Goal: Task Accomplishment & Management: Manage account settings

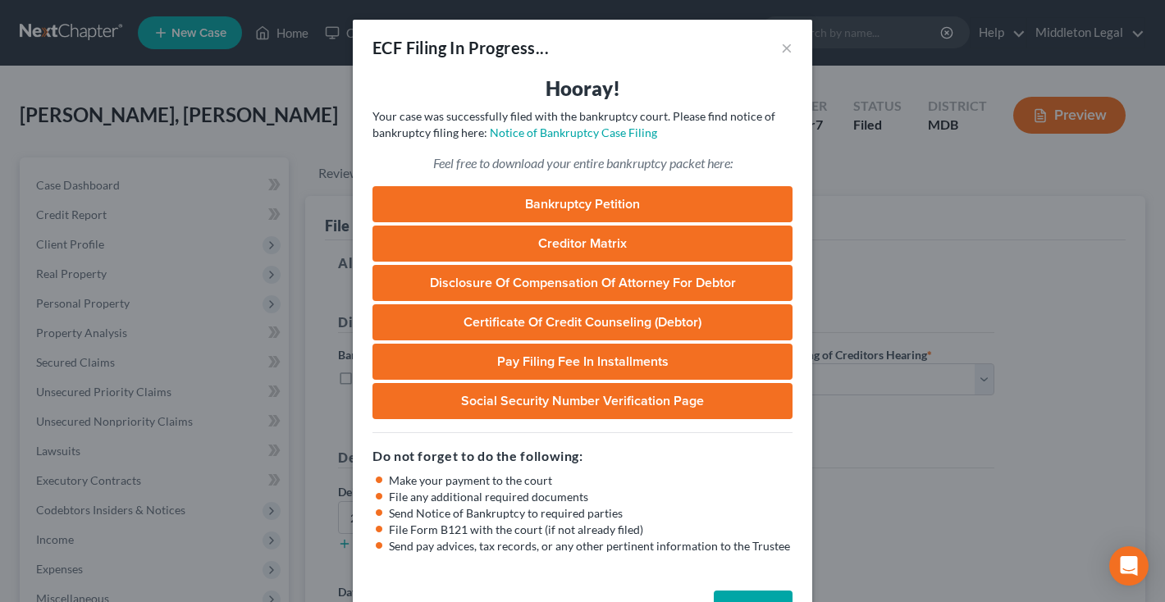
select select "1"
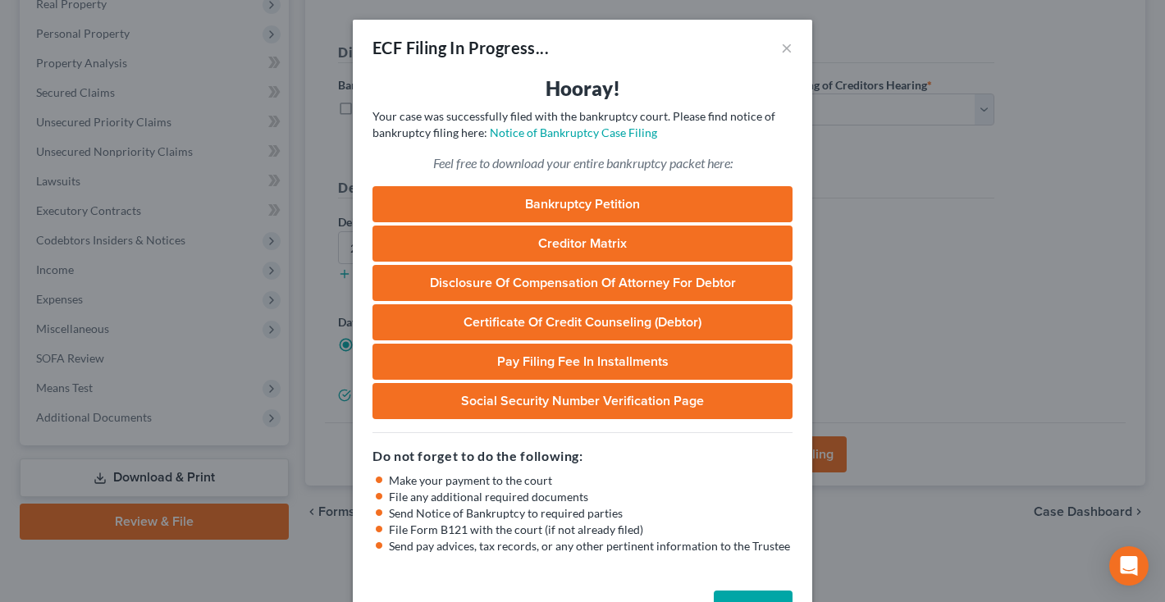
scroll to position [270, 0]
click at [783, 46] on button "×" at bounding box center [786, 48] width 11 height 20
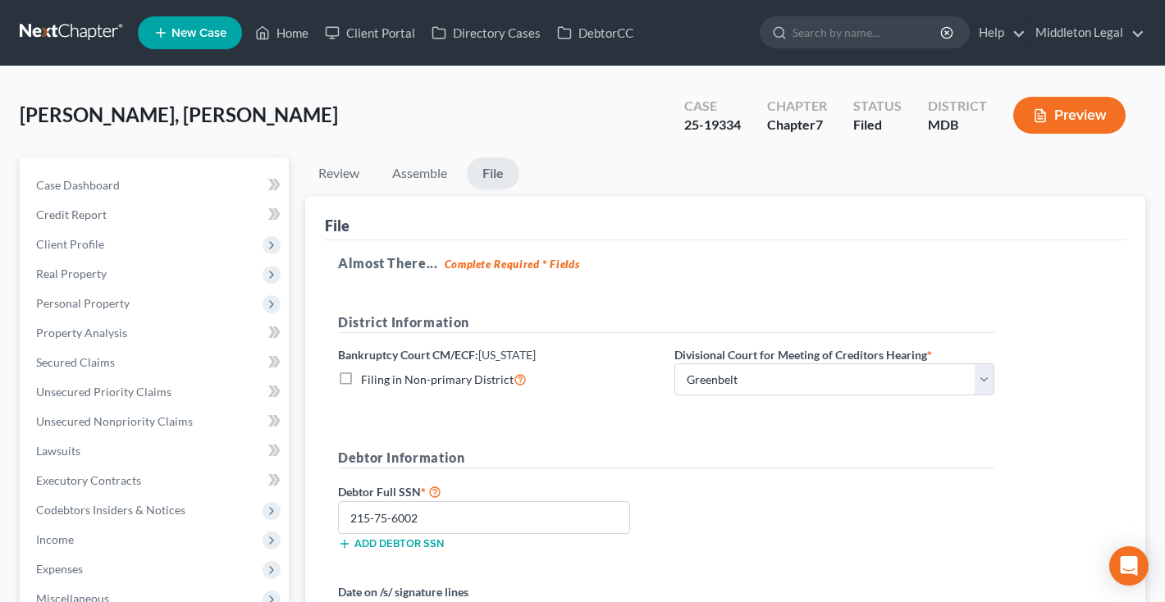
scroll to position [0, 0]
click at [55, 26] on link at bounding box center [72, 33] width 105 height 30
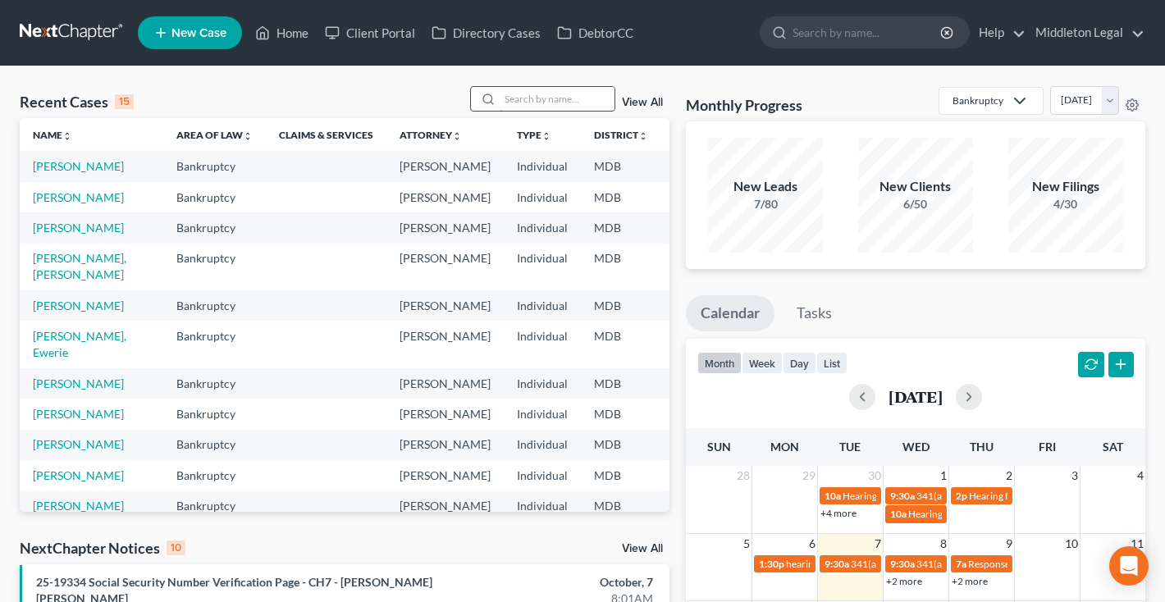
click at [567, 101] on input "search" at bounding box center [556, 99] width 115 height 24
type input "[PERSON_NAME]"
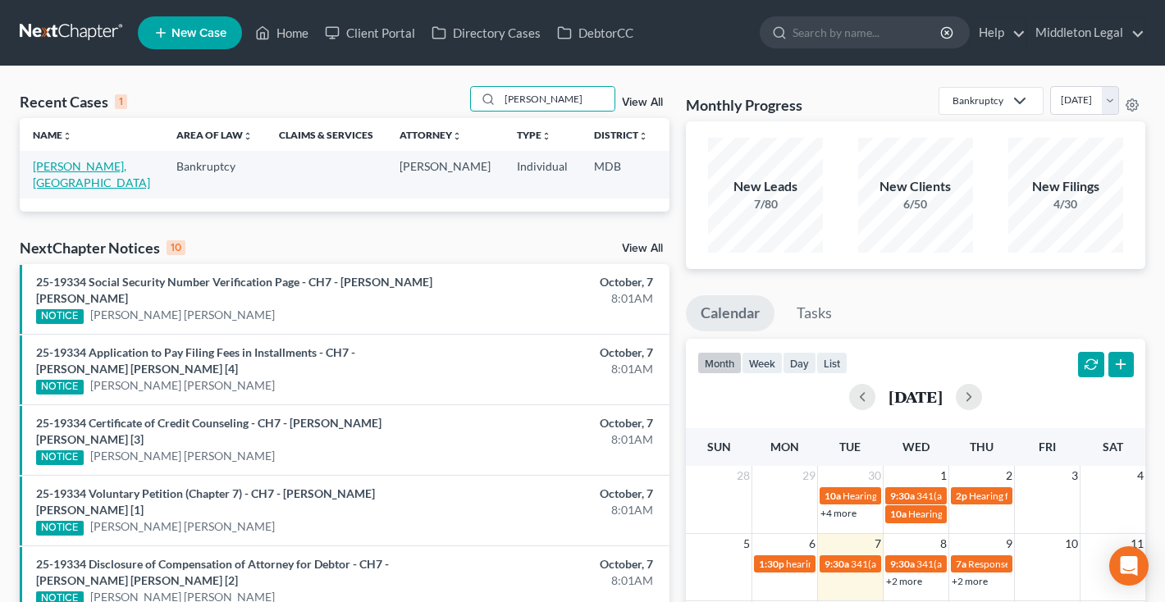
click at [41, 185] on link "[PERSON_NAME], [GEOGRAPHIC_DATA]" at bounding box center [91, 174] width 117 height 30
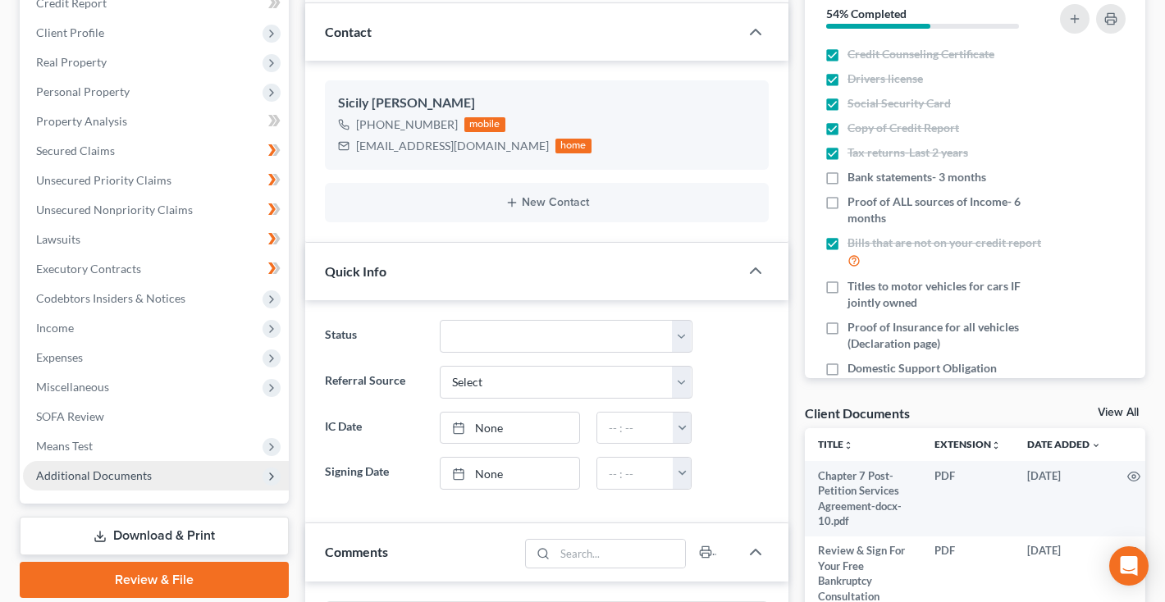
scroll to position [309, 0]
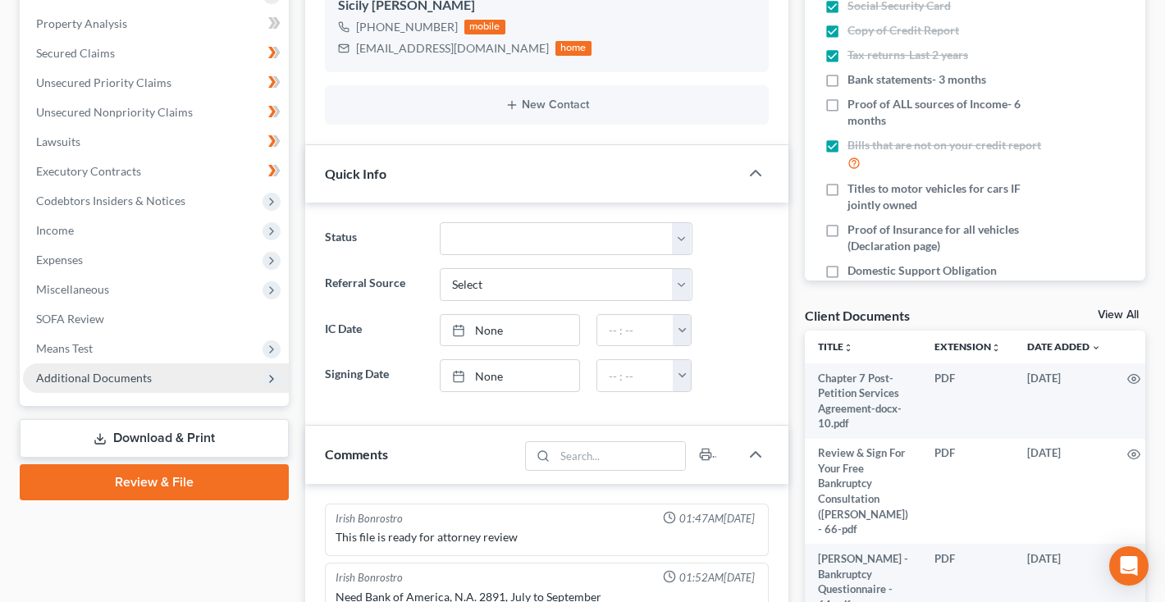
click at [98, 373] on span "Additional Documents" at bounding box center [94, 378] width 116 height 14
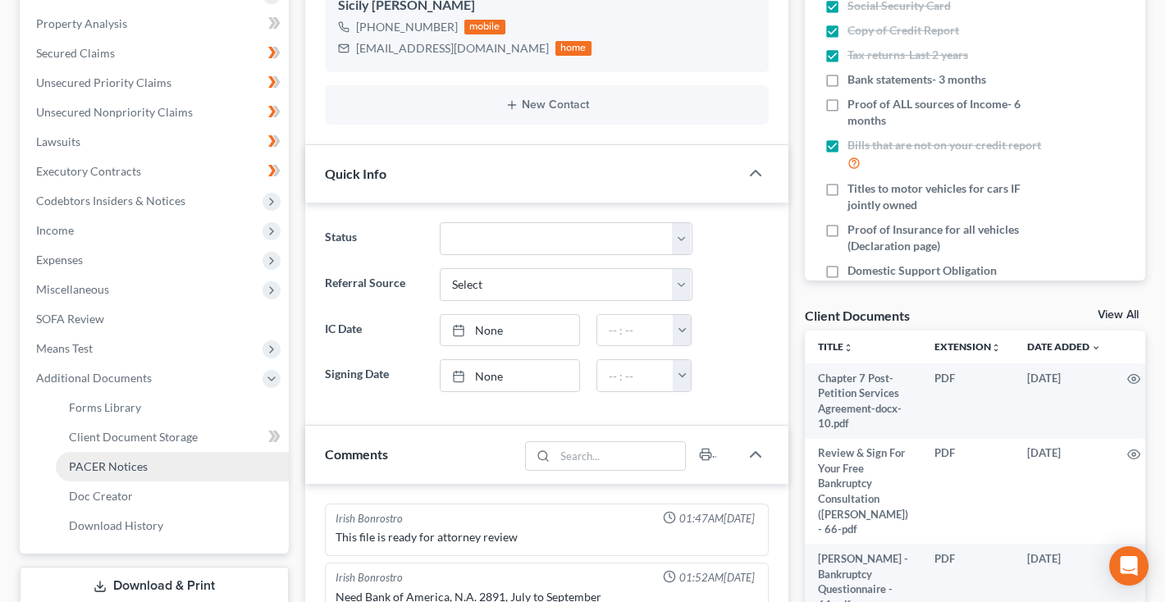
click at [97, 463] on span "PACER Notices" at bounding box center [108, 466] width 79 height 14
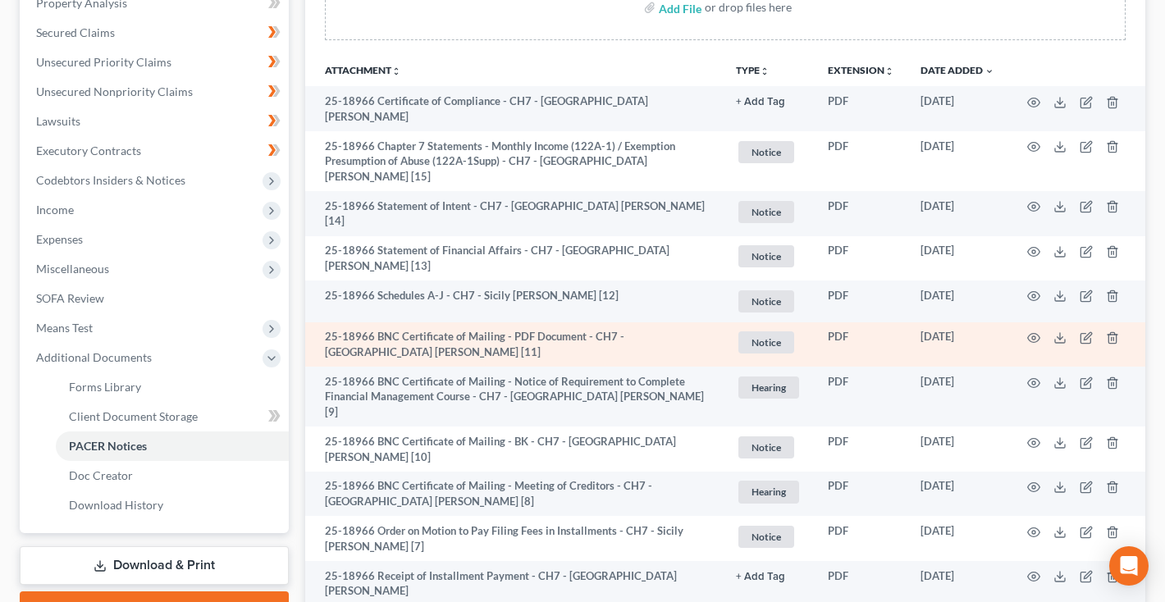
scroll to position [352, 0]
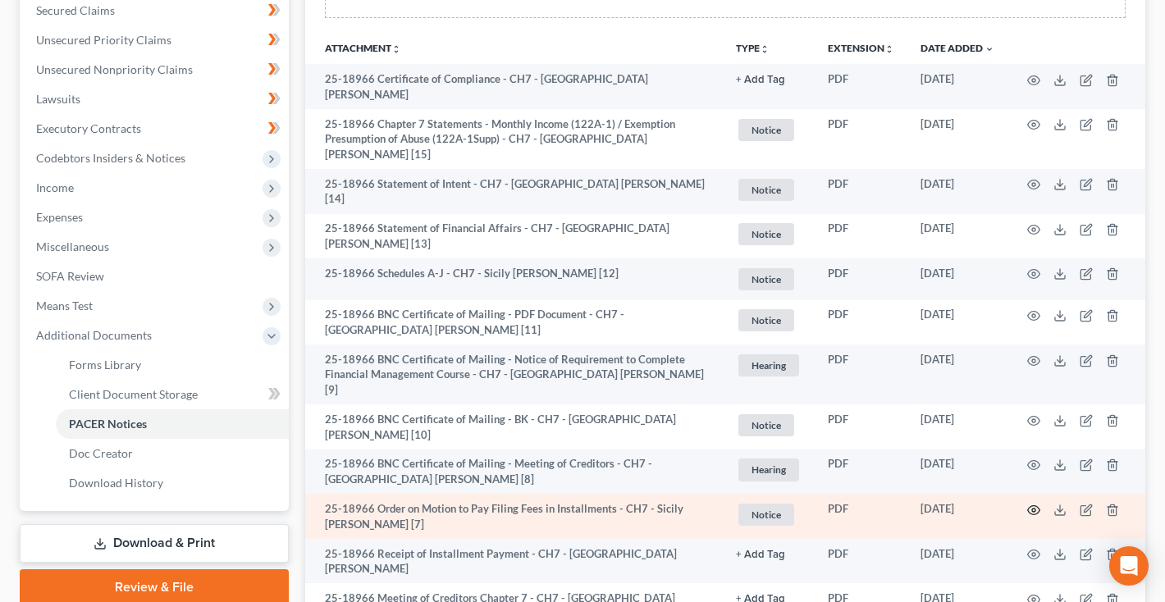
click at [1037, 504] on icon "button" at bounding box center [1033, 510] width 13 height 13
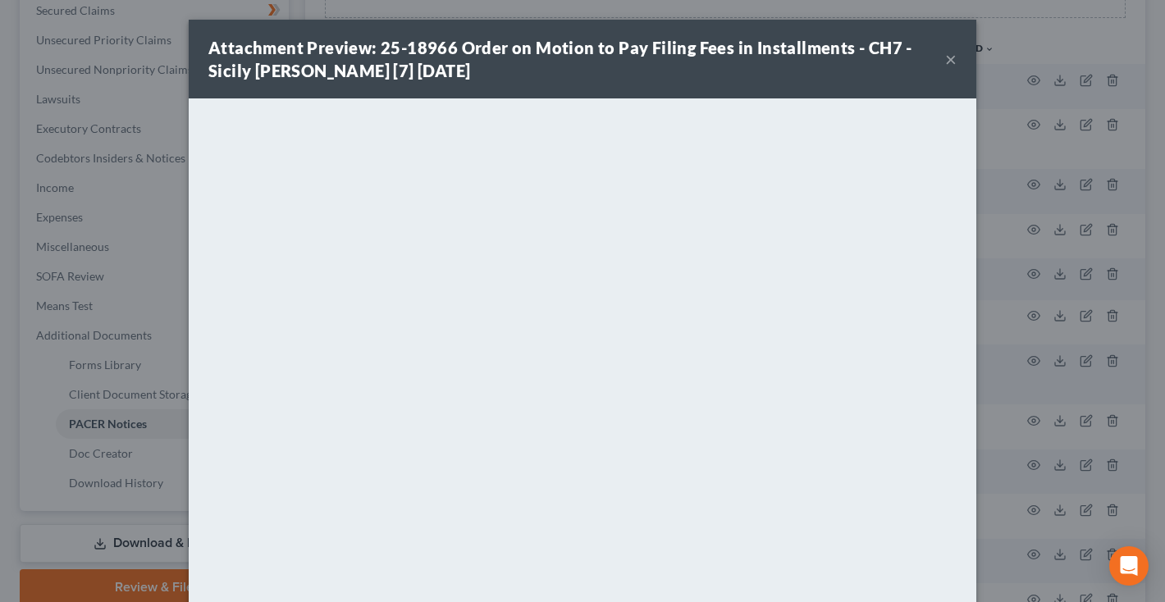
click at [951, 58] on button "×" at bounding box center [950, 59] width 11 height 20
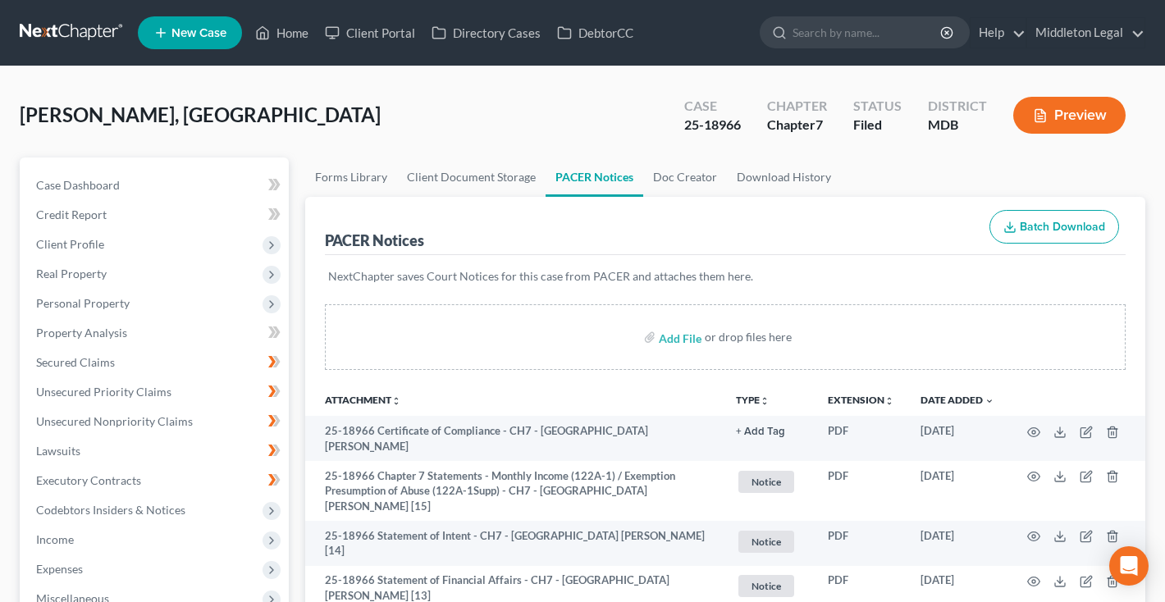
scroll to position [0, 0]
click at [59, 34] on link at bounding box center [72, 33] width 105 height 30
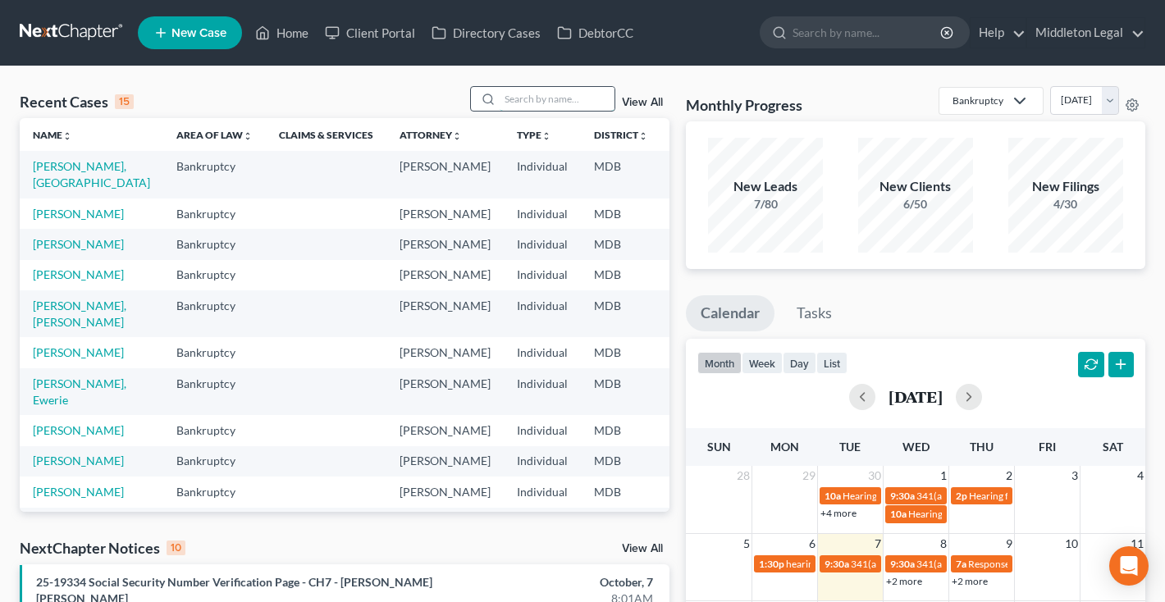
click at [549, 103] on input "search" at bounding box center [556, 99] width 115 height 24
type input "lawrence"
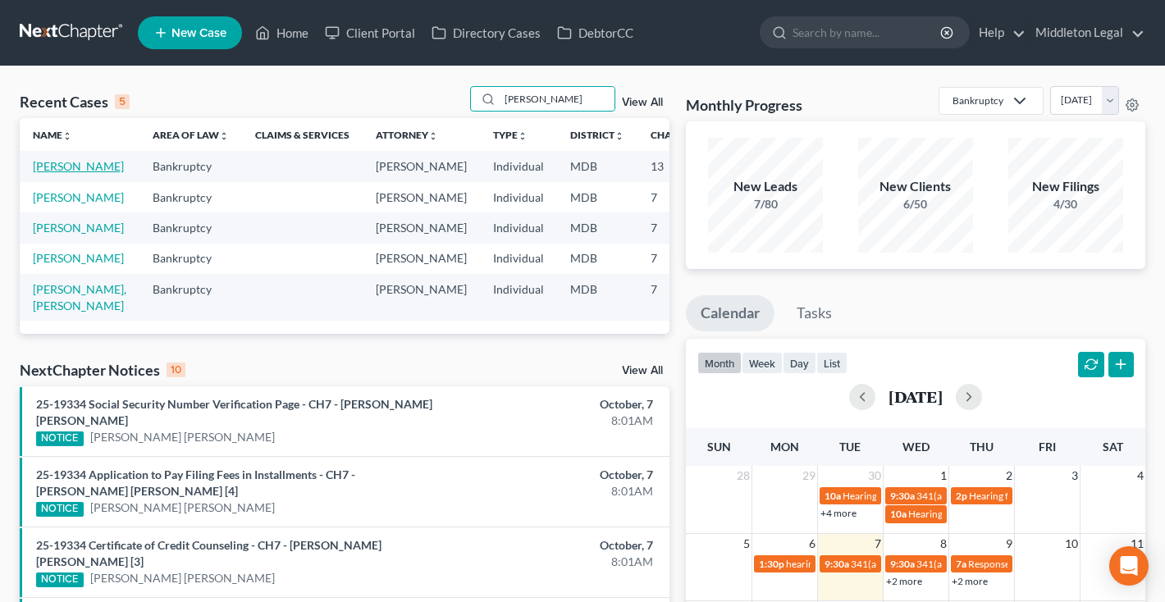
click at [49, 173] on link "Lawrence, Kelly" at bounding box center [78, 166] width 91 height 14
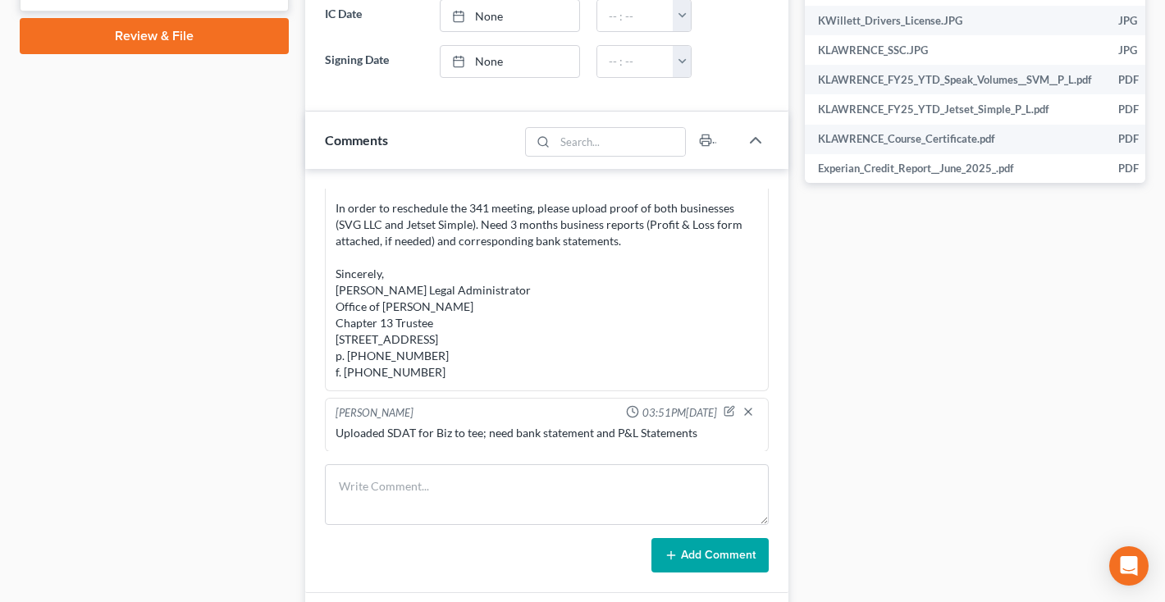
scroll to position [791, 0]
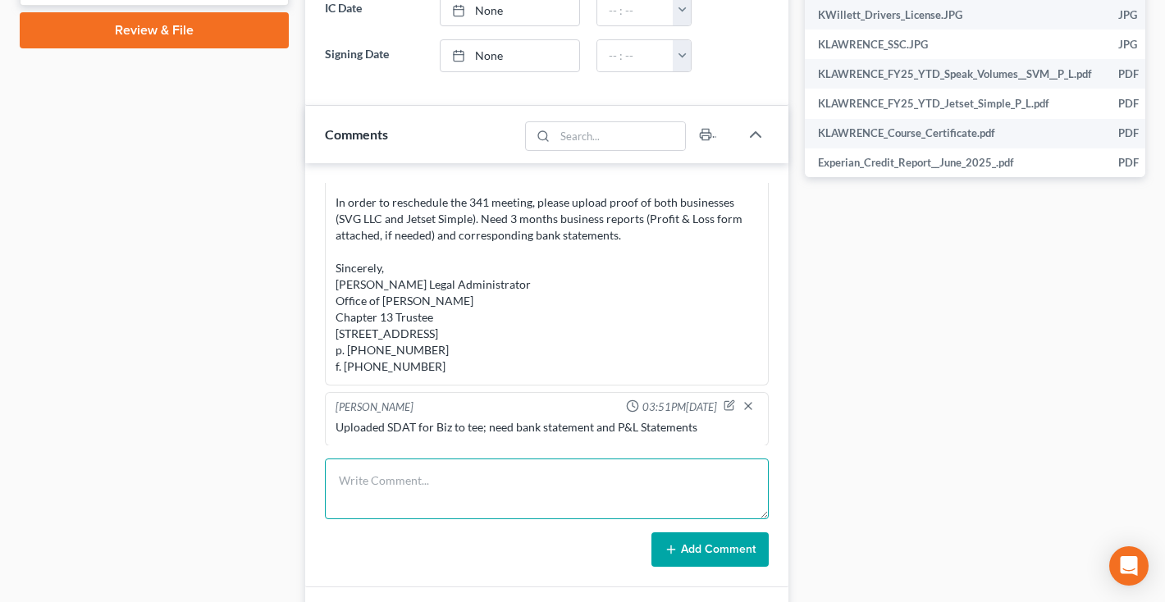
click at [440, 478] on textarea at bounding box center [547, 488] width 444 height 61
type textarea "Called and left VM."
click at [720, 554] on button "Add Comment" at bounding box center [709, 549] width 117 height 34
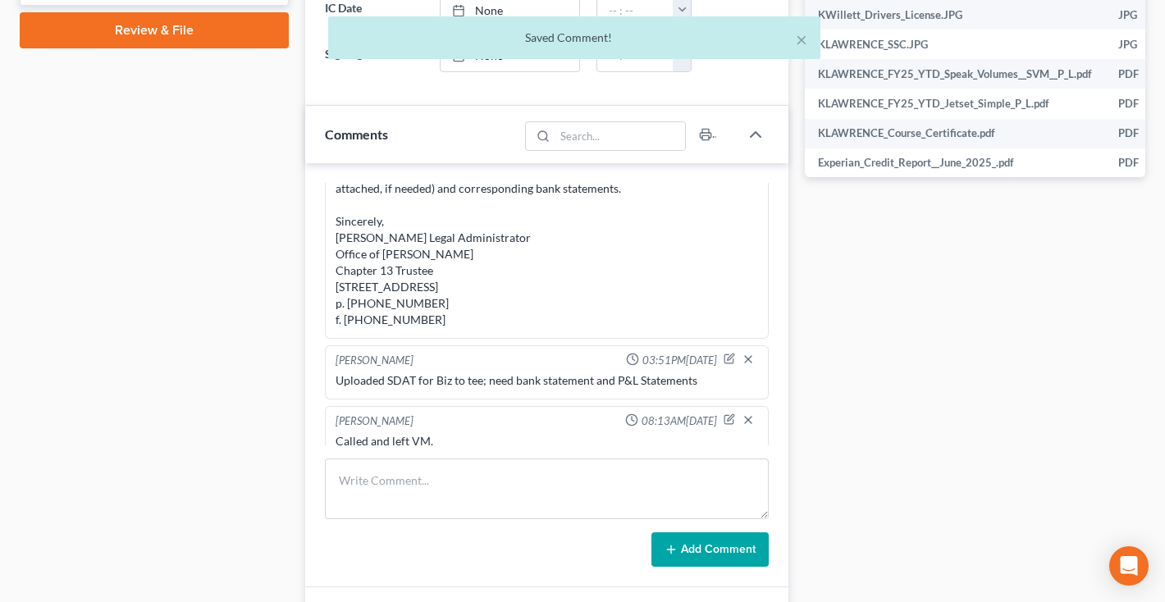
scroll to position [1929, 0]
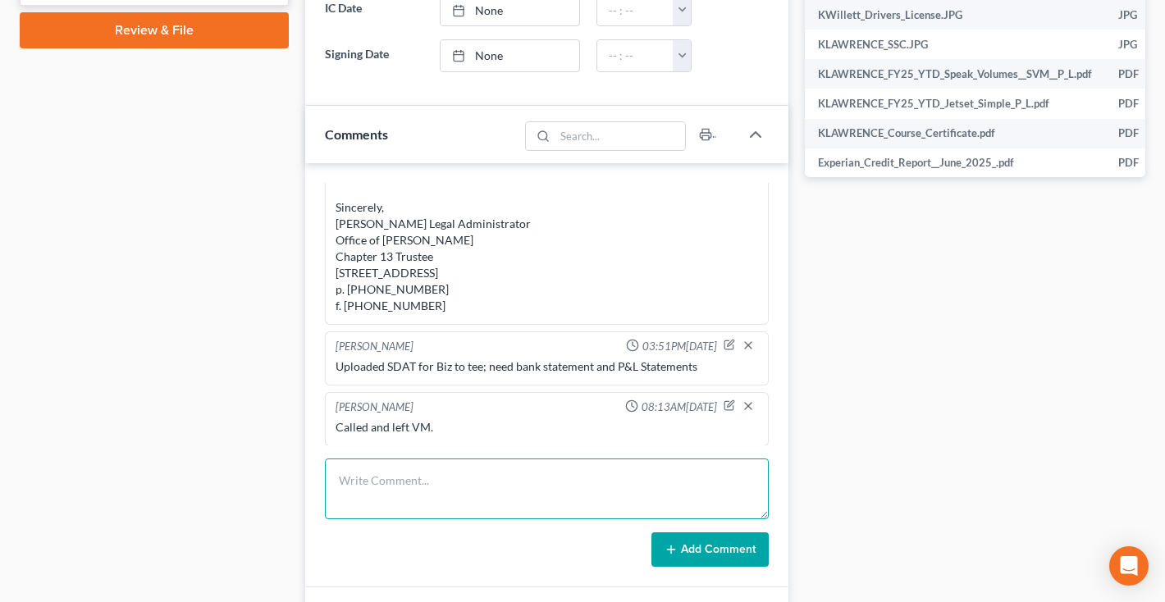
click at [394, 491] on textarea at bounding box center [547, 488] width 444 height 61
paste textarea "Good Afternoon, We will continue confirmation to 11/25 in hopes that the 341 me…"
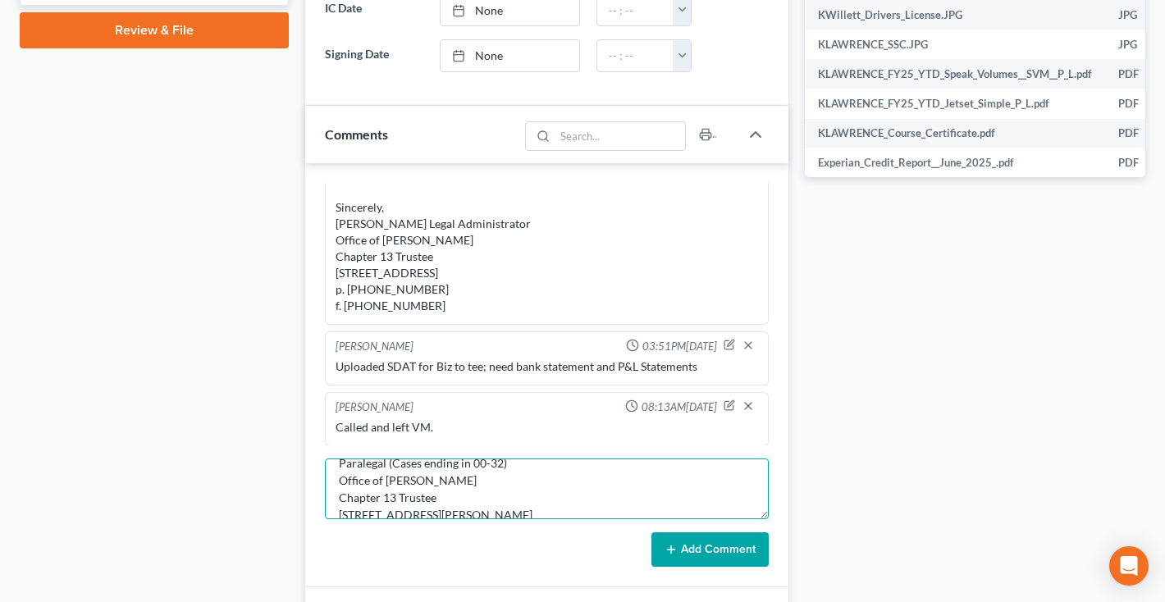
type textarea "Good Afternoon, We will continue confirmation to 11/25 in hopes that the 341 me…"
click at [681, 542] on button "Add Comment" at bounding box center [709, 549] width 117 height 34
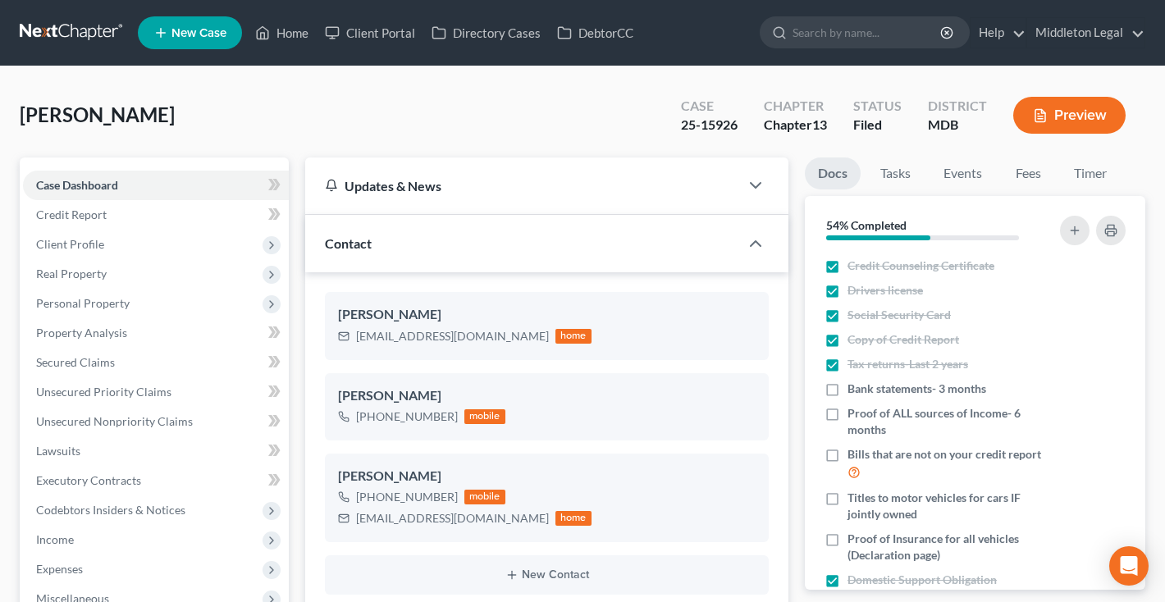
scroll to position [0, 0]
click at [103, 28] on link at bounding box center [72, 33] width 105 height 30
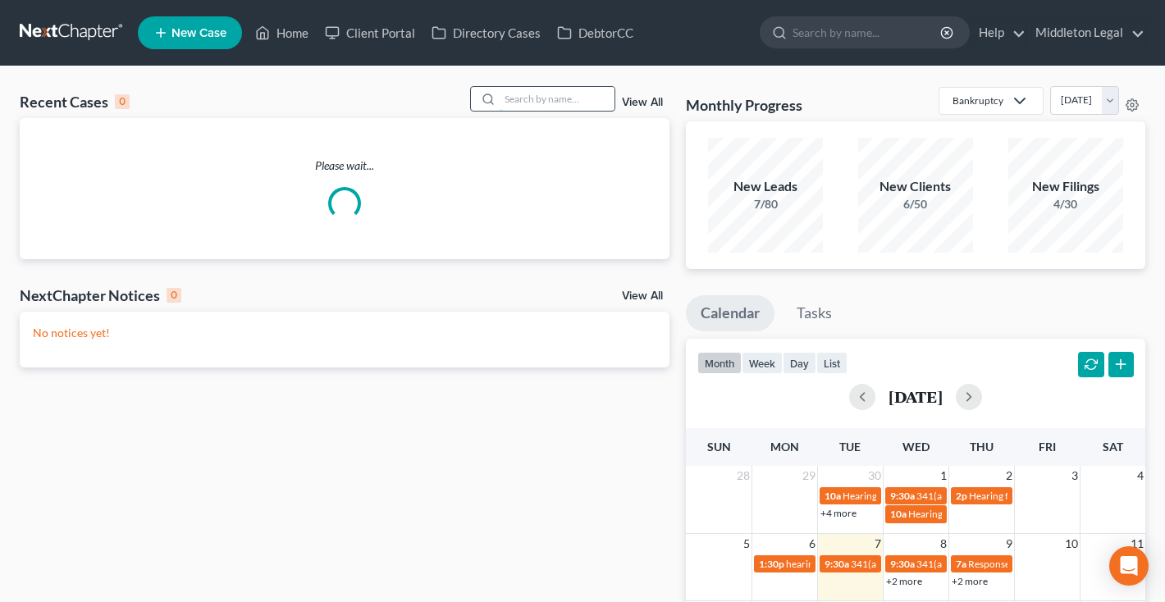
click at [589, 100] on input "search" at bounding box center [556, 99] width 115 height 24
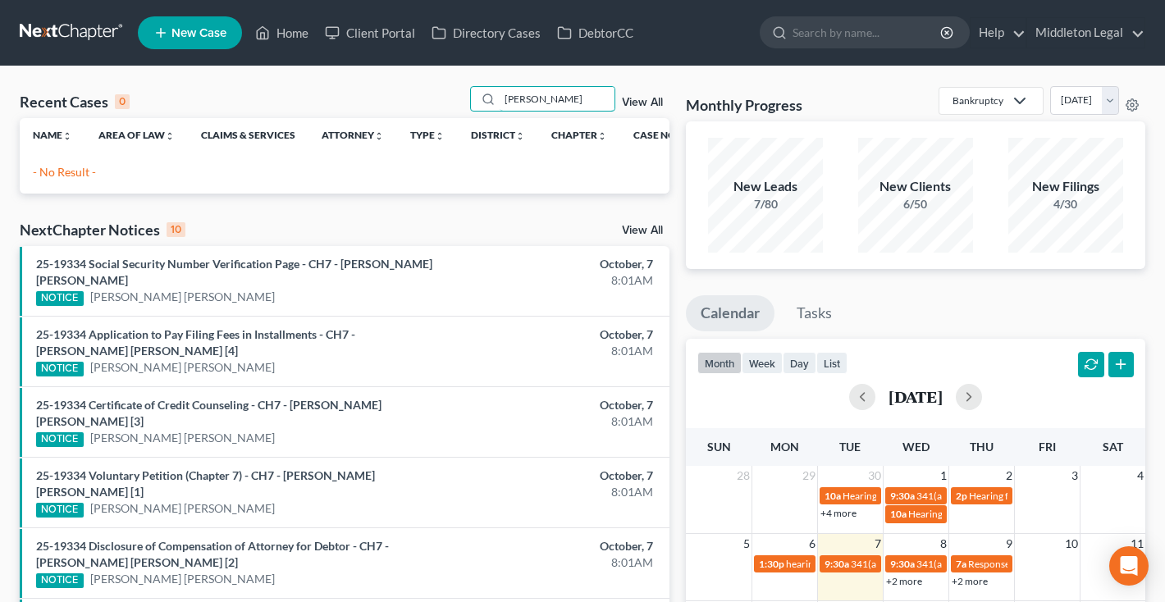
drag, startPoint x: 539, startPoint y: 101, endPoint x: 470, endPoint y: 99, distance: 68.9
click at [470, 100] on div "Recent Cases 0 kamla View All" at bounding box center [345, 102] width 650 height 32
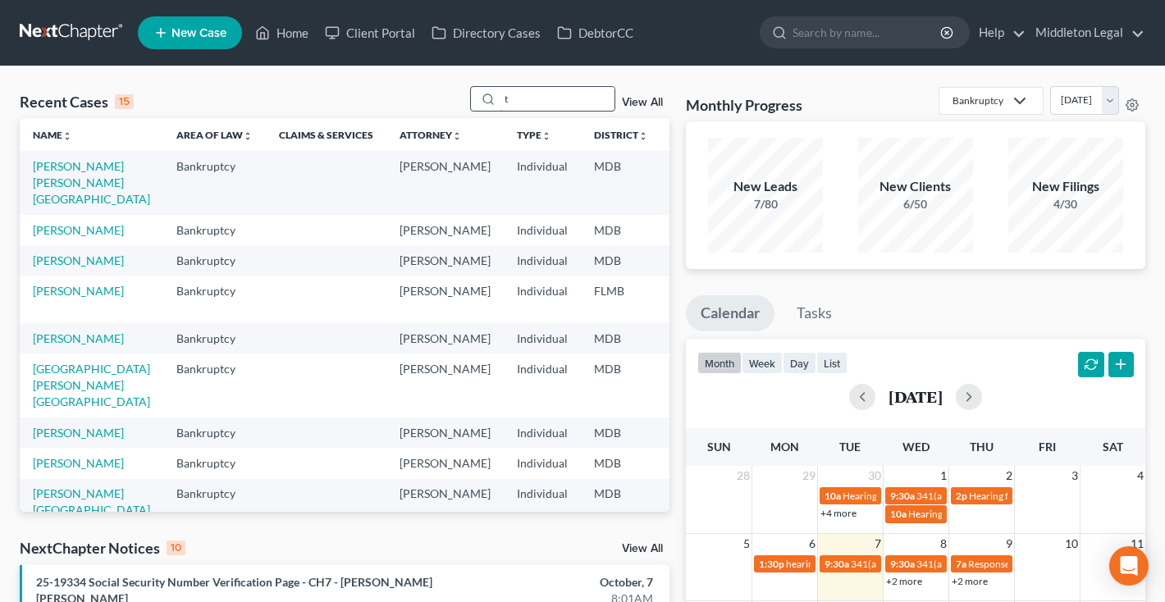
click at [560, 95] on input "t" at bounding box center [556, 99] width 115 height 24
type input "llc"
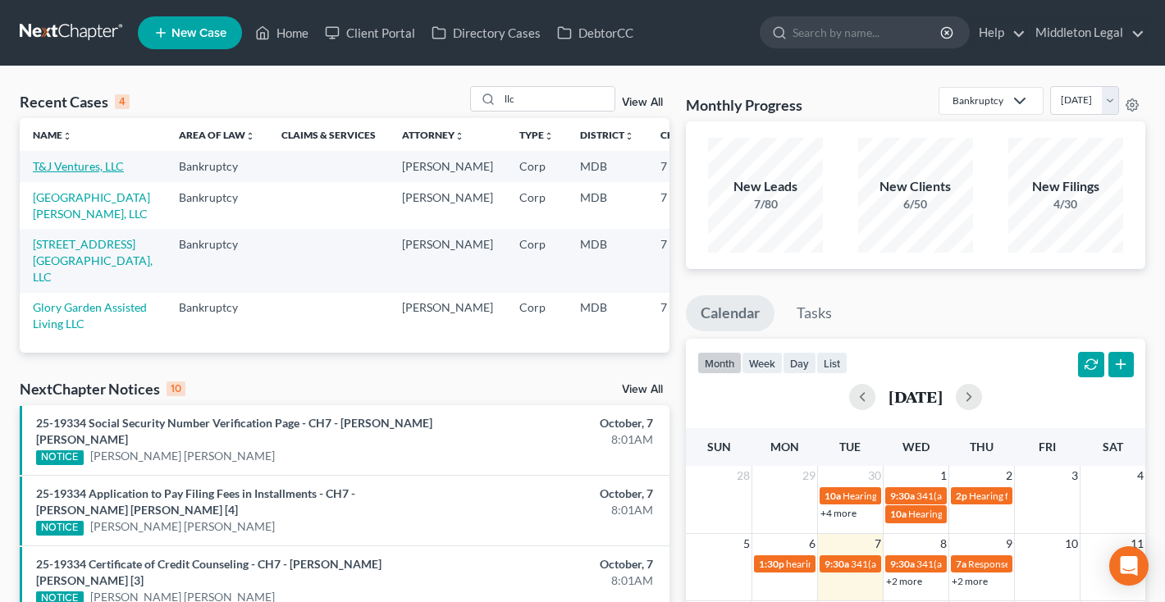
click at [47, 173] on link "T&J Ventures, LLC" at bounding box center [78, 166] width 91 height 14
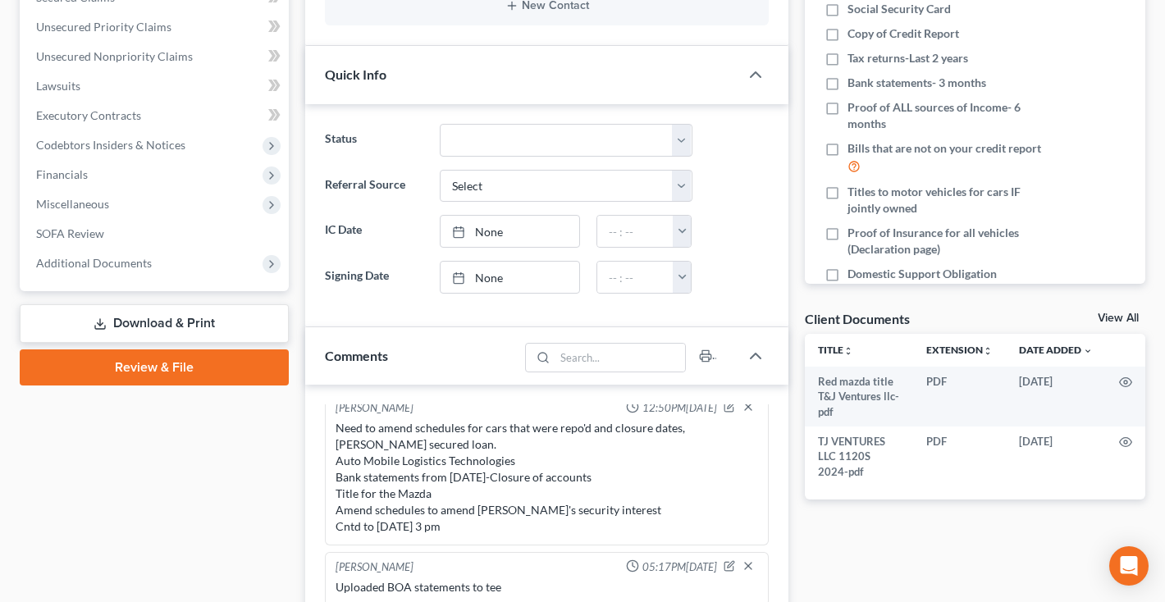
scroll to position [325, 0]
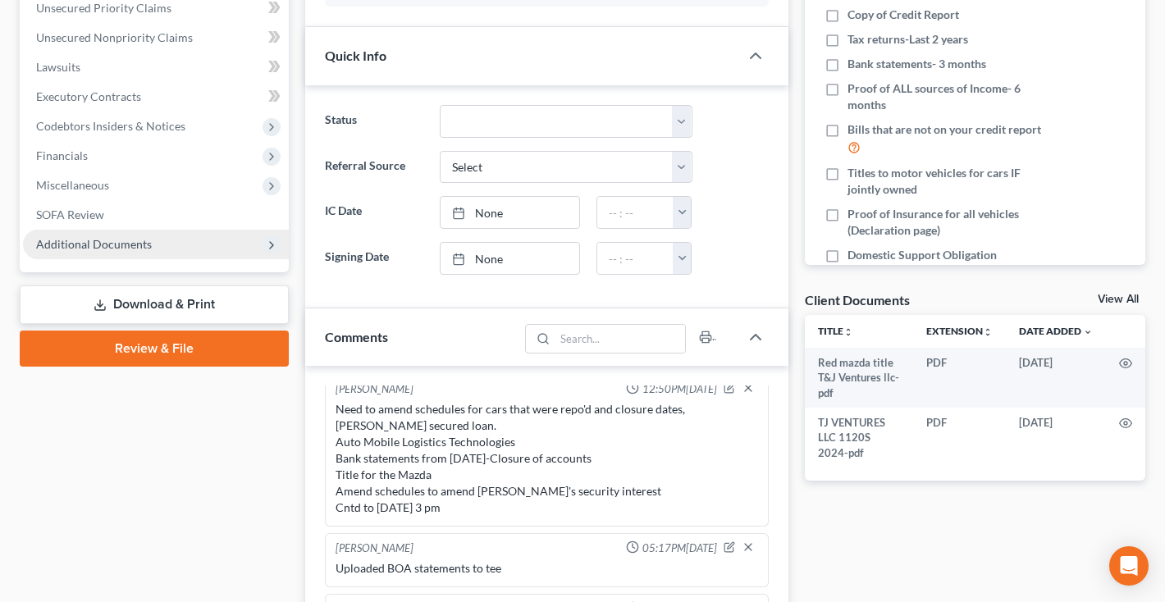
click at [93, 250] on span "Additional Documents" at bounding box center [94, 244] width 116 height 14
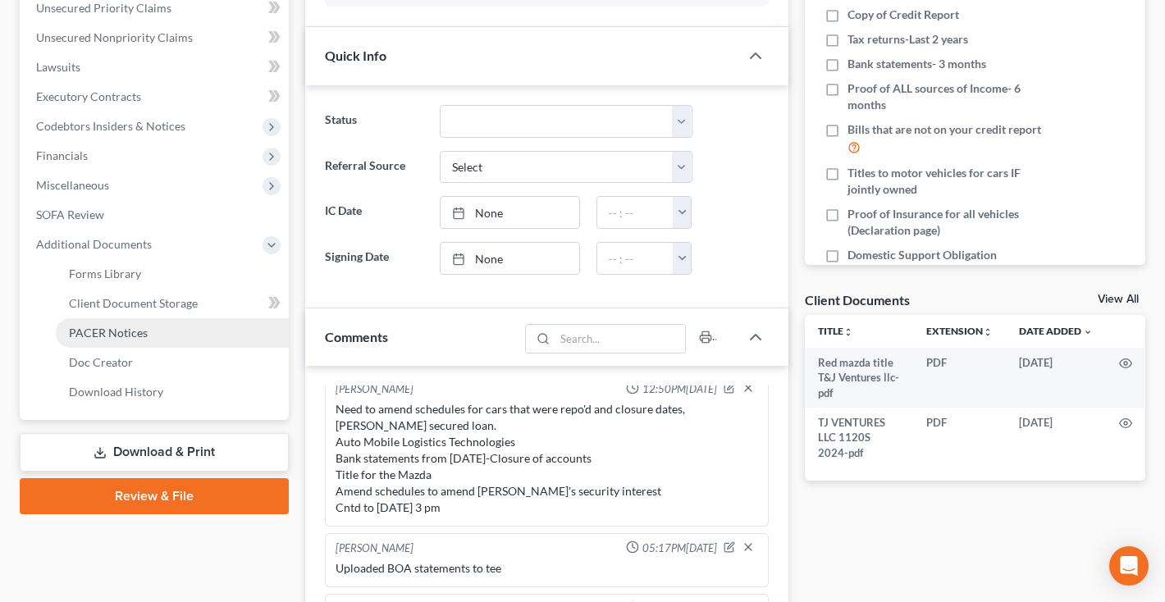
click at [104, 330] on span "PACER Notices" at bounding box center [108, 333] width 79 height 14
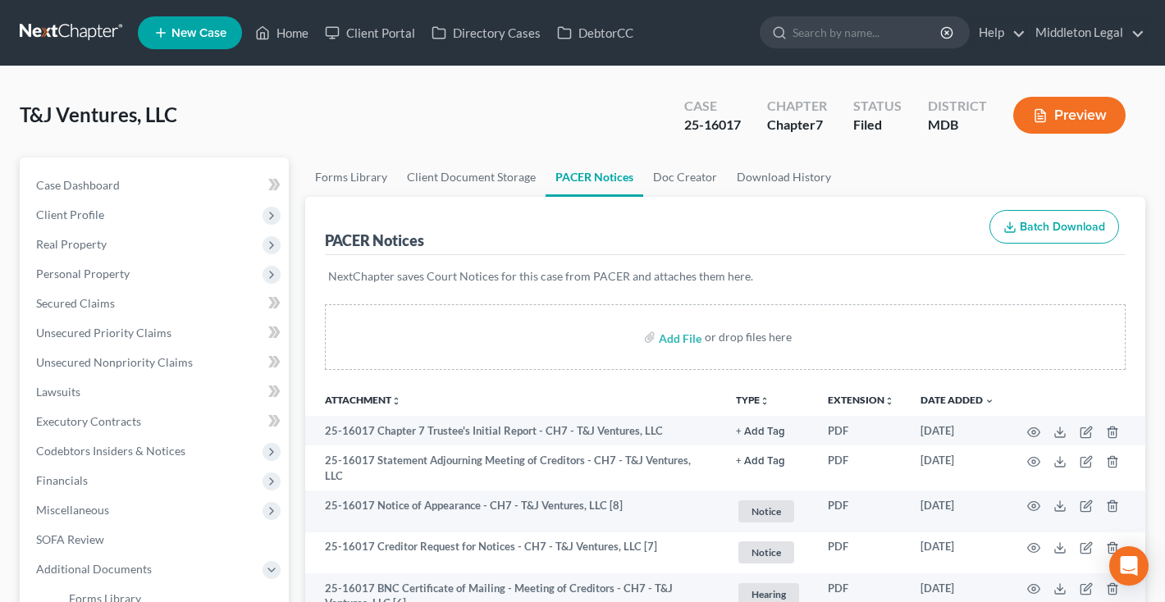
click at [86, 34] on link at bounding box center [72, 33] width 105 height 30
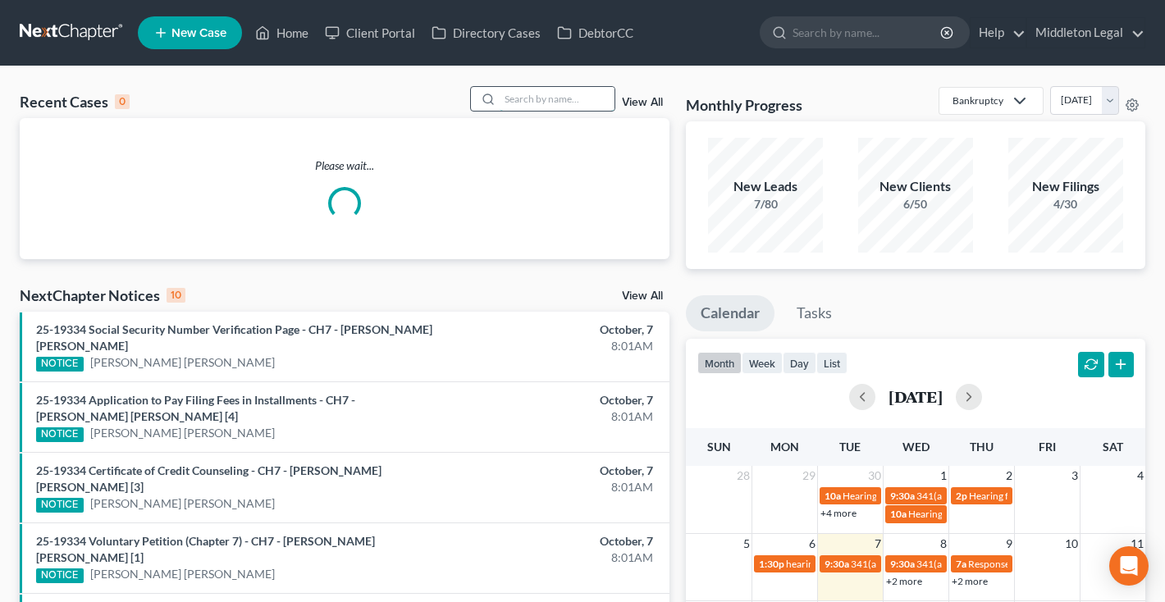
click at [550, 101] on input "search" at bounding box center [556, 99] width 115 height 24
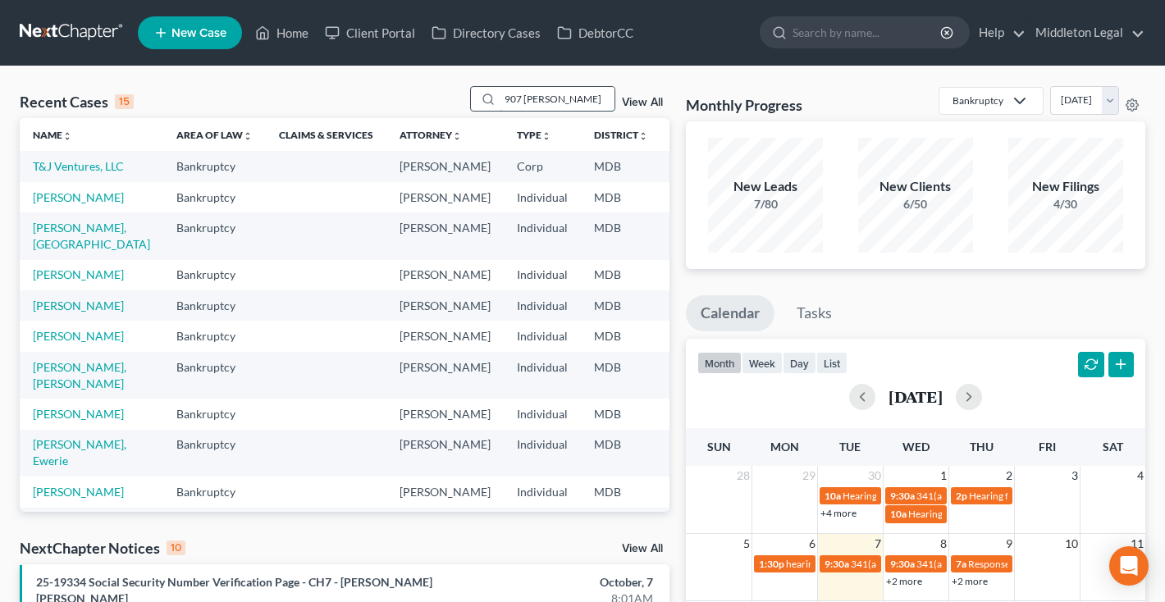
type input "907 [PERSON_NAME]"
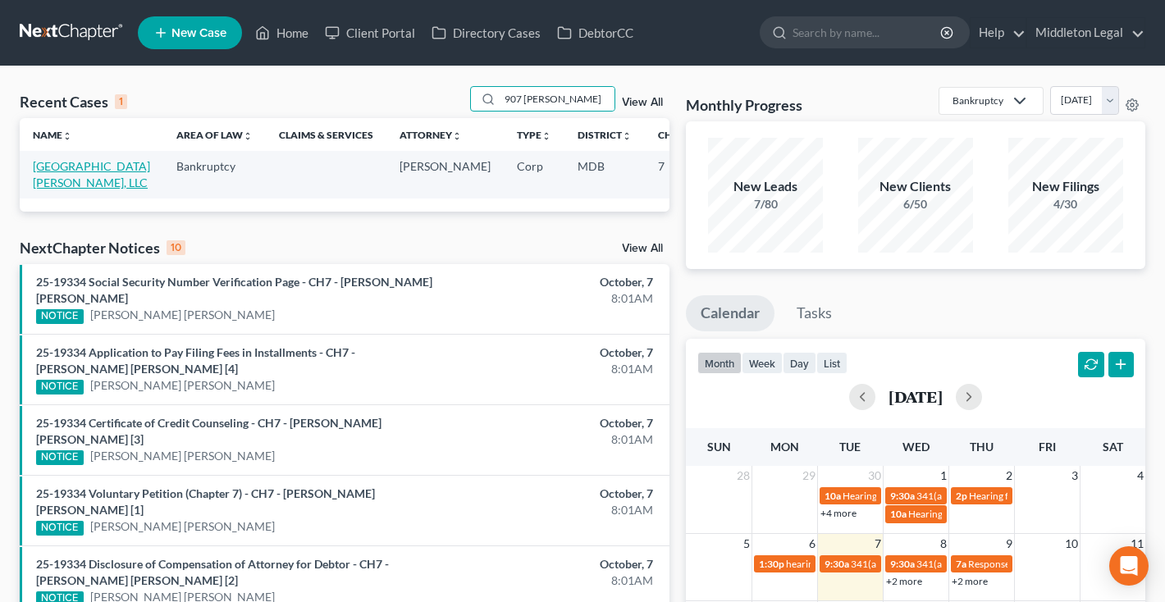
click at [43, 189] on link "[GEOGRAPHIC_DATA][PERSON_NAME], LLC" at bounding box center [91, 174] width 117 height 30
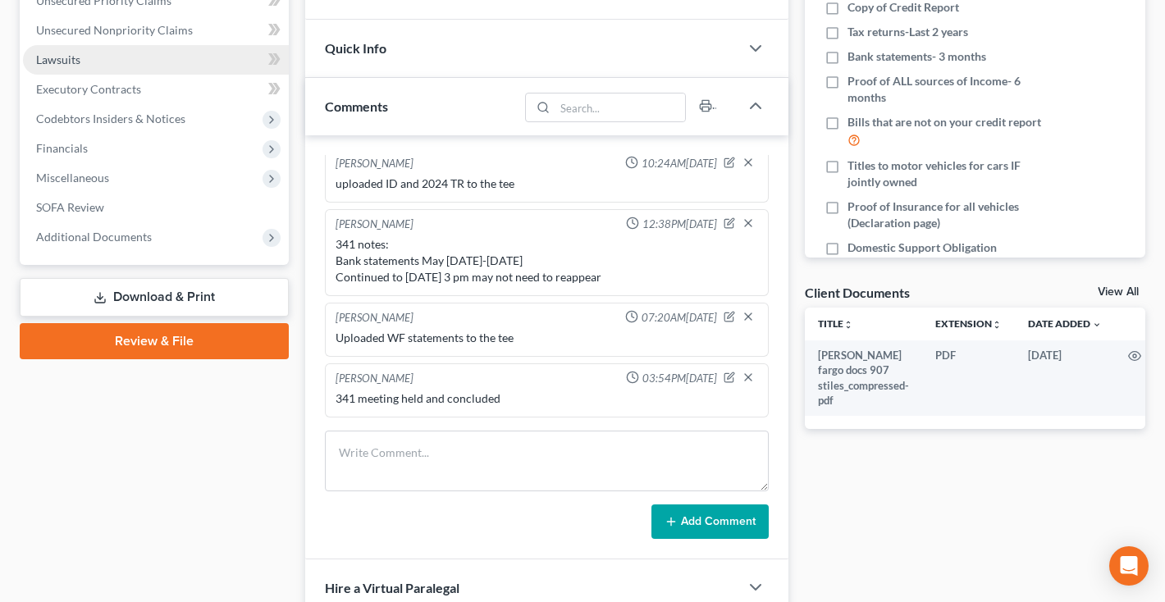
scroll to position [357, 0]
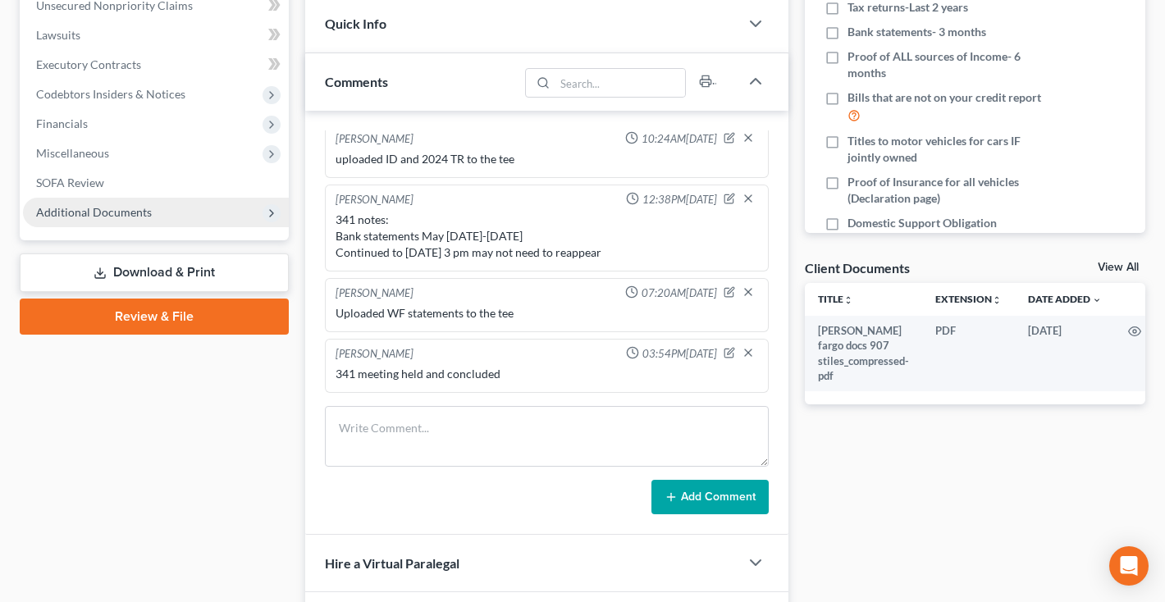
click at [113, 219] on span "Additional Documents" at bounding box center [156, 213] width 266 height 30
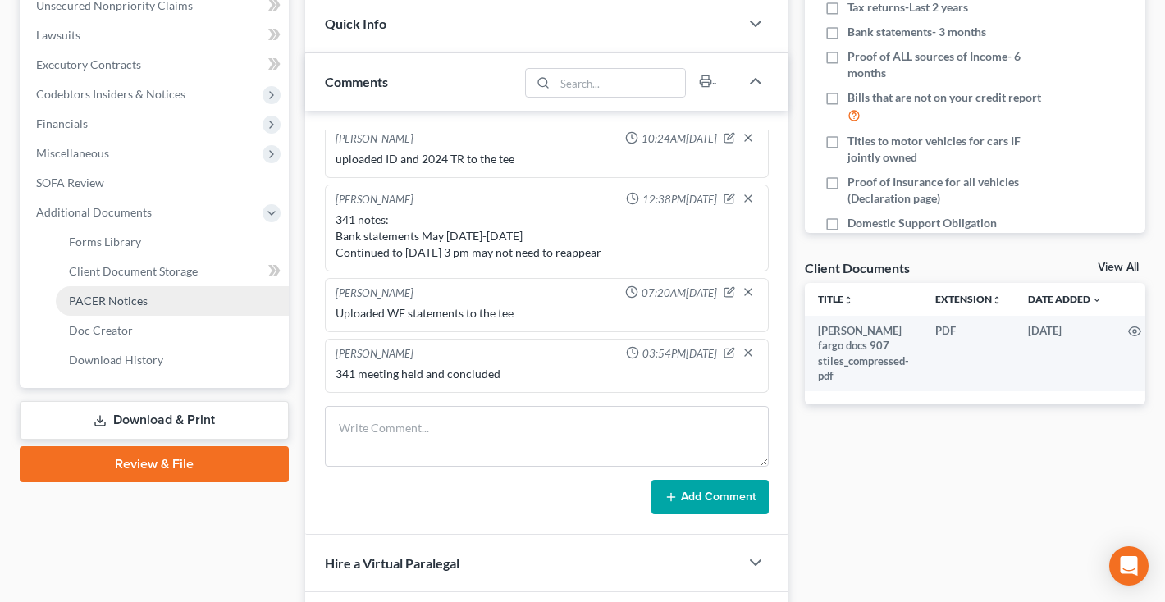
click at [114, 303] on span "PACER Notices" at bounding box center [108, 301] width 79 height 14
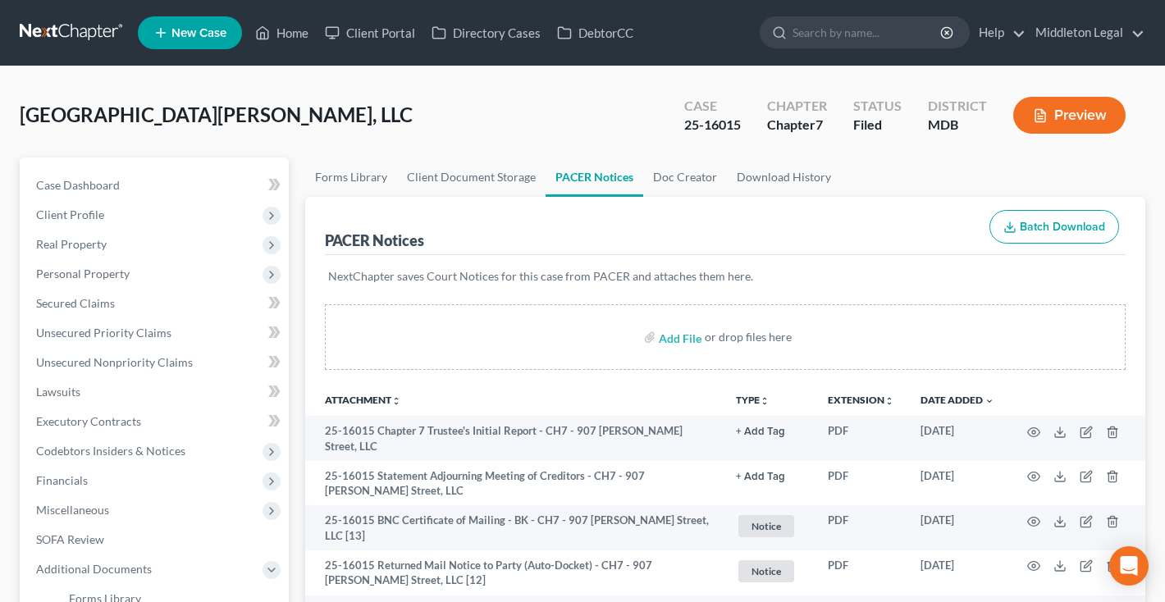
click at [89, 27] on link at bounding box center [72, 33] width 105 height 30
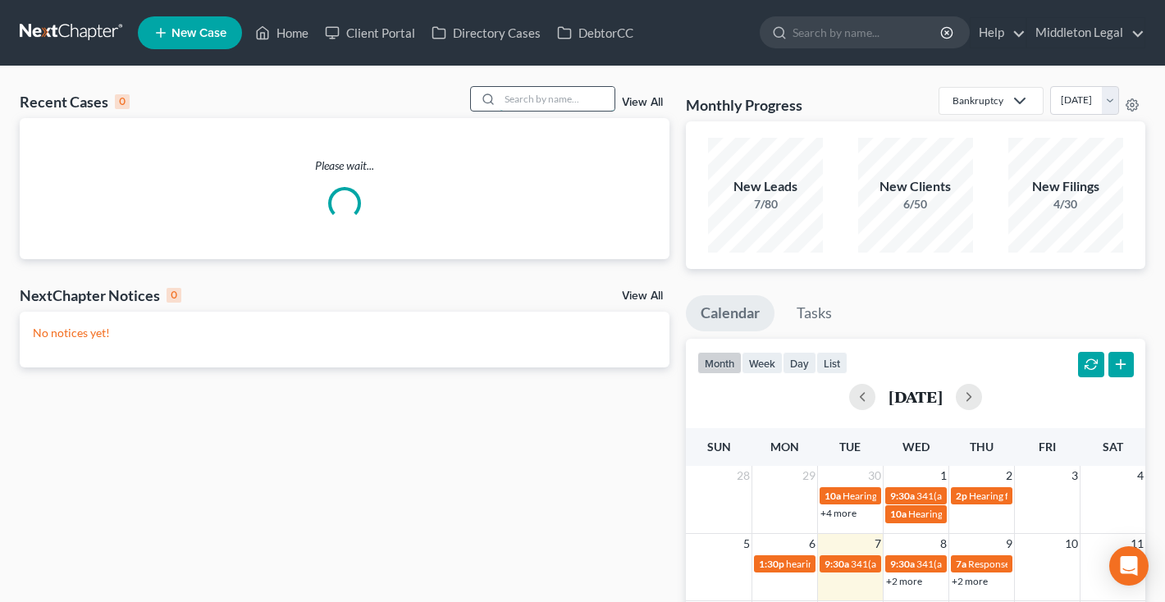
click at [556, 103] on input "search" at bounding box center [556, 99] width 115 height 24
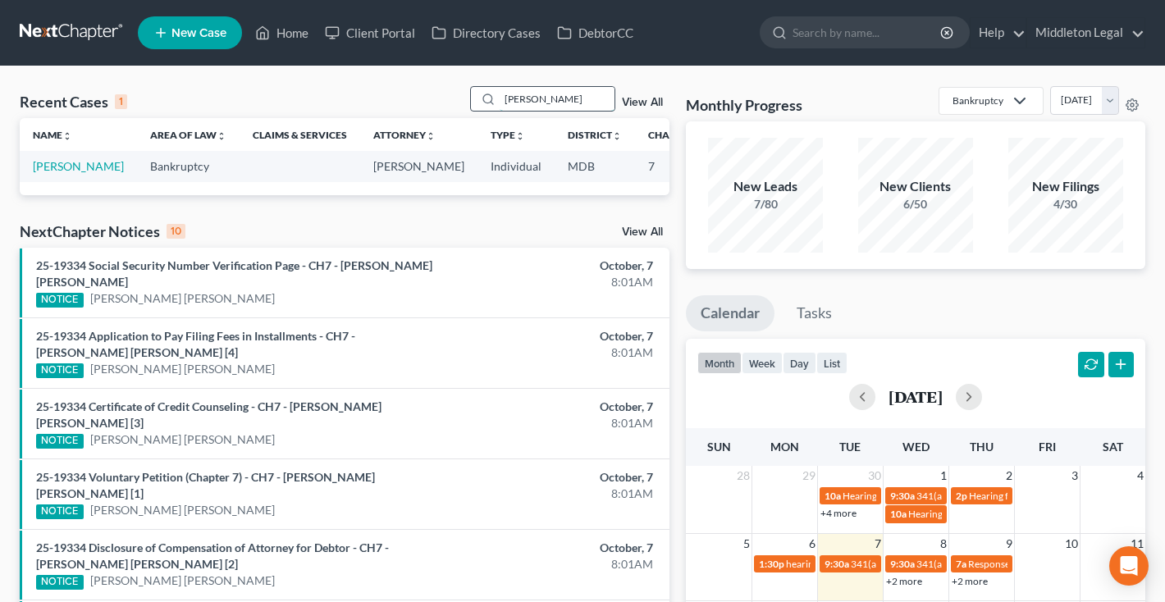
type input "[PERSON_NAME]"
click at [48, 173] on link "[PERSON_NAME]" at bounding box center [78, 166] width 91 height 14
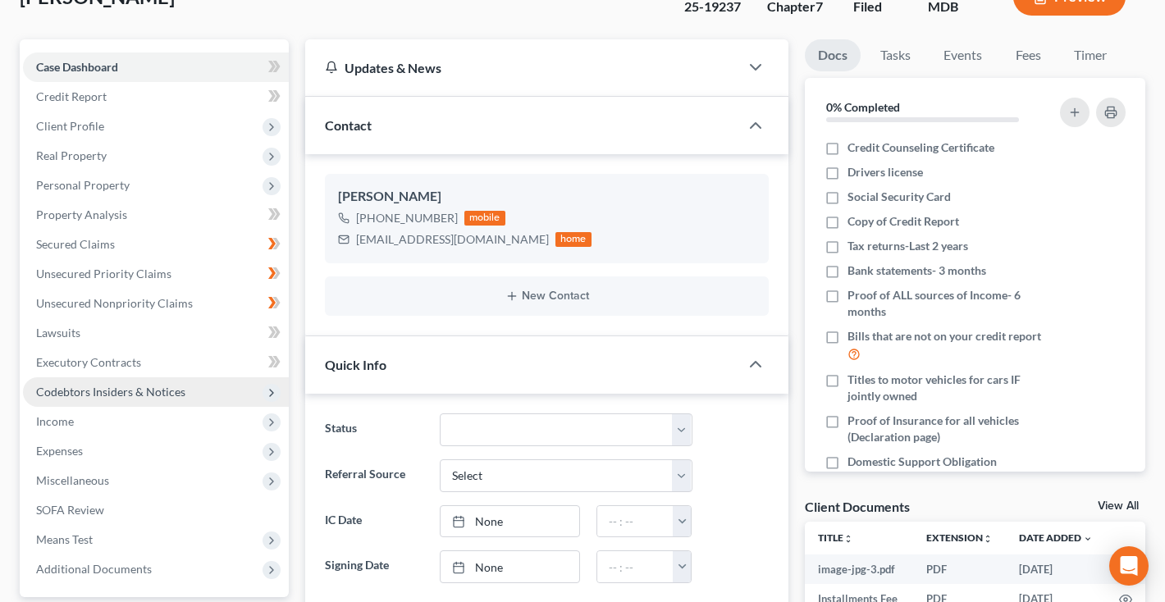
scroll to position [115, 0]
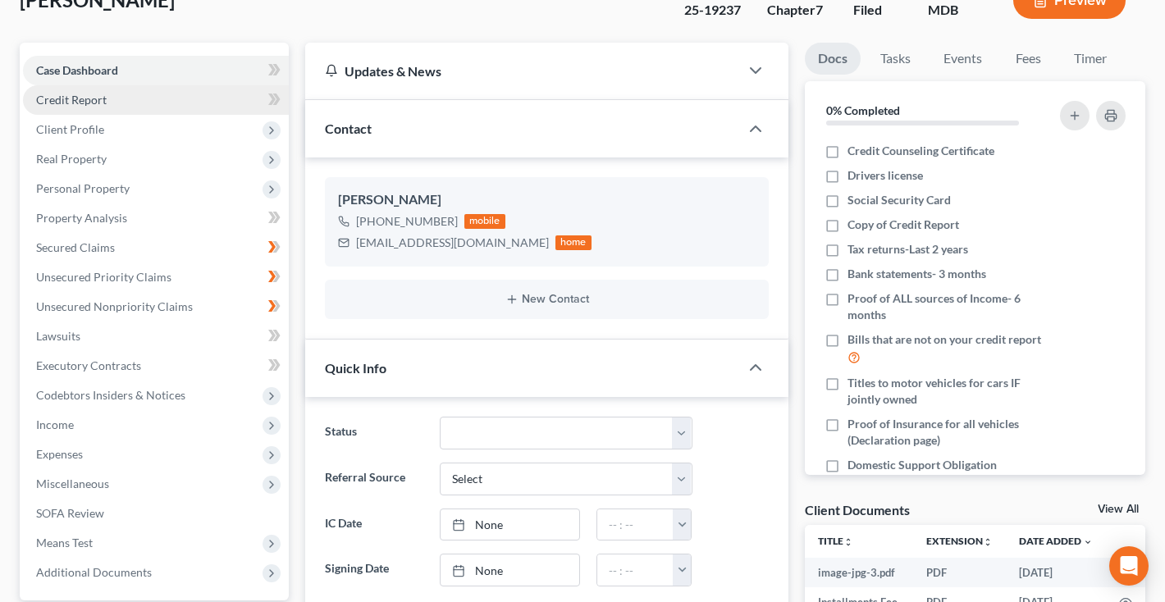
click at [126, 108] on link "Credit Report" at bounding box center [156, 100] width 266 height 30
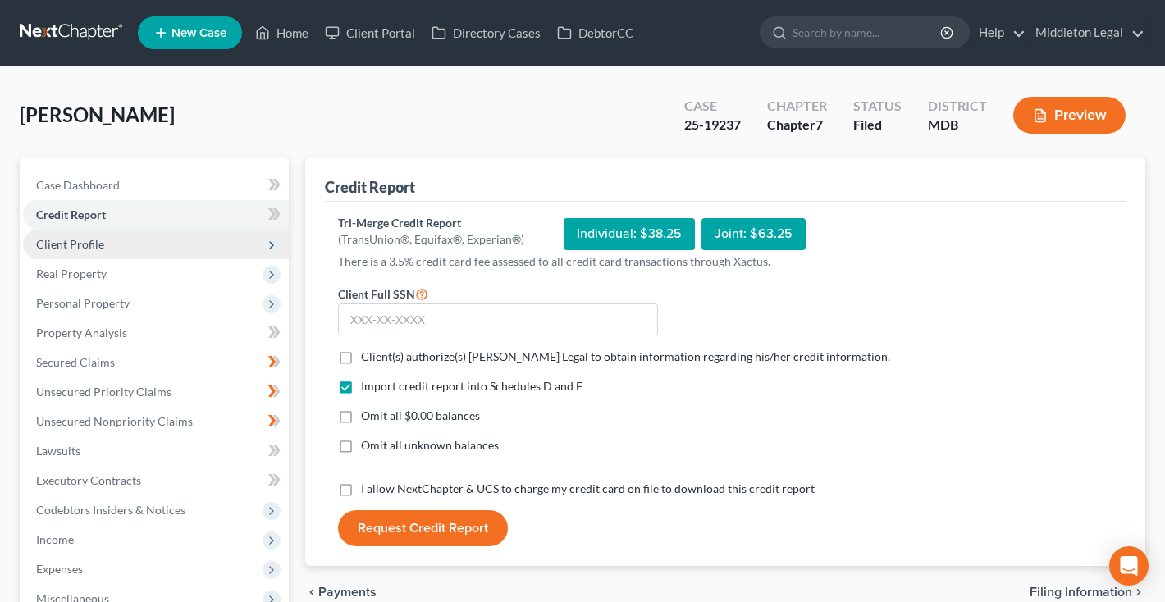
click at [76, 244] on span "Client Profile" at bounding box center [70, 244] width 68 height 14
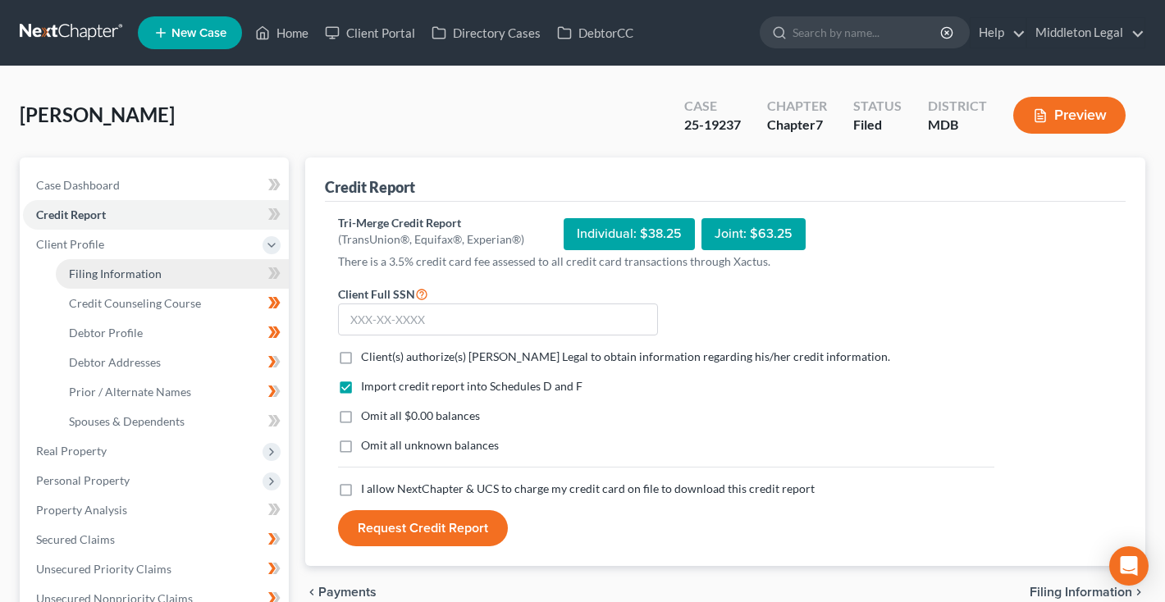
click at [80, 270] on span "Filing Information" at bounding box center [115, 274] width 93 height 14
select select "1"
select select "0"
select select "21"
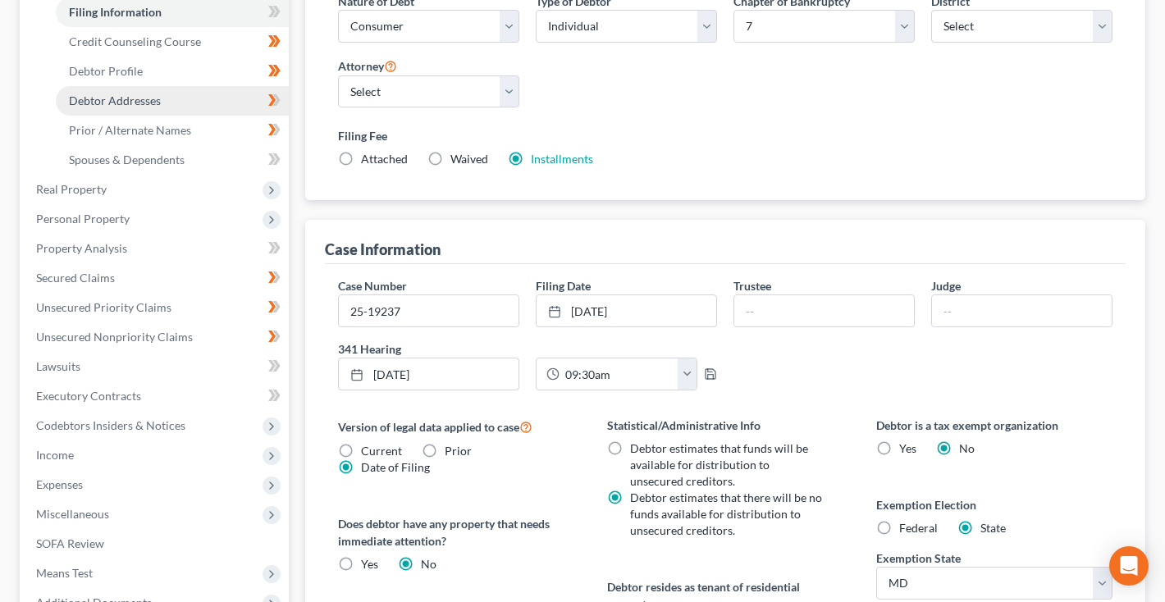
scroll to position [230, 0]
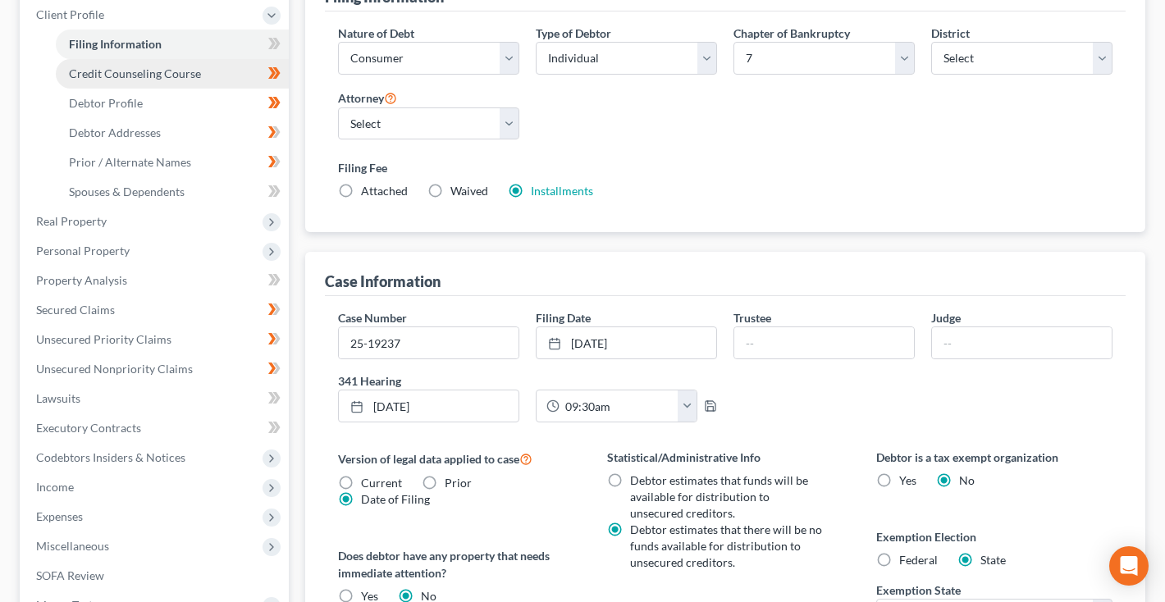
click at [157, 77] on span "Credit Counseling Course" at bounding box center [135, 73] width 132 height 14
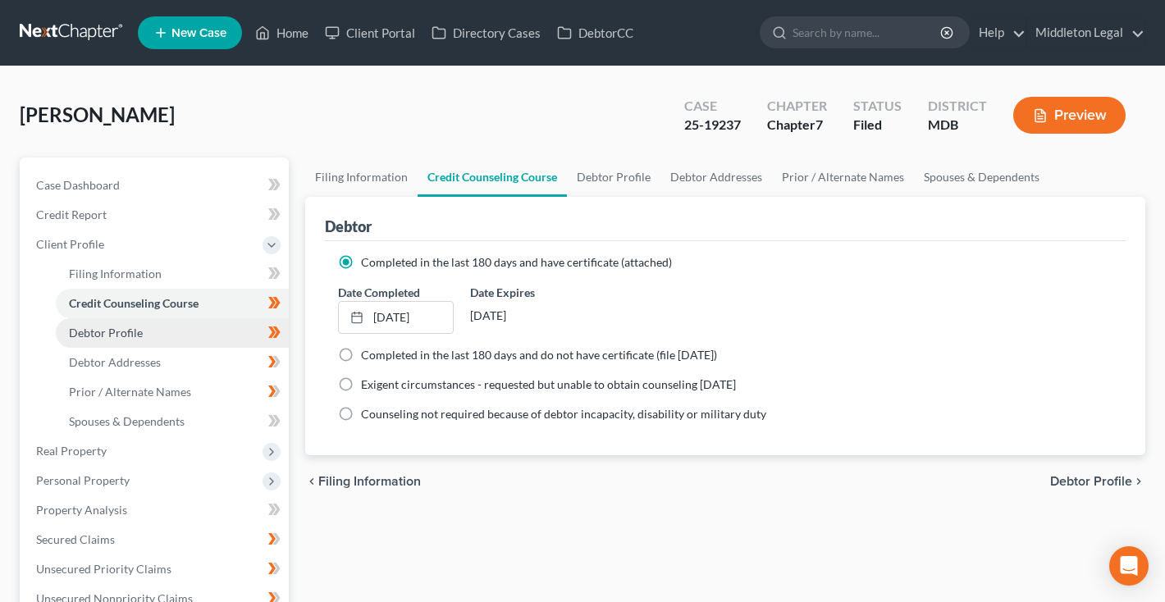
click at [111, 331] on span "Debtor Profile" at bounding box center [106, 333] width 74 height 14
select select "3"
select select "0"
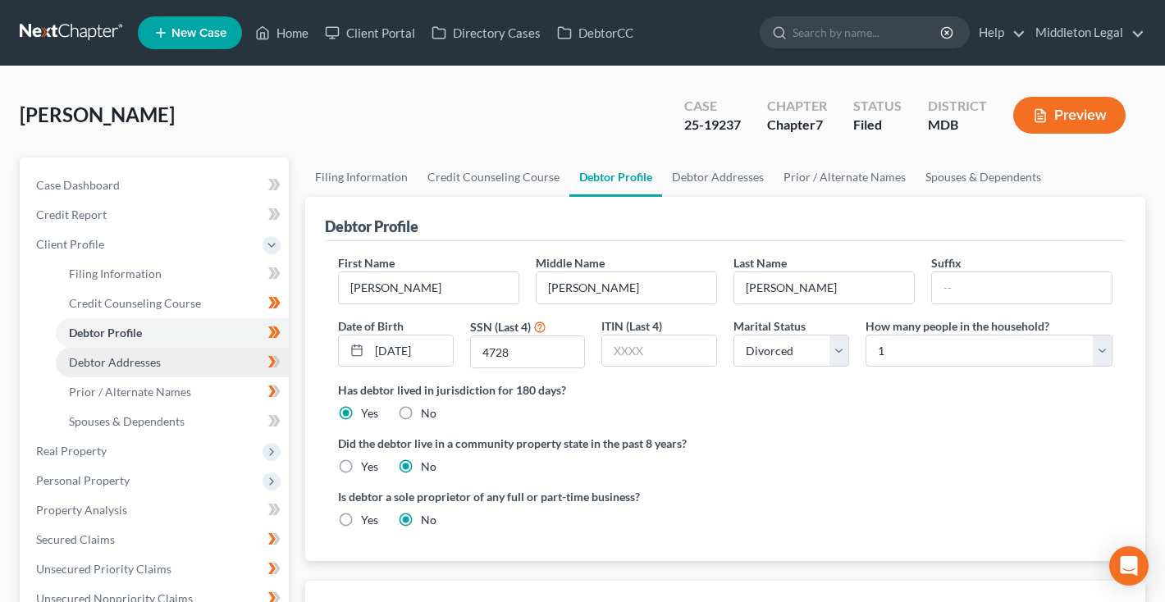
click at [120, 362] on span "Debtor Addresses" at bounding box center [115, 362] width 92 height 14
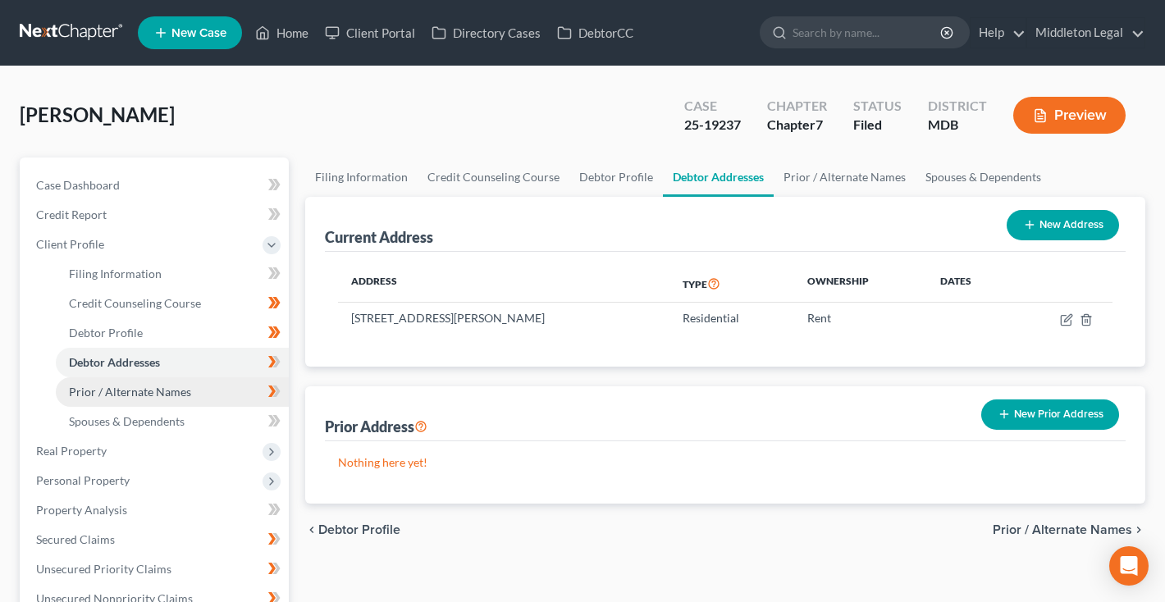
click at [117, 387] on span "Prior / Alternate Names" at bounding box center [130, 392] width 122 height 14
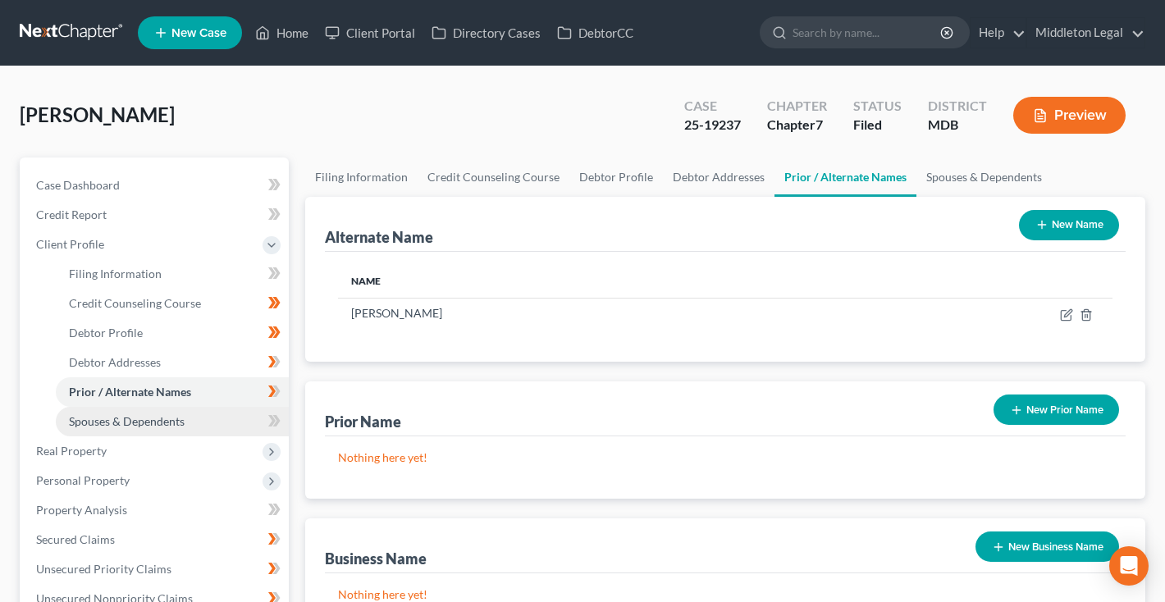
click at [123, 421] on span "Spouses & Dependents" at bounding box center [127, 421] width 116 height 14
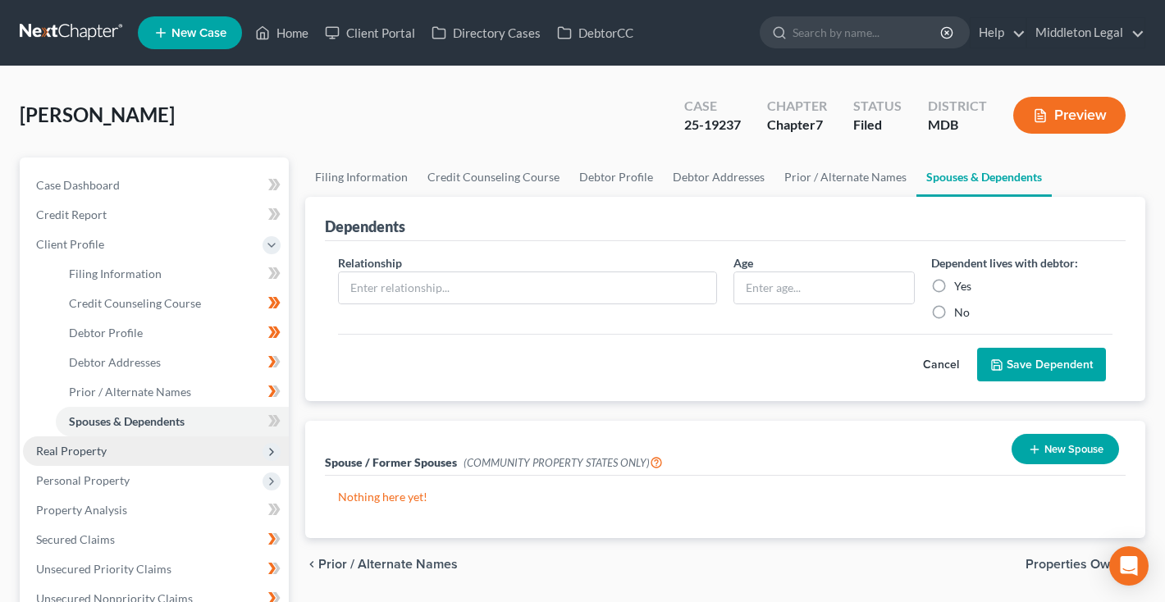
click at [116, 449] on span "Real Property" at bounding box center [156, 451] width 266 height 30
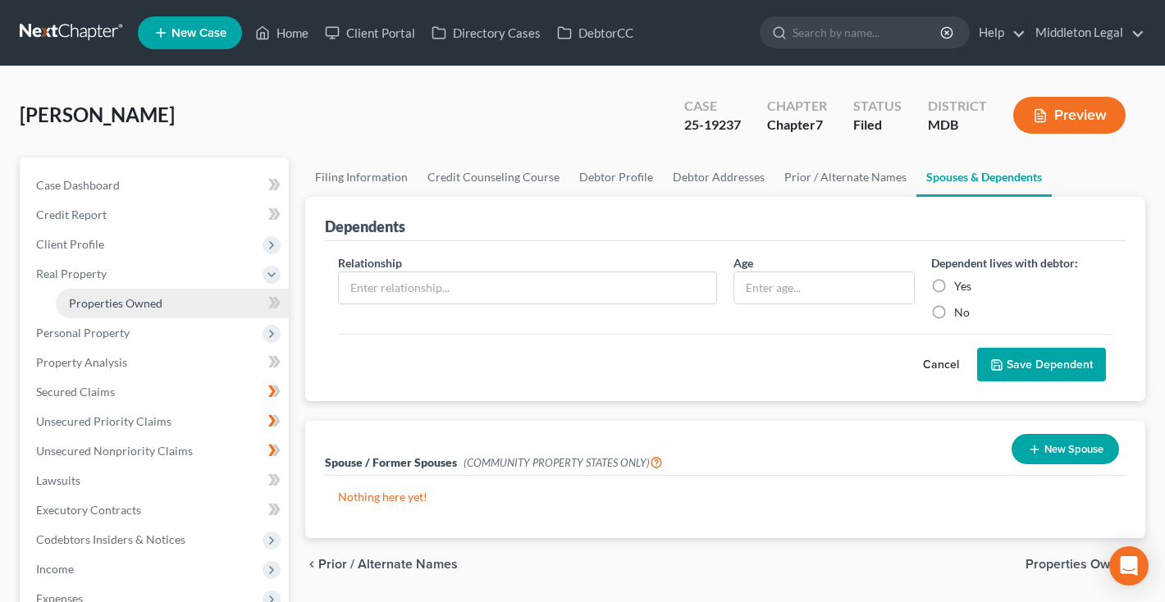
click at [89, 308] on span "Properties Owned" at bounding box center [115, 303] width 93 height 14
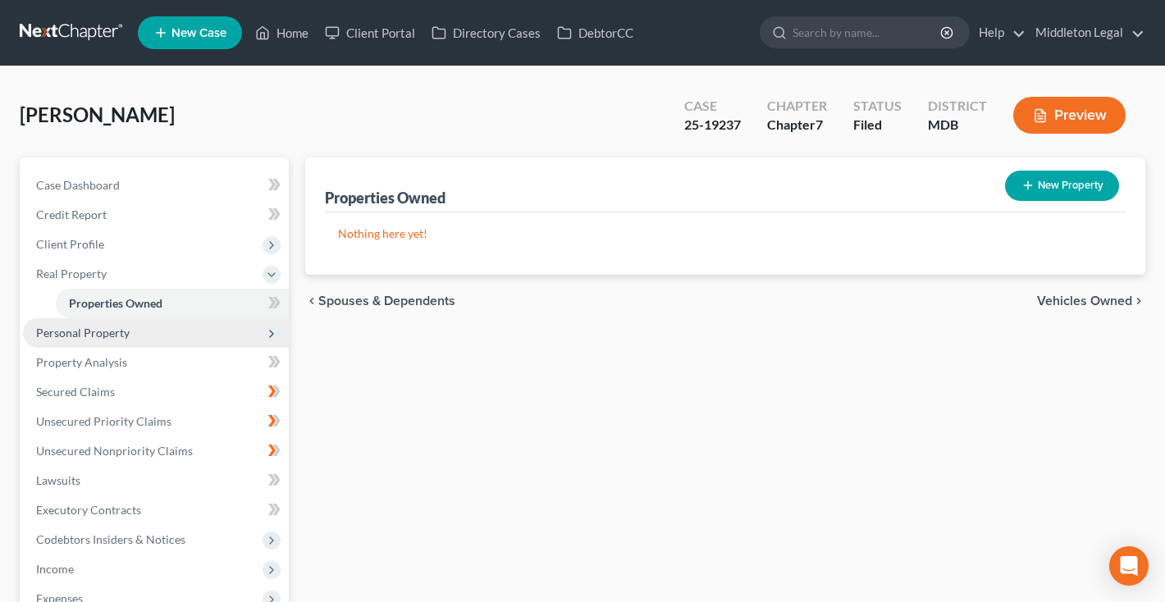
click at [87, 335] on span "Personal Property" at bounding box center [82, 333] width 93 height 14
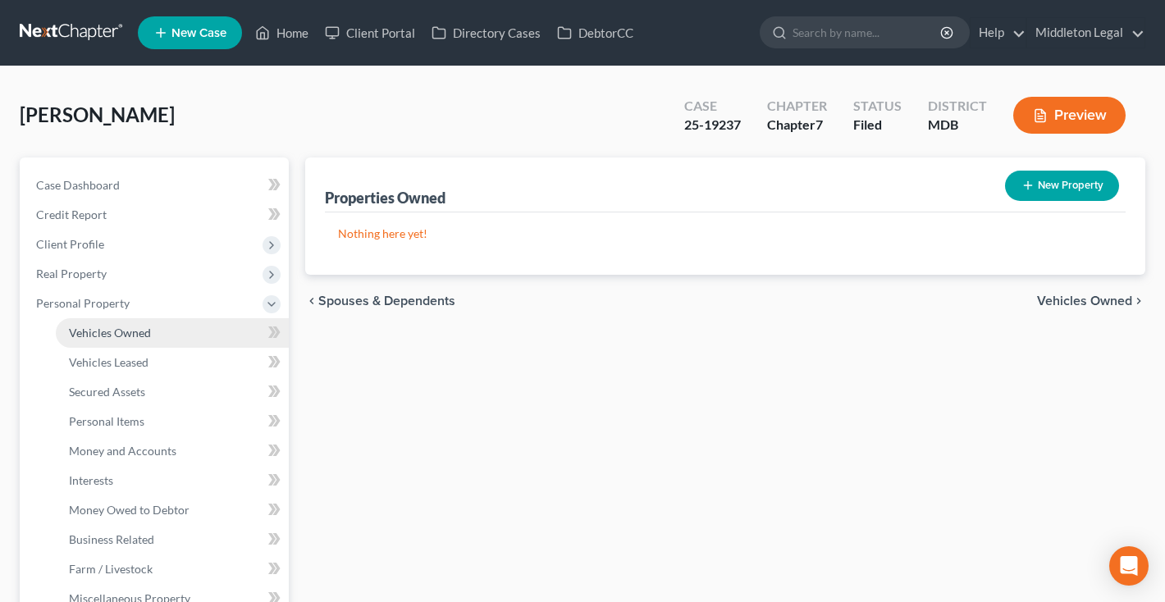
click at [88, 340] on link "Vehicles Owned" at bounding box center [172, 333] width 233 height 30
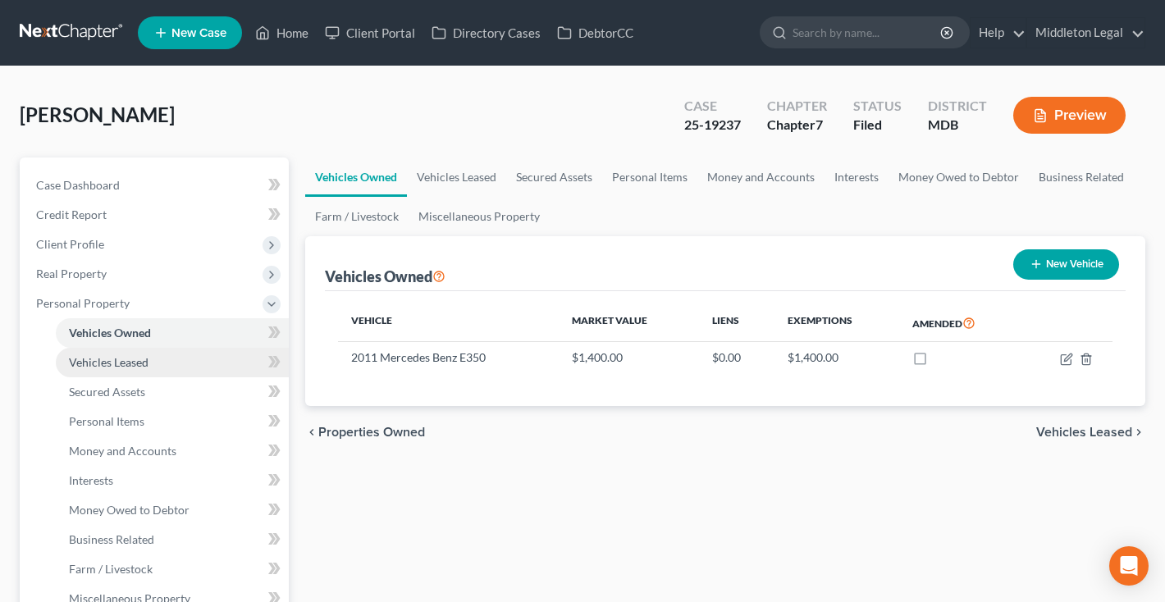
click at [92, 360] on span "Vehicles Leased" at bounding box center [109, 362] width 80 height 14
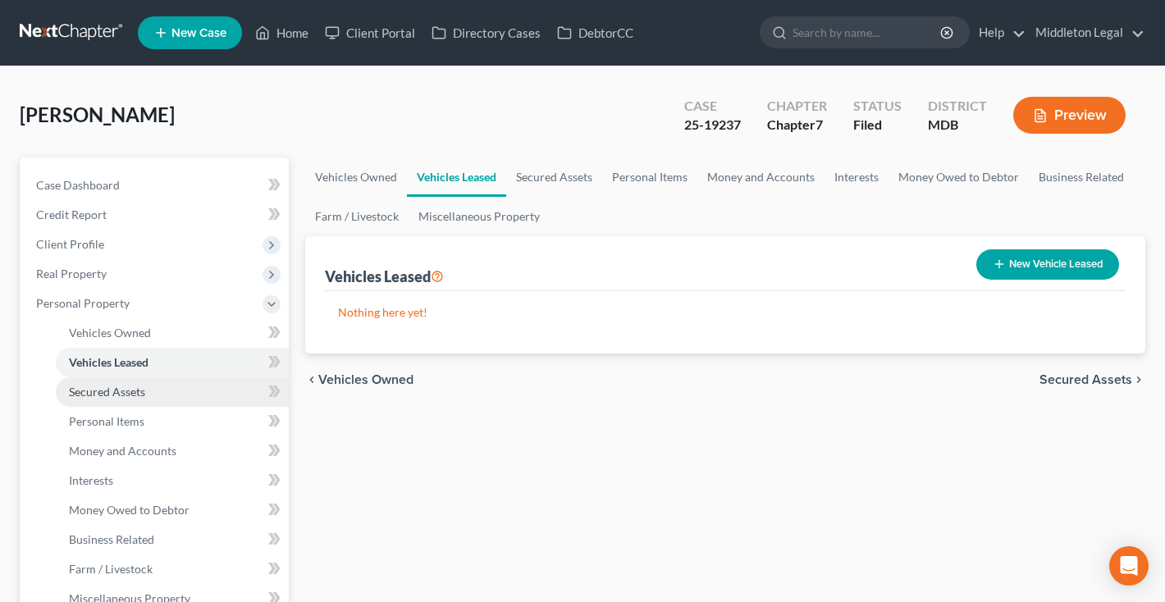
click at [93, 386] on span "Secured Assets" at bounding box center [107, 392] width 76 height 14
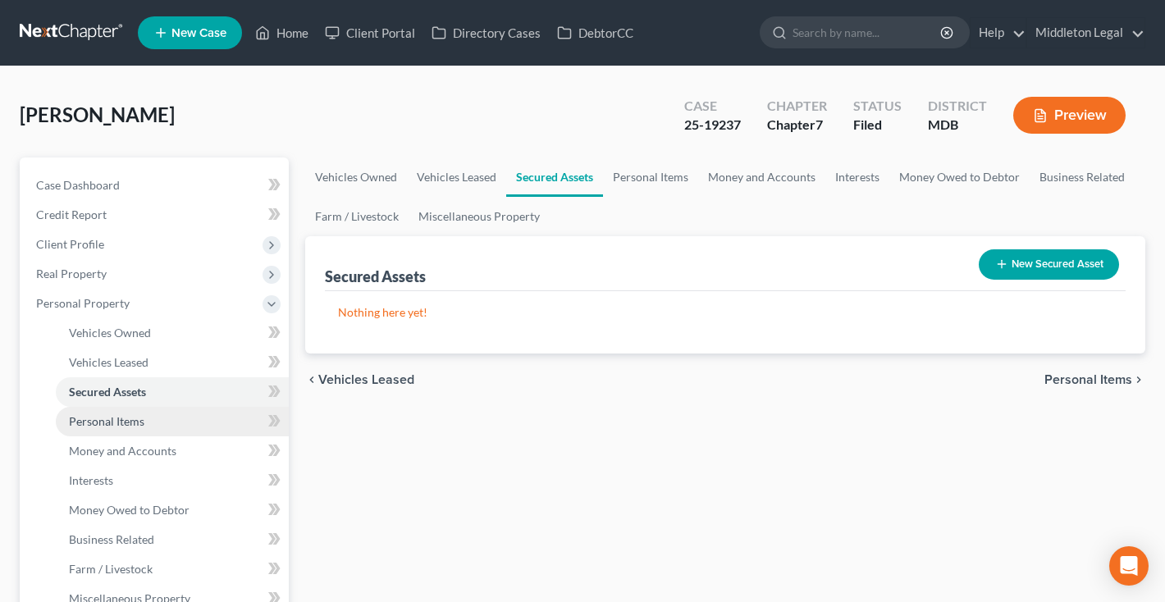
click at [94, 429] on link "Personal Items" at bounding box center [172, 422] width 233 height 30
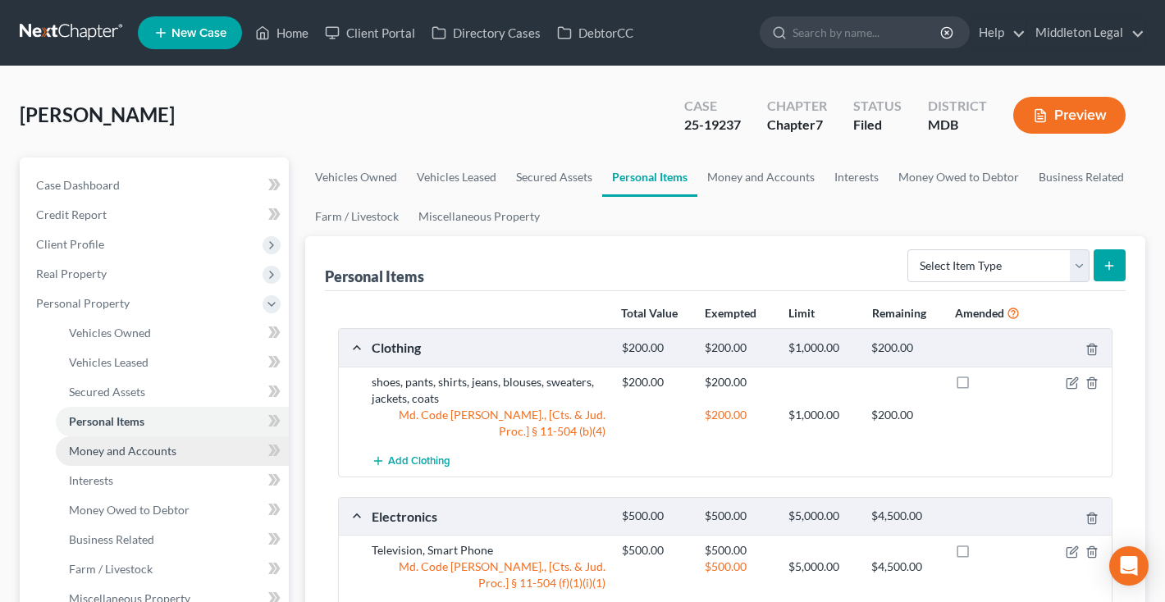
click at [93, 448] on span "Money and Accounts" at bounding box center [122, 451] width 107 height 14
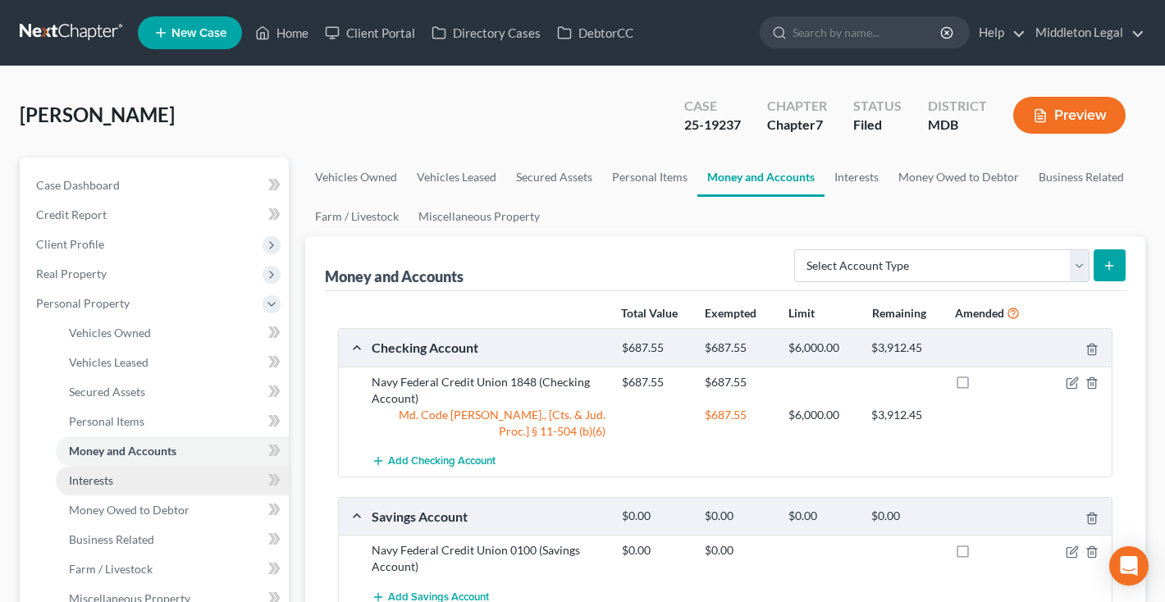
click at [93, 477] on span "Interests" at bounding box center [91, 480] width 44 height 14
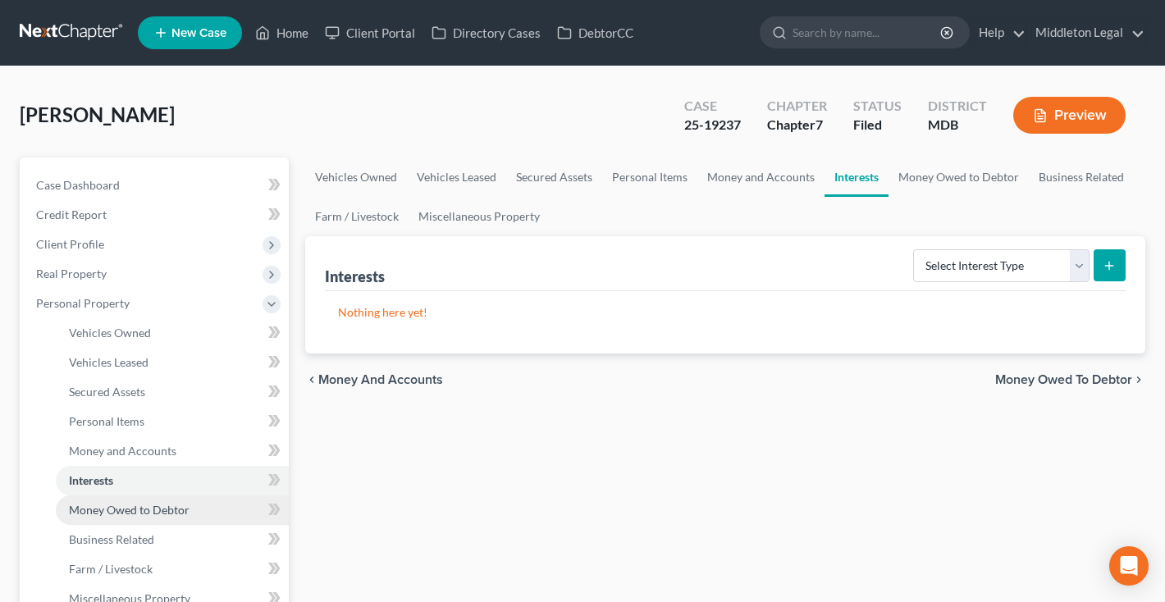
click at [100, 513] on span "Money Owed to Debtor" at bounding box center [129, 510] width 121 height 14
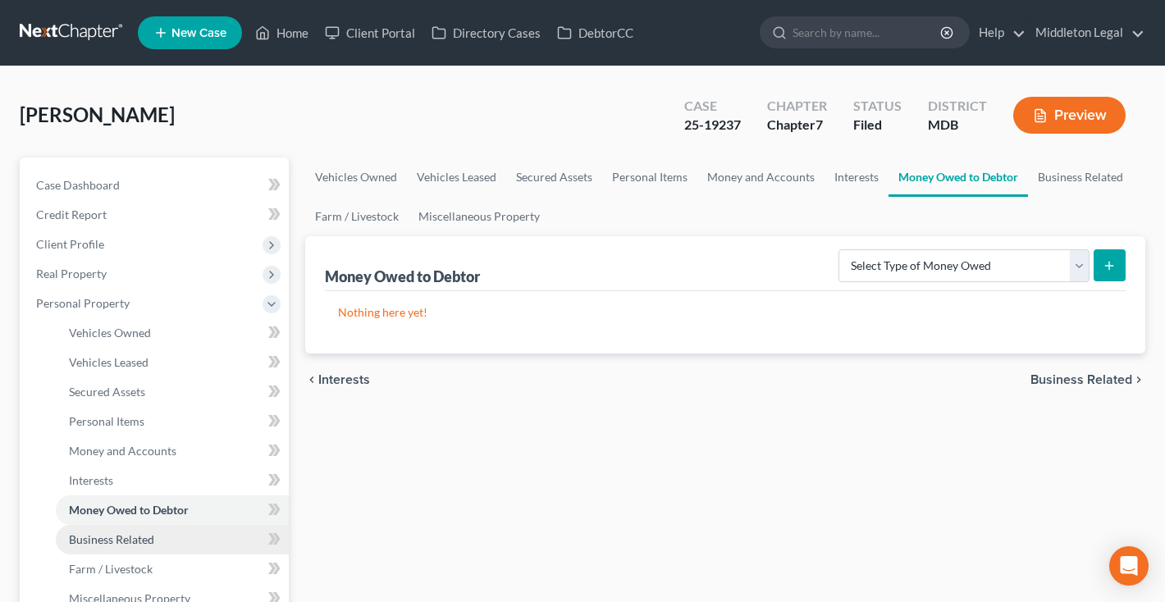
click at [105, 549] on link "Business Related" at bounding box center [172, 540] width 233 height 30
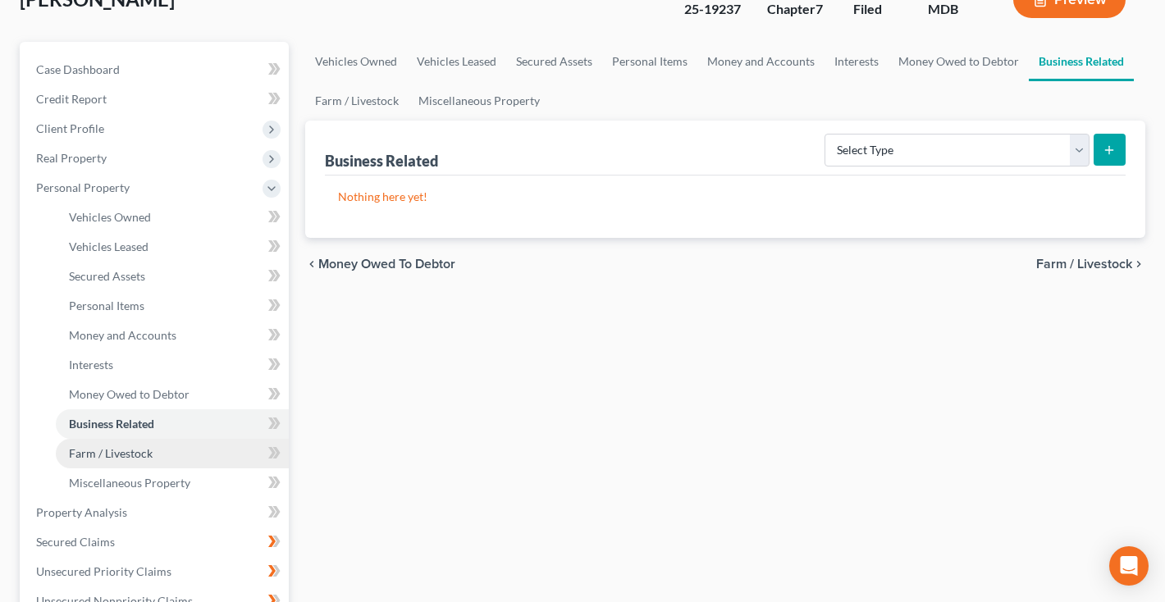
click at [115, 460] on link "Farm / Livestock" at bounding box center [172, 454] width 233 height 30
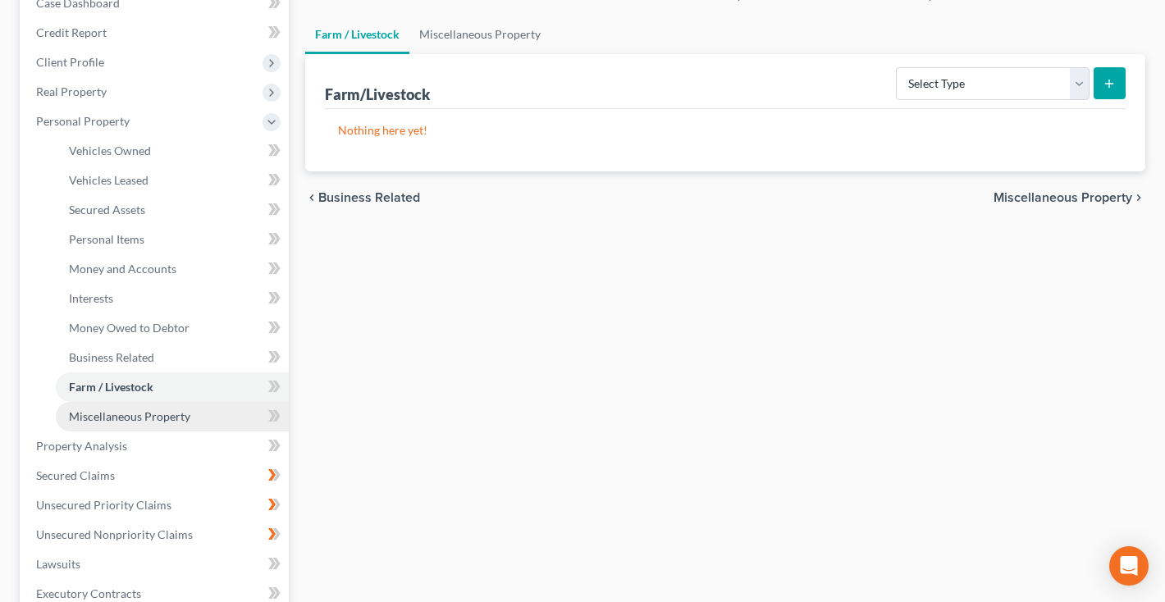
click at [115, 422] on span "Miscellaneous Property" at bounding box center [129, 416] width 121 height 14
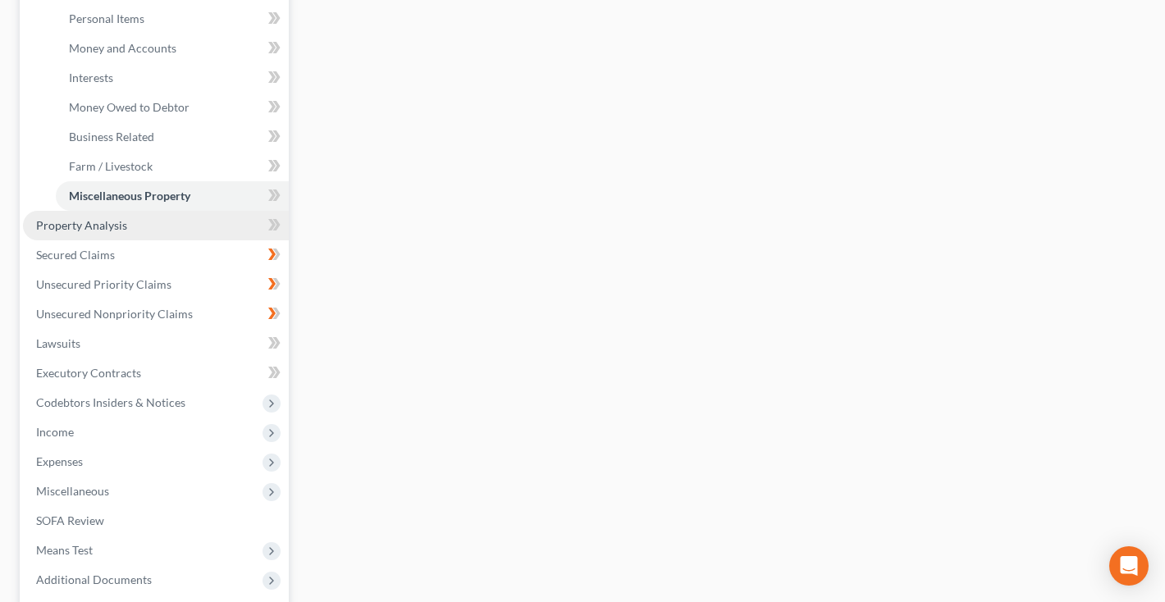
click at [75, 226] on span "Property Analysis" at bounding box center [81, 225] width 91 height 14
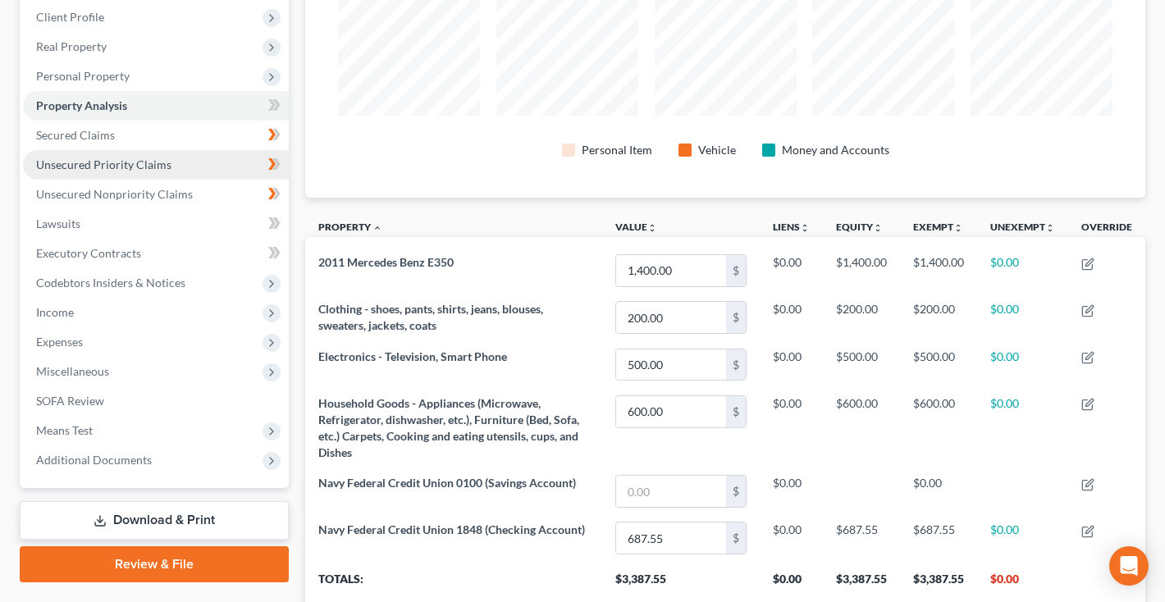
scroll to position [208, 0]
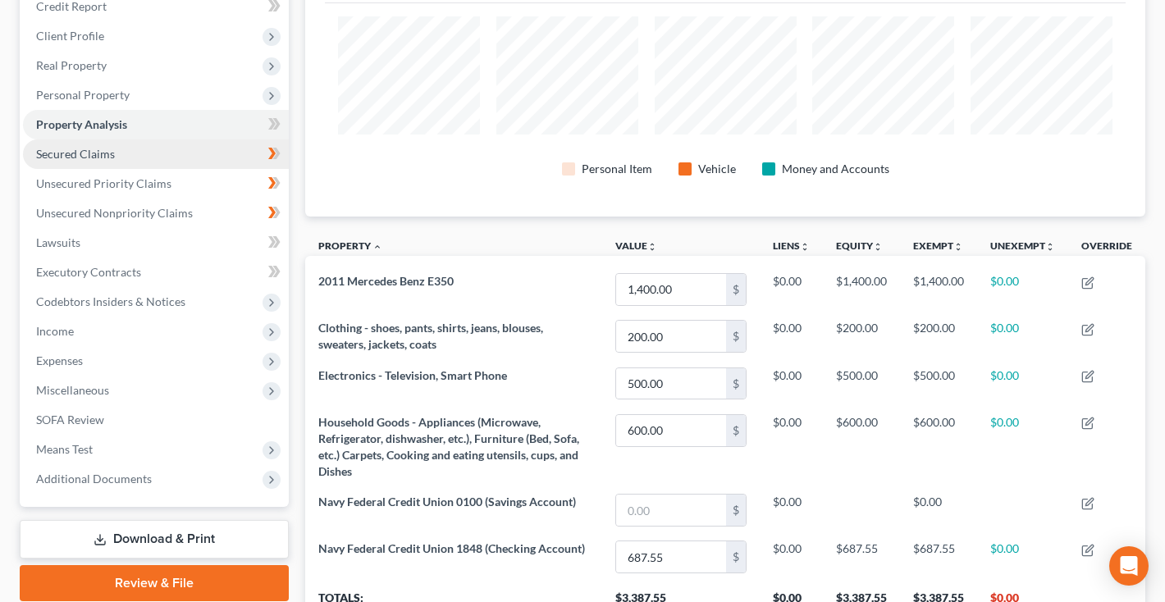
click at [113, 150] on link "Secured Claims" at bounding box center [156, 154] width 266 height 30
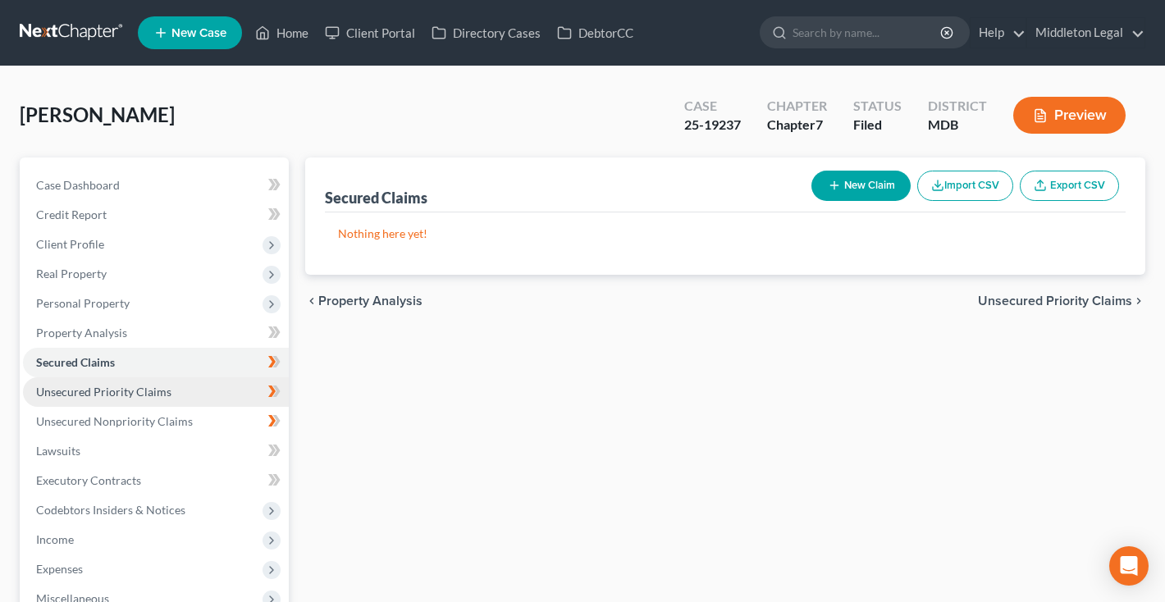
click at [108, 393] on span "Unsecured Priority Claims" at bounding box center [103, 392] width 135 height 14
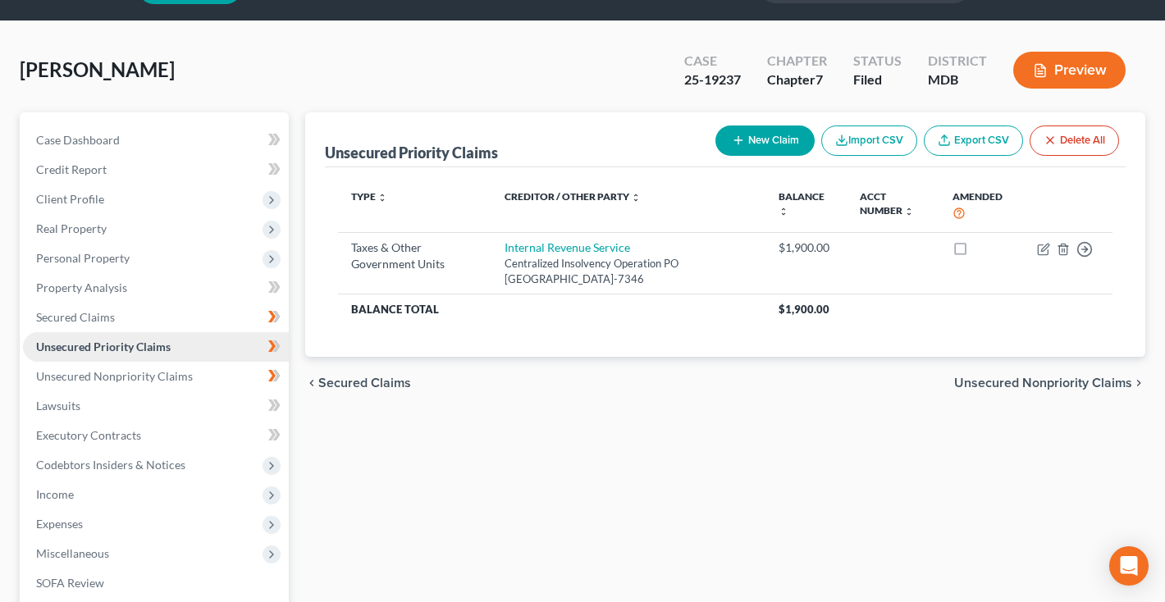
scroll to position [49, 0]
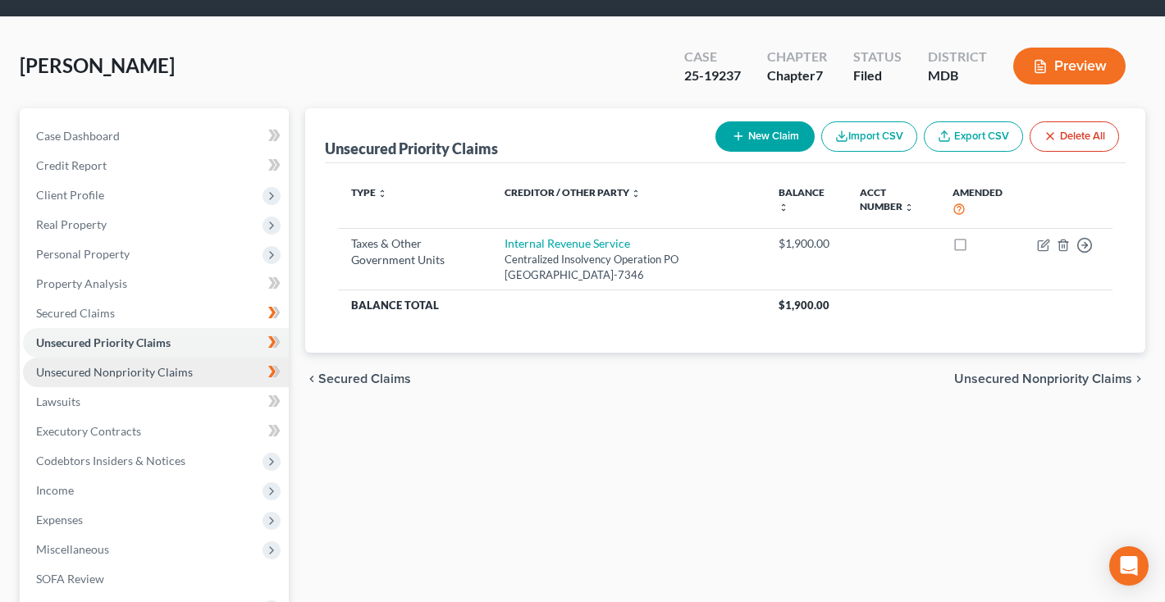
click at [109, 370] on span "Unsecured Nonpriority Claims" at bounding box center [114, 372] width 157 height 14
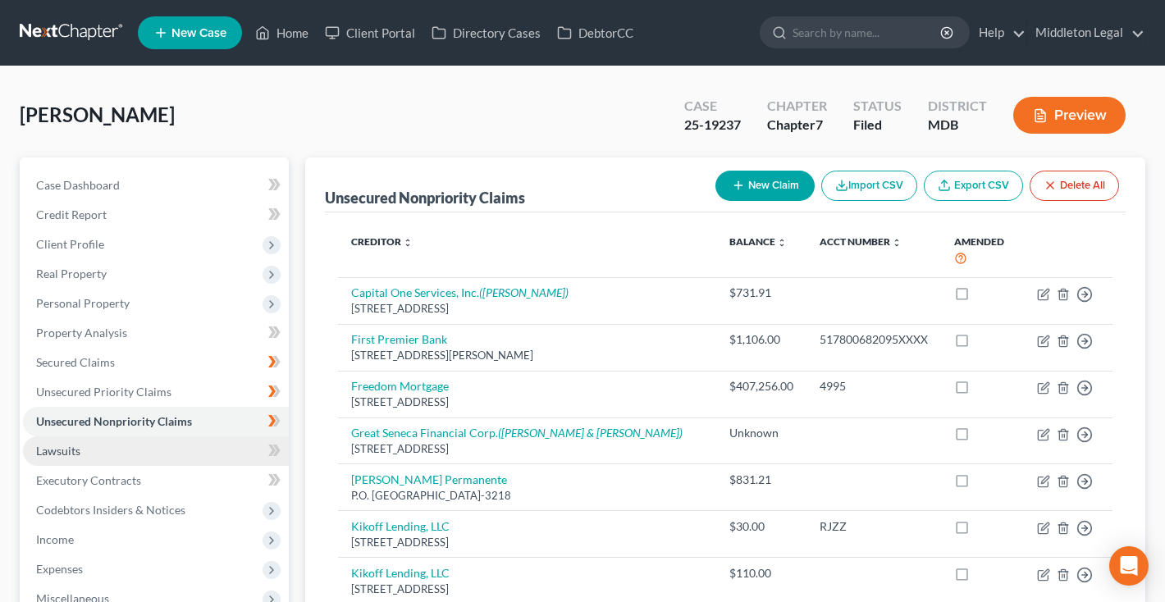
click at [66, 445] on span "Lawsuits" at bounding box center [58, 451] width 44 height 14
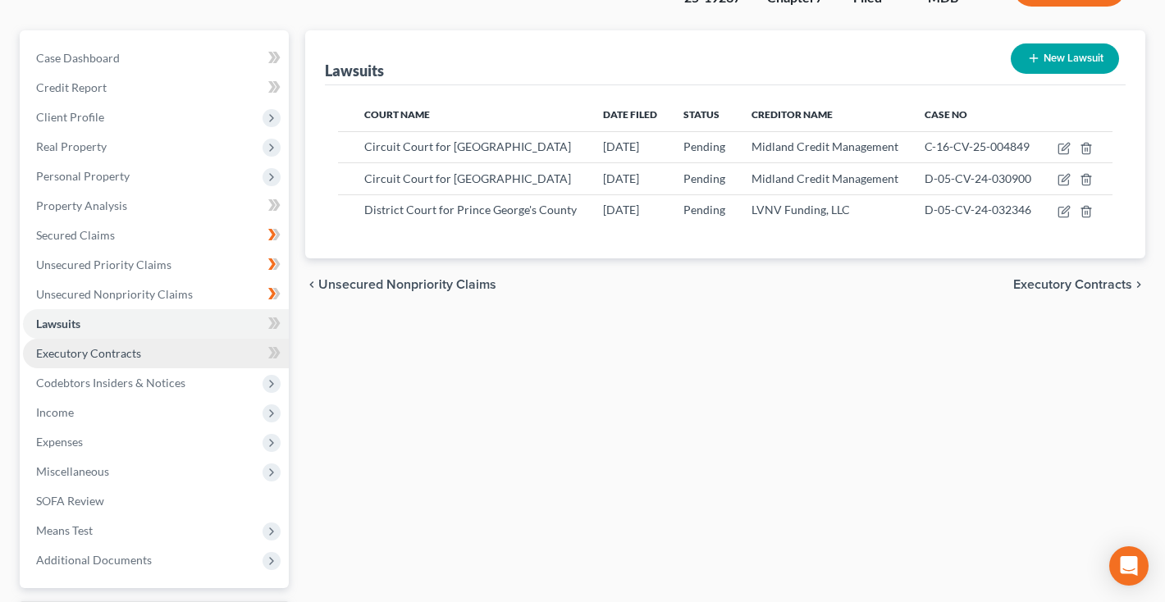
click at [93, 356] on span "Executory Contracts" at bounding box center [88, 353] width 105 height 14
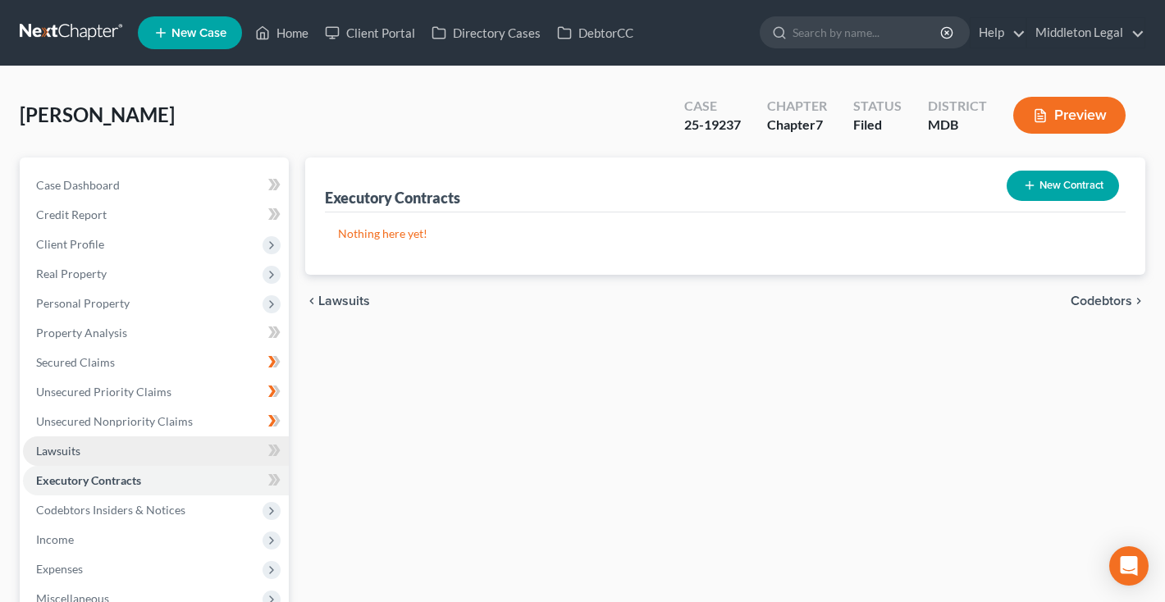
click at [82, 457] on link "Lawsuits" at bounding box center [156, 451] width 266 height 30
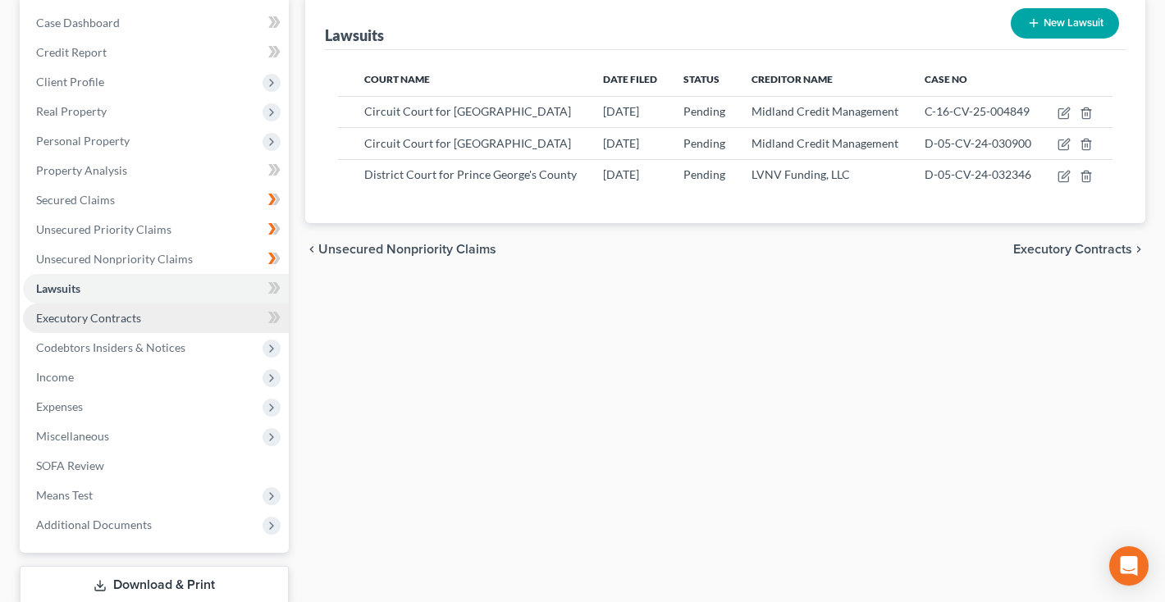
click at [96, 322] on span "Executory Contracts" at bounding box center [88, 318] width 105 height 14
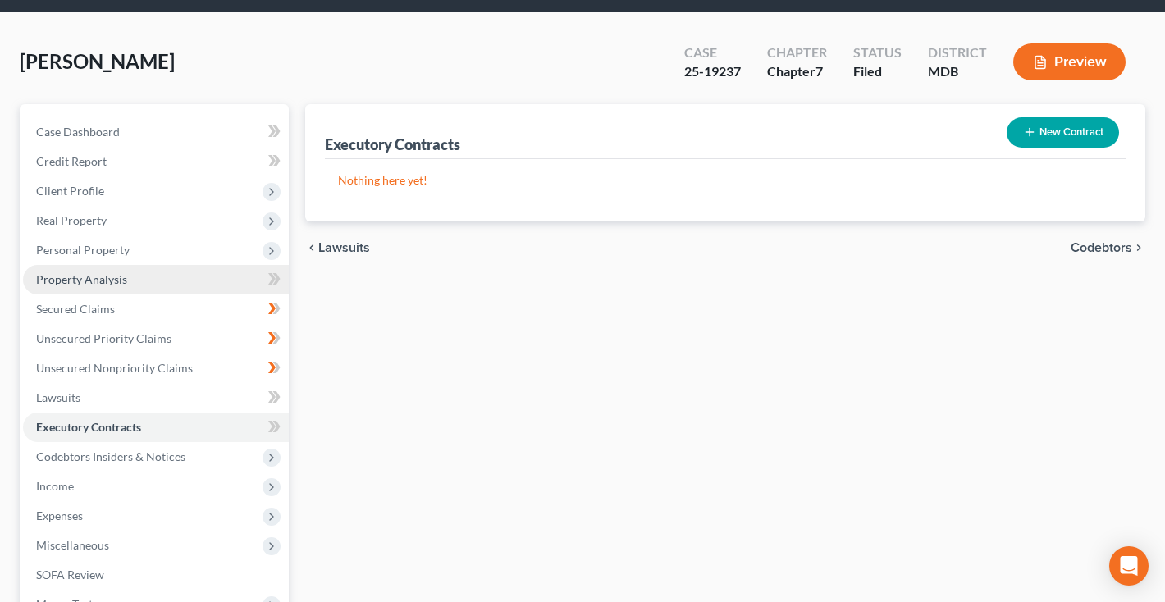
scroll to position [226, 0]
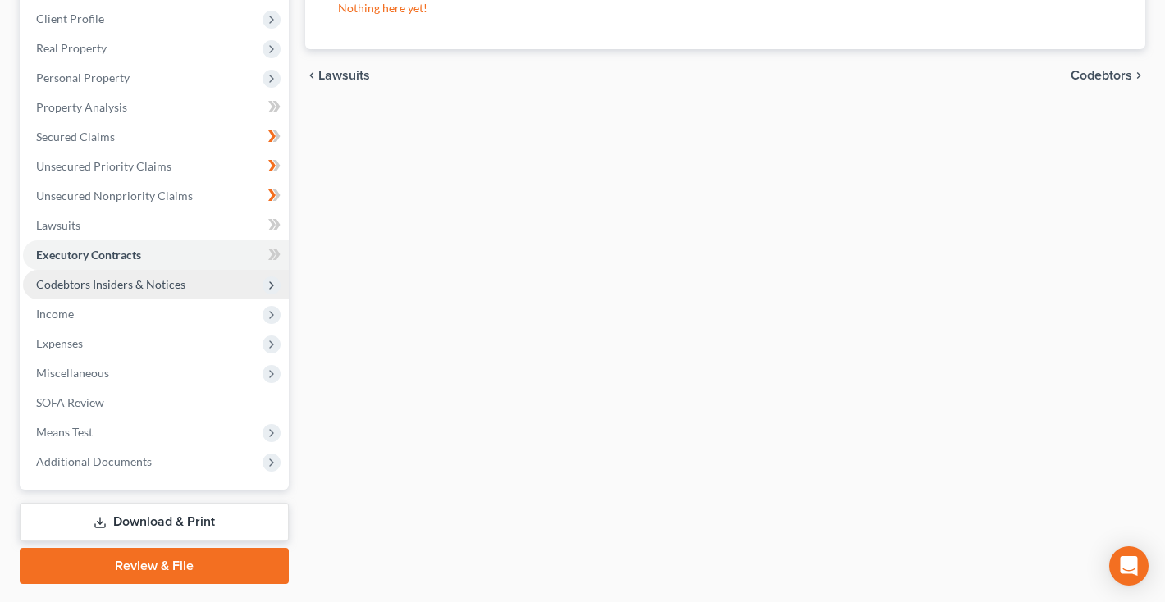
click at [91, 280] on span "Codebtors Insiders & Notices" at bounding box center [110, 284] width 149 height 14
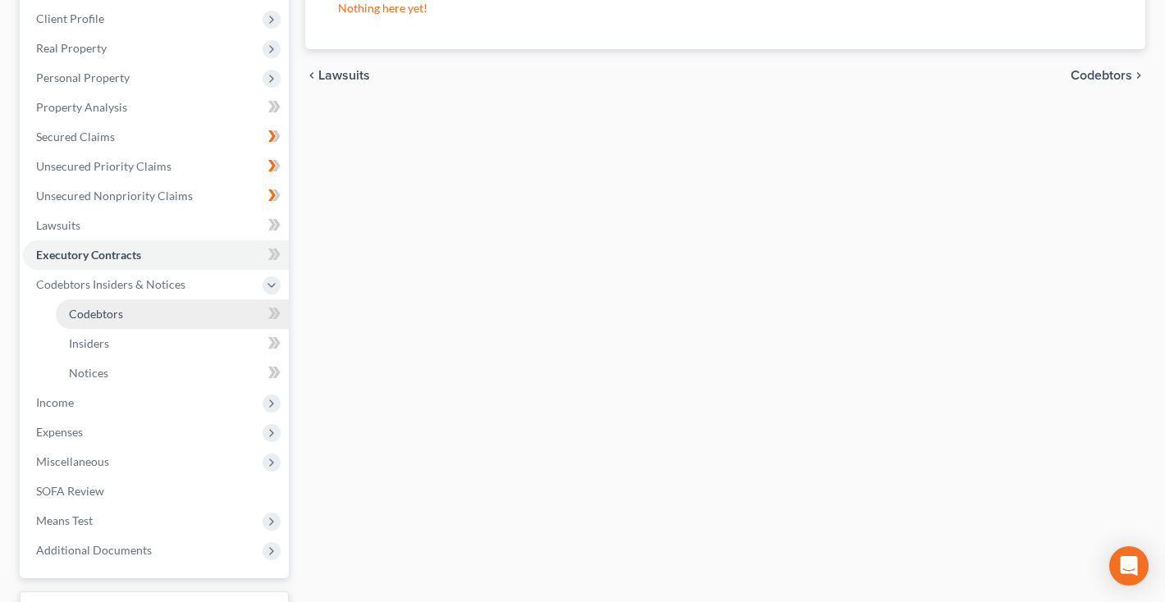
click at [96, 316] on span "Codebtors" at bounding box center [96, 314] width 54 height 14
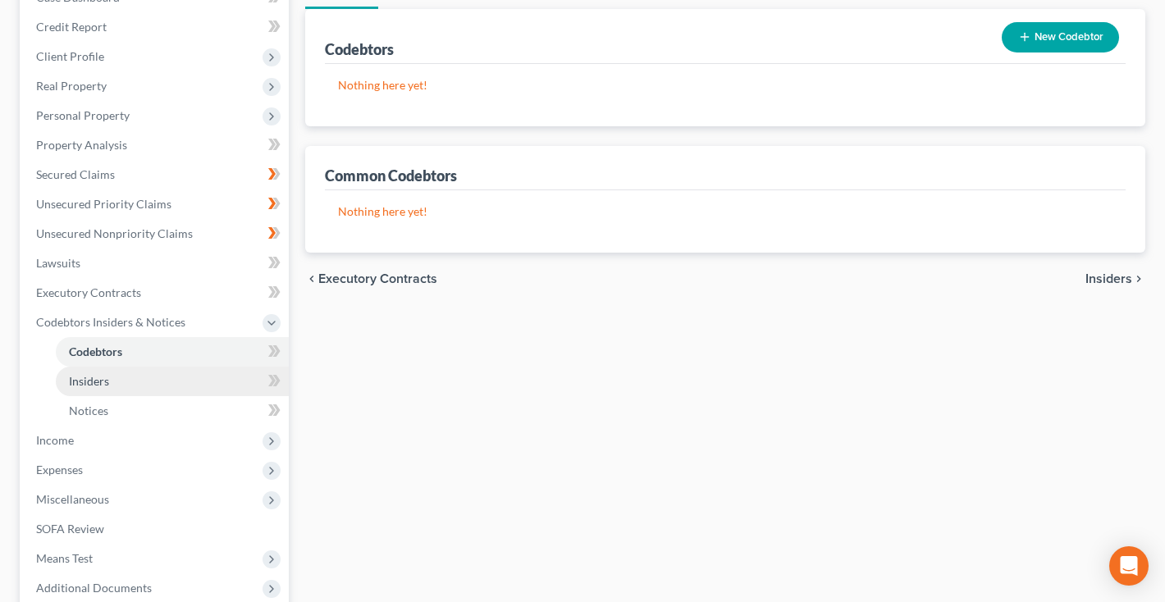
click at [87, 372] on link "Insiders" at bounding box center [172, 382] width 233 height 30
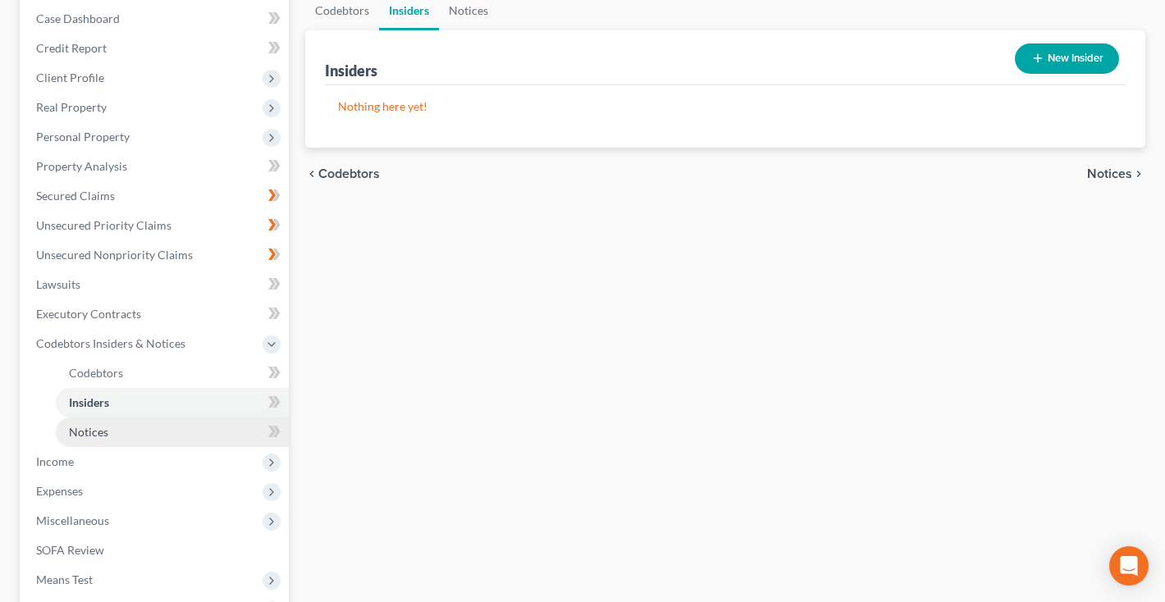
click at [85, 433] on span "Notices" at bounding box center [88, 432] width 39 height 14
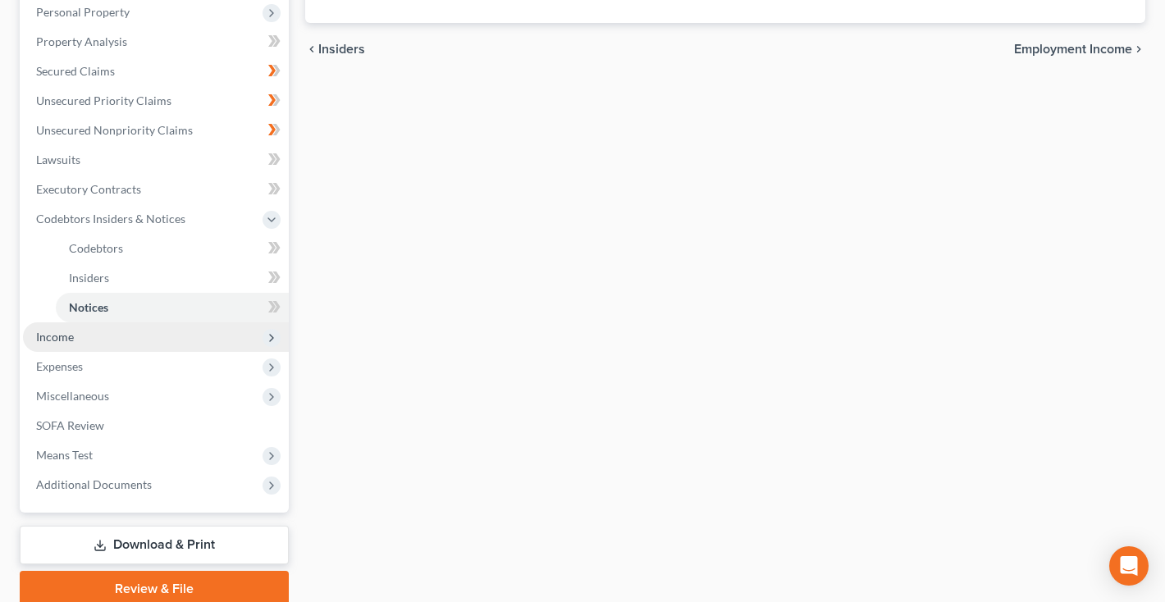
click at [62, 343] on span "Income" at bounding box center [55, 337] width 38 height 14
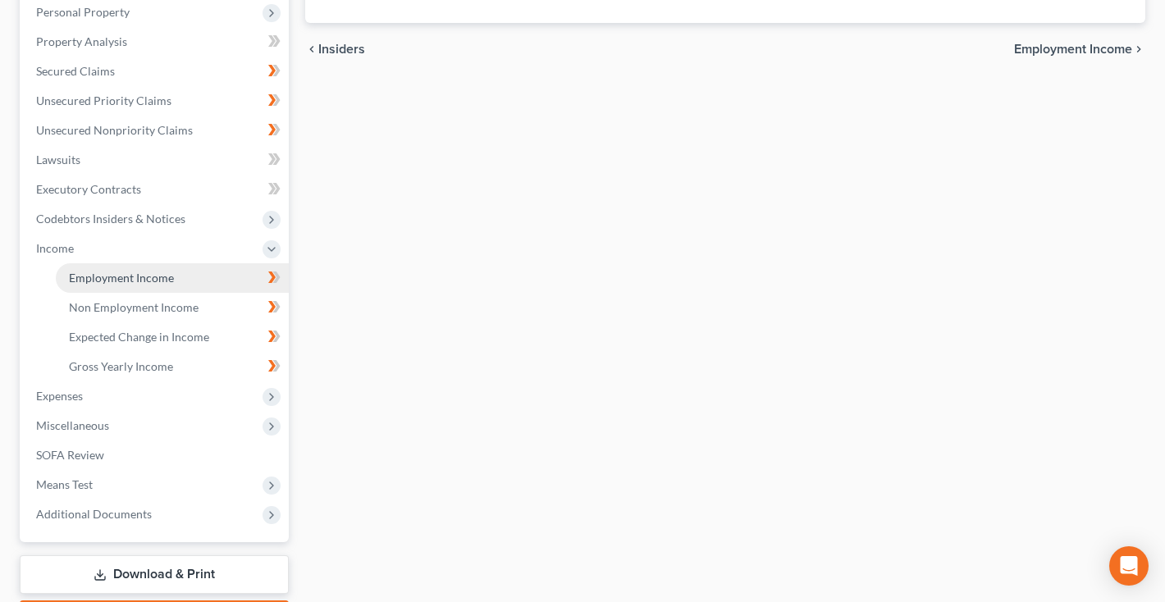
click at [93, 282] on span "Employment Income" at bounding box center [121, 278] width 105 height 14
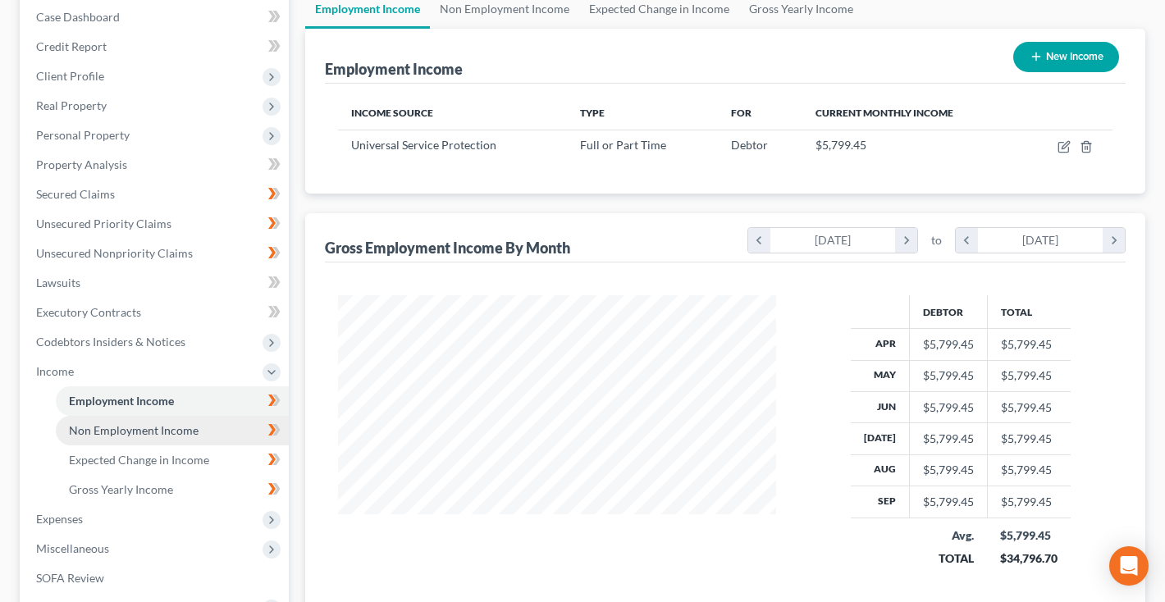
click at [175, 436] on span "Non Employment Income" at bounding box center [134, 430] width 130 height 14
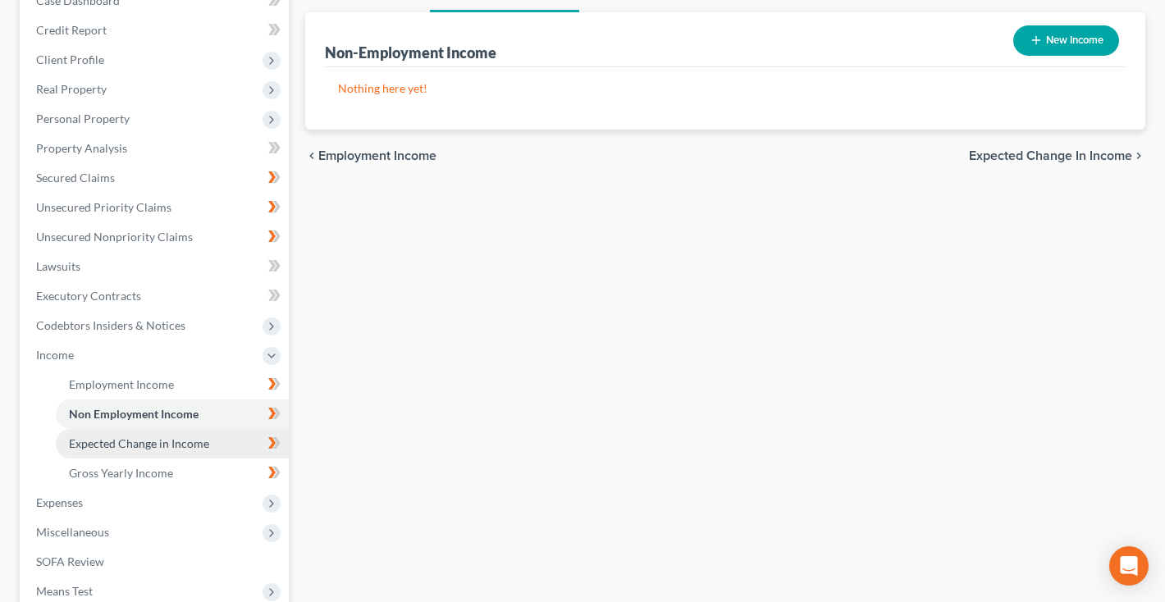
click at [166, 440] on span "Expected Change in Income" at bounding box center [139, 443] width 140 height 14
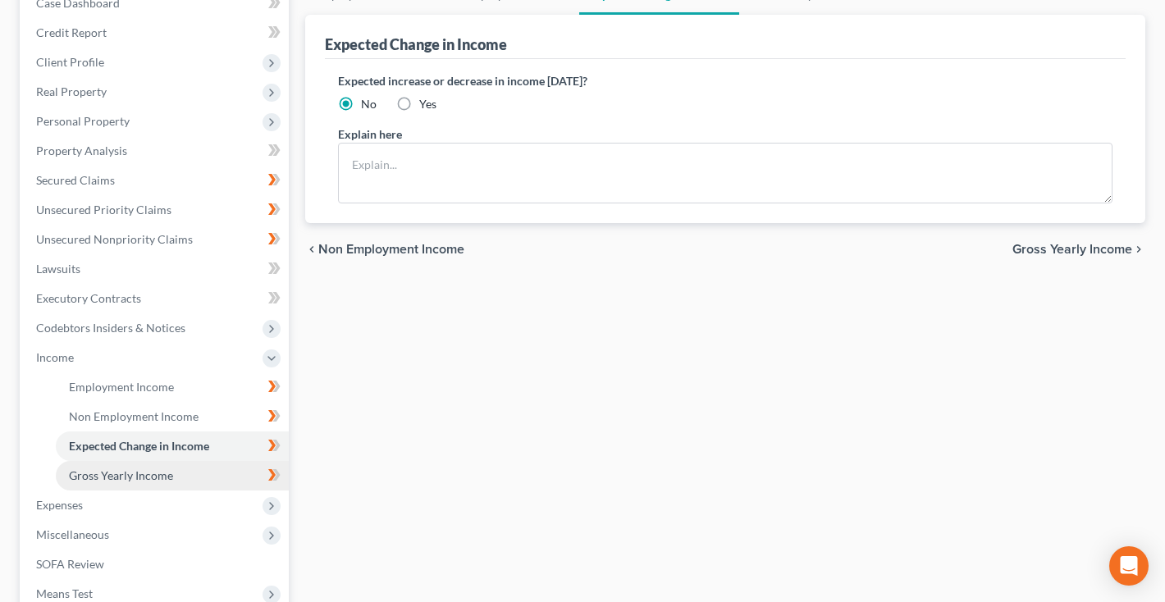
click at [141, 480] on span "Gross Yearly Income" at bounding box center [121, 475] width 104 height 14
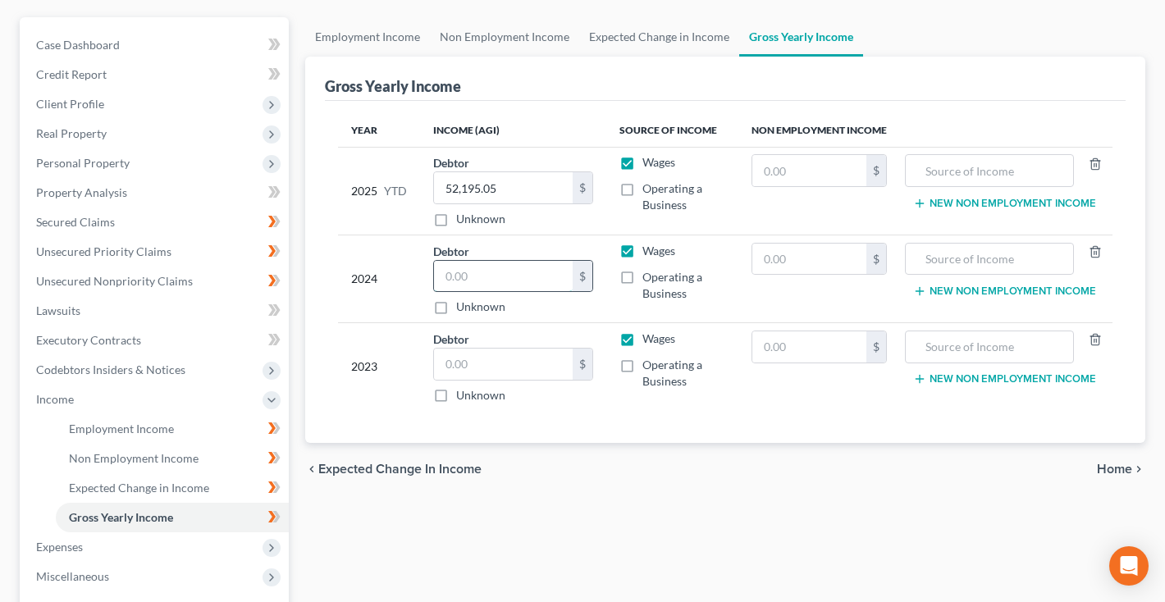
click at [476, 273] on input "text" at bounding box center [503, 276] width 139 height 31
type input "73,335"
click at [481, 359] on input "text" at bounding box center [503, 364] width 139 height 31
type input "70,000"
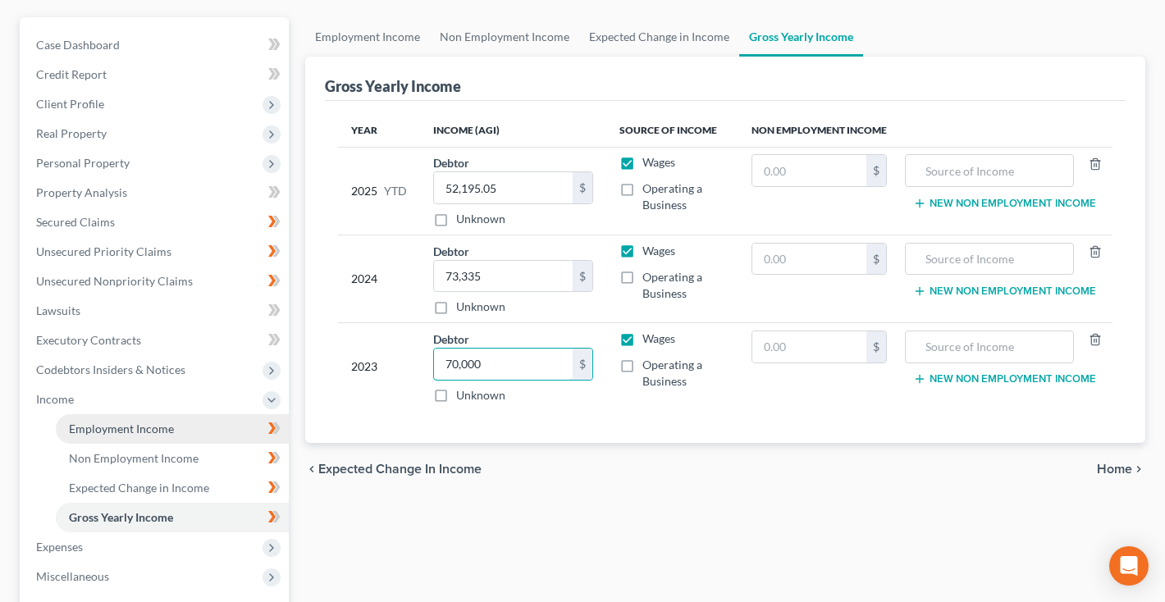
scroll to position [197, 0]
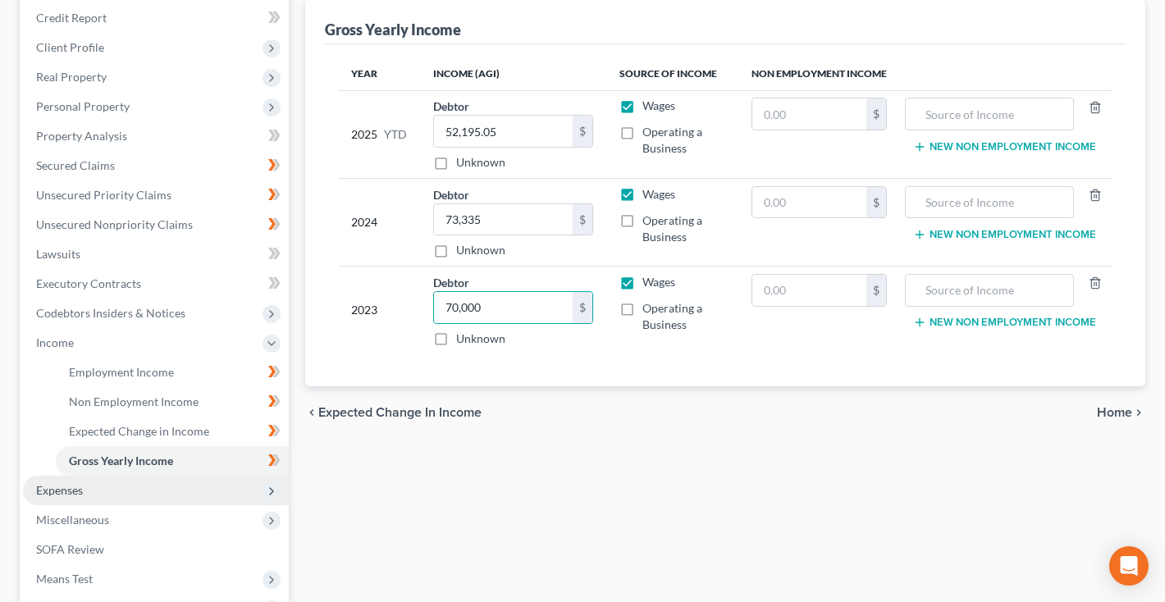
click at [102, 483] on span "Expenses" at bounding box center [156, 491] width 266 height 30
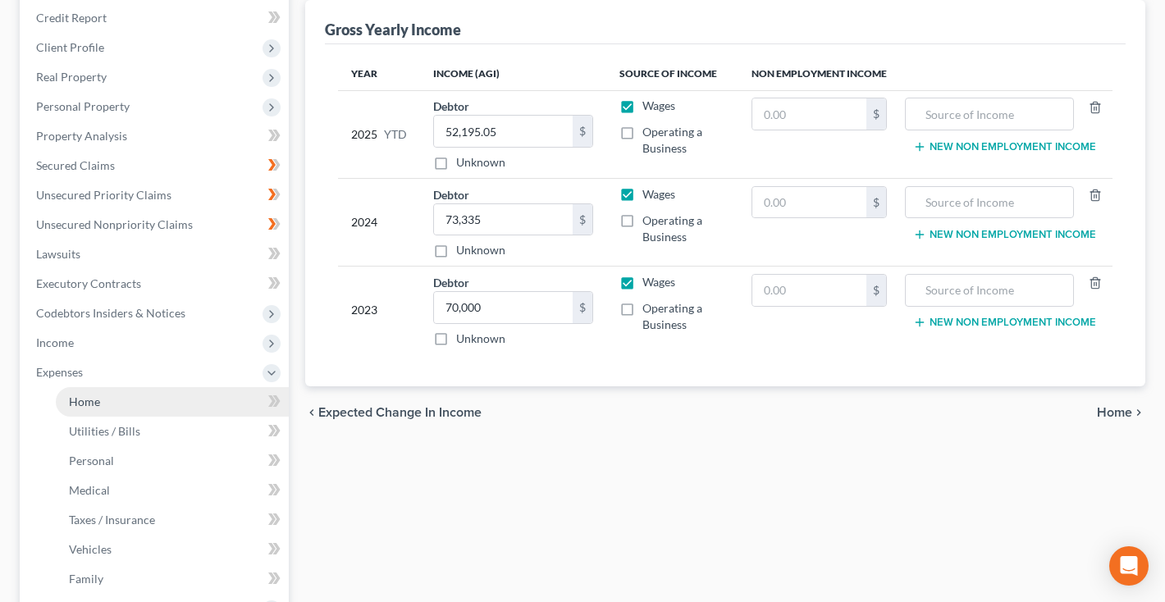
click at [107, 398] on link "Home" at bounding box center [172, 402] width 233 height 30
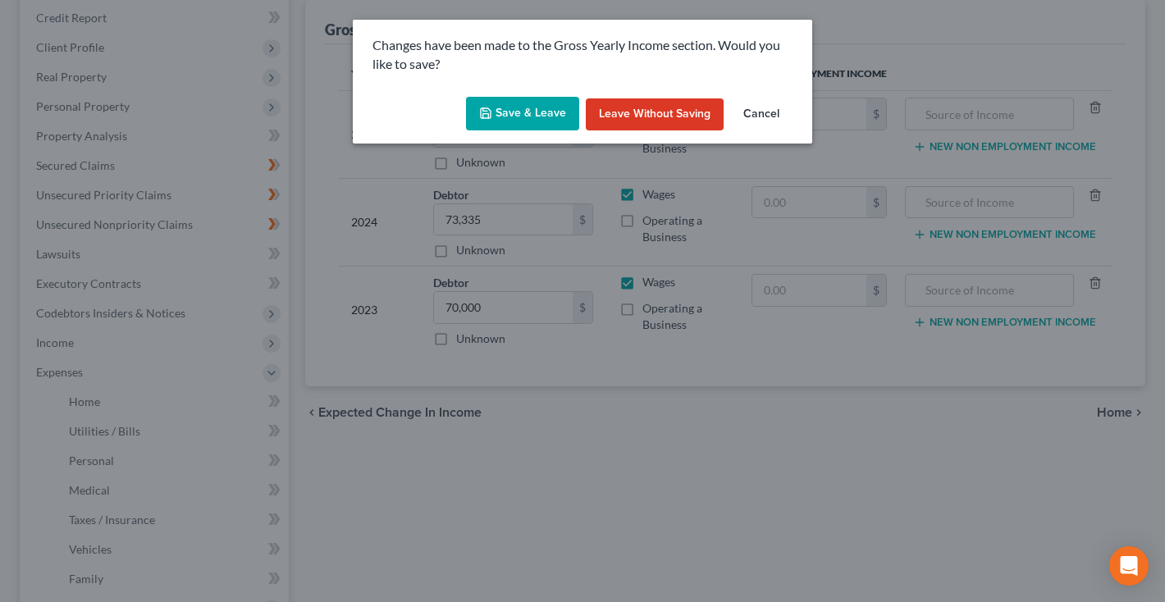
click at [545, 117] on button "Save & Leave" at bounding box center [522, 114] width 113 height 34
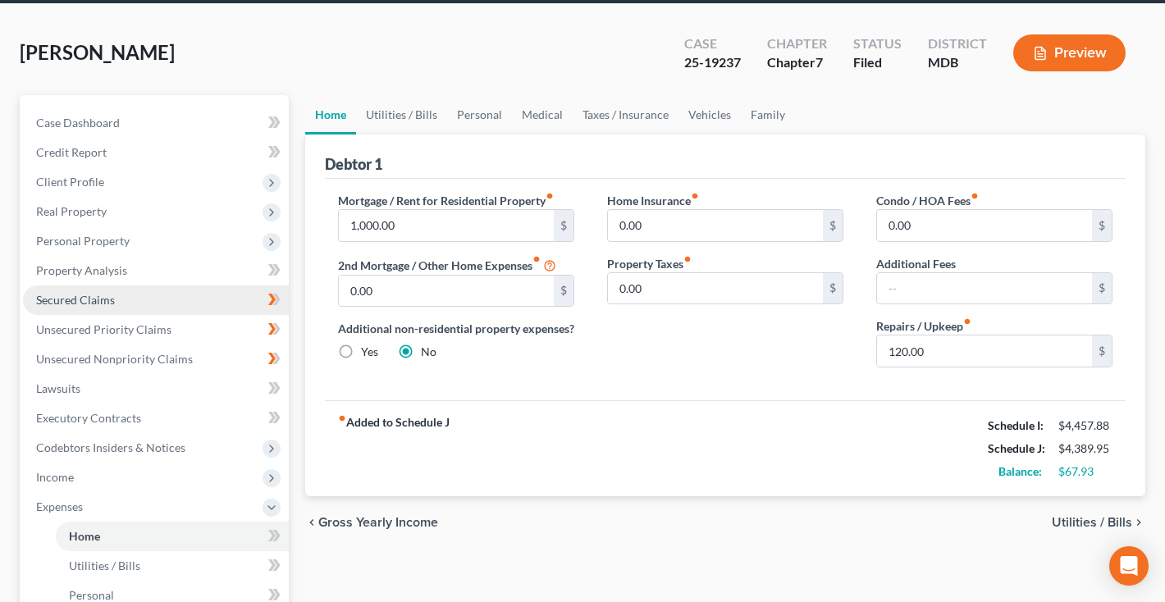
scroll to position [67, 0]
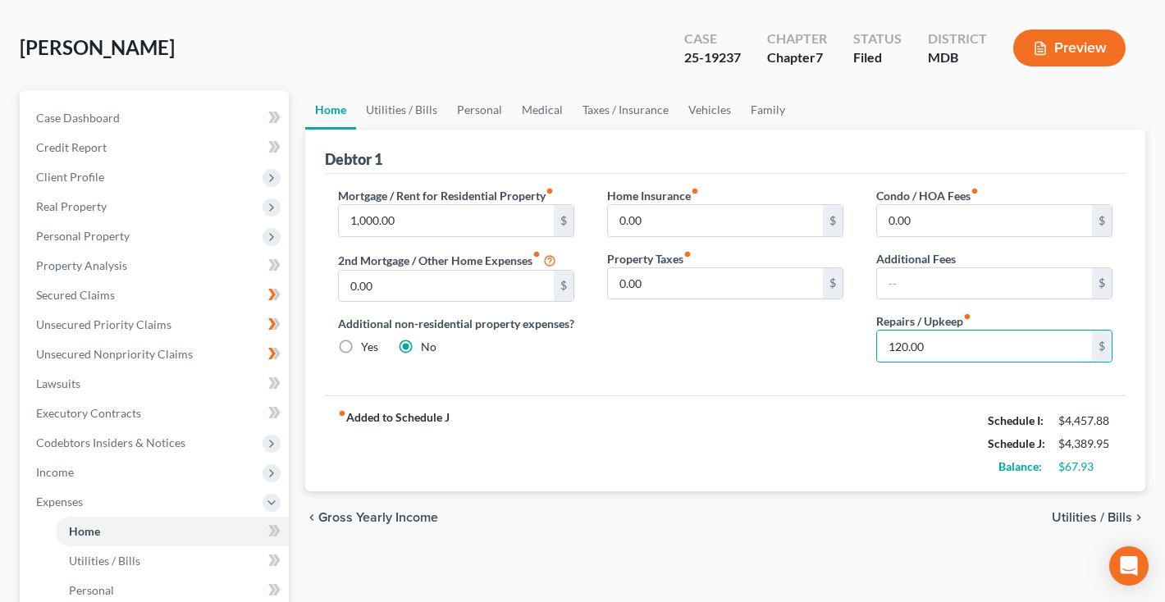
drag, startPoint x: 930, startPoint y: 348, endPoint x: 823, endPoint y: 347, distance: 106.6
click at [823, 347] on div "Mortgage / Rent for Residential Property fiber_manual_record 1,000.00 $ 2nd Mor…" at bounding box center [724, 281] width 807 height 189
click at [618, 219] on input "0.00" at bounding box center [715, 220] width 215 height 31
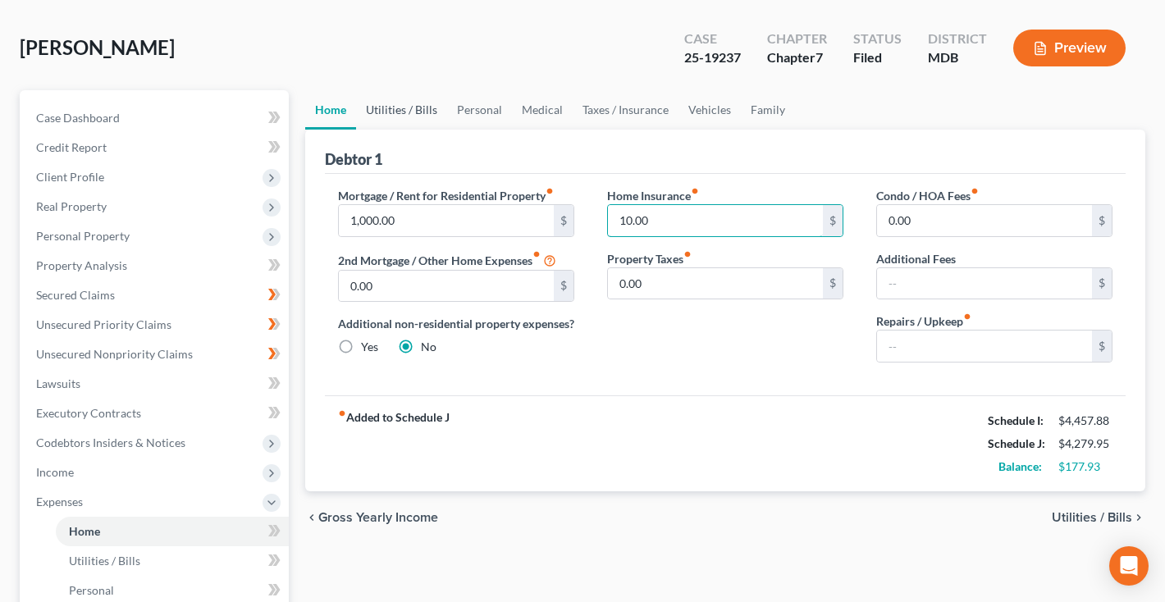
type input "10.00"
click at [417, 112] on link "Utilities / Bills" at bounding box center [401, 109] width 91 height 39
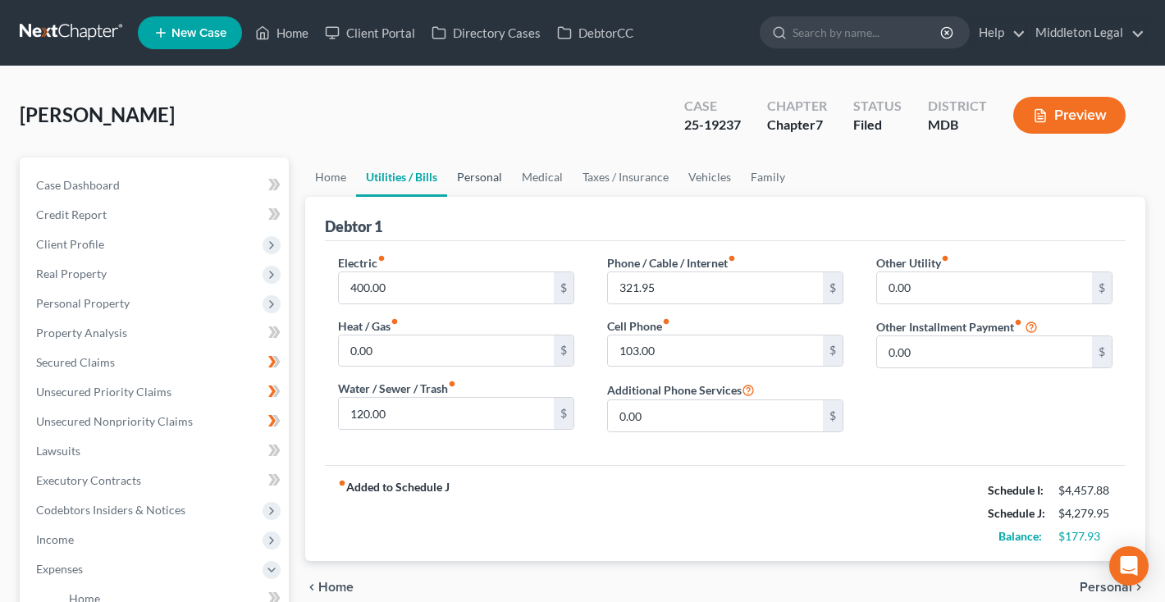
click at [468, 187] on link "Personal" at bounding box center [479, 176] width 65 height 39
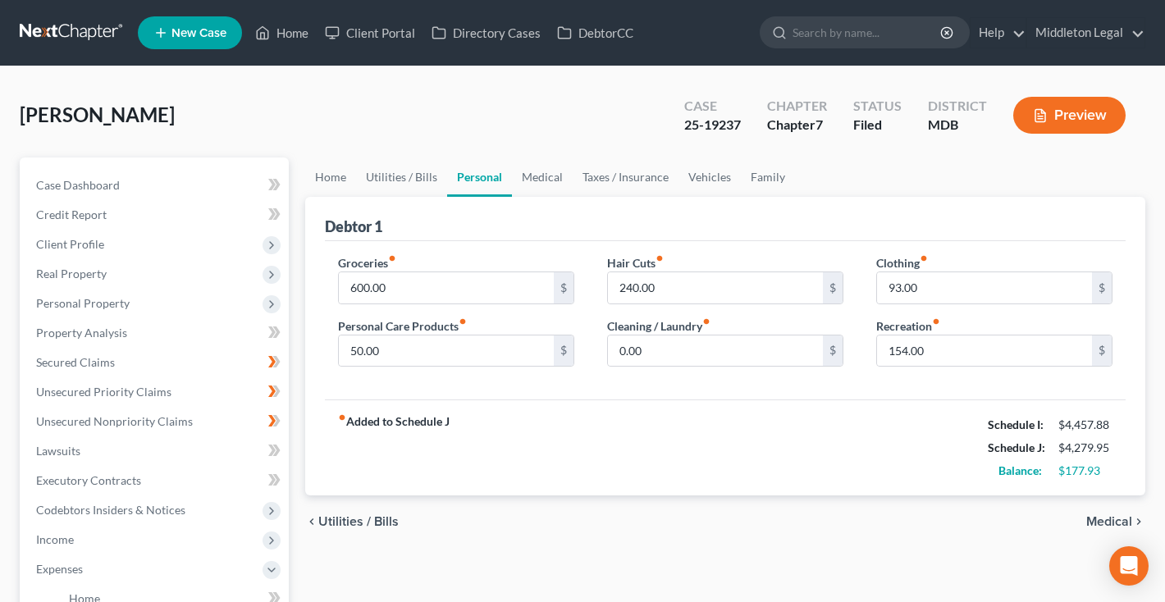
click at [93, 37] on link at bounding box center [72, 33] width 105 height 30
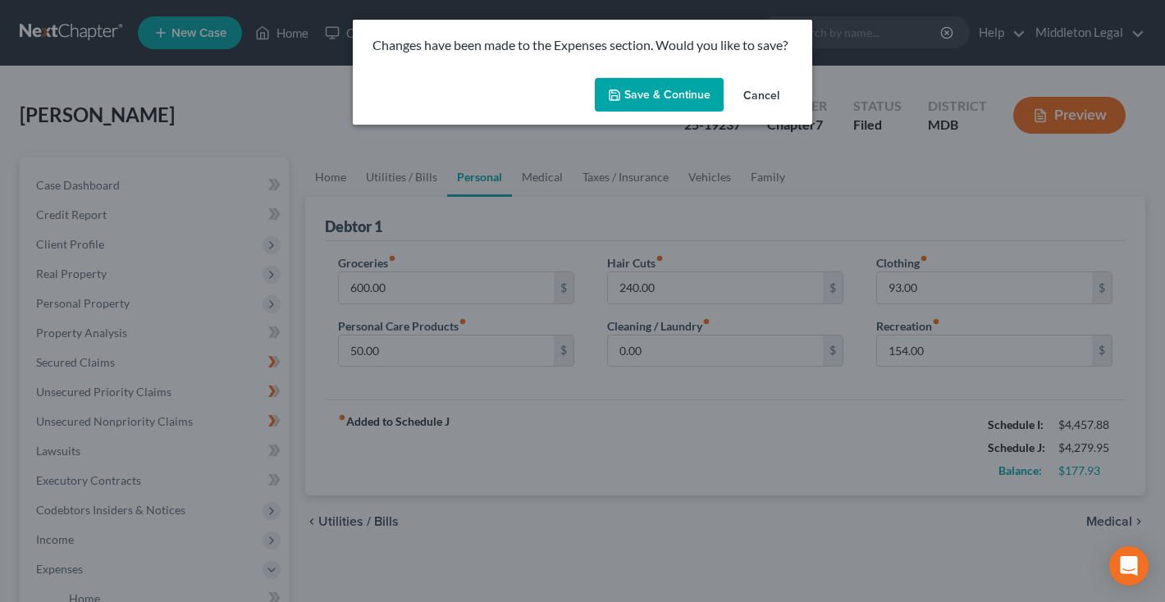
click at [755, 95] on button "Cancel" at bounding box center [761, 96] width 62 height 33
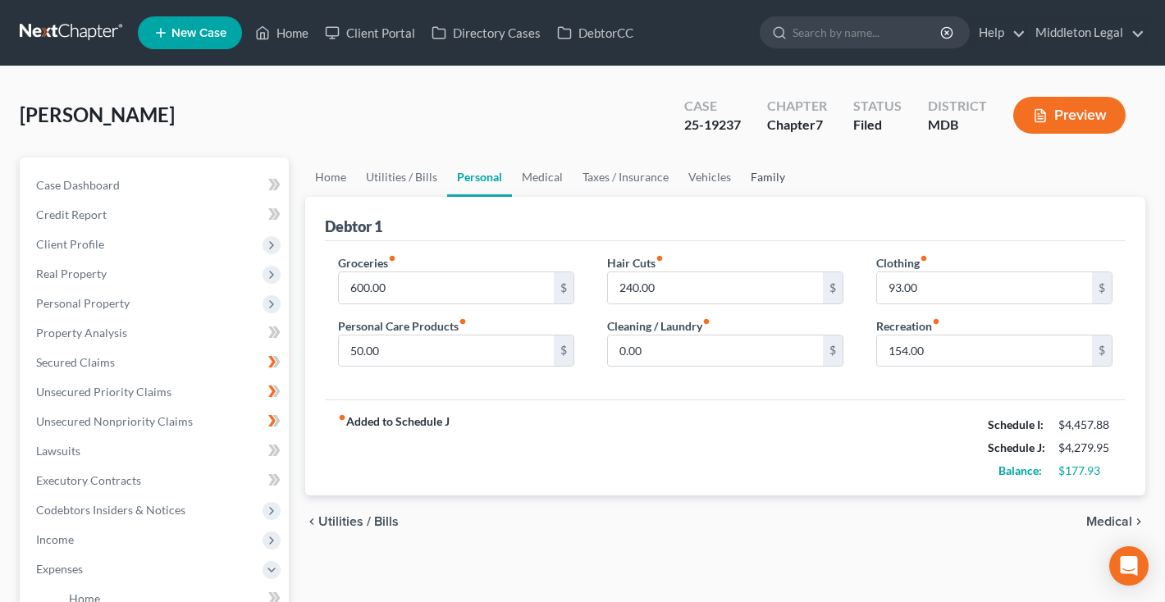
click at [757, 178] on link "Family" at bounding box center [768, 176] width 54 height 39
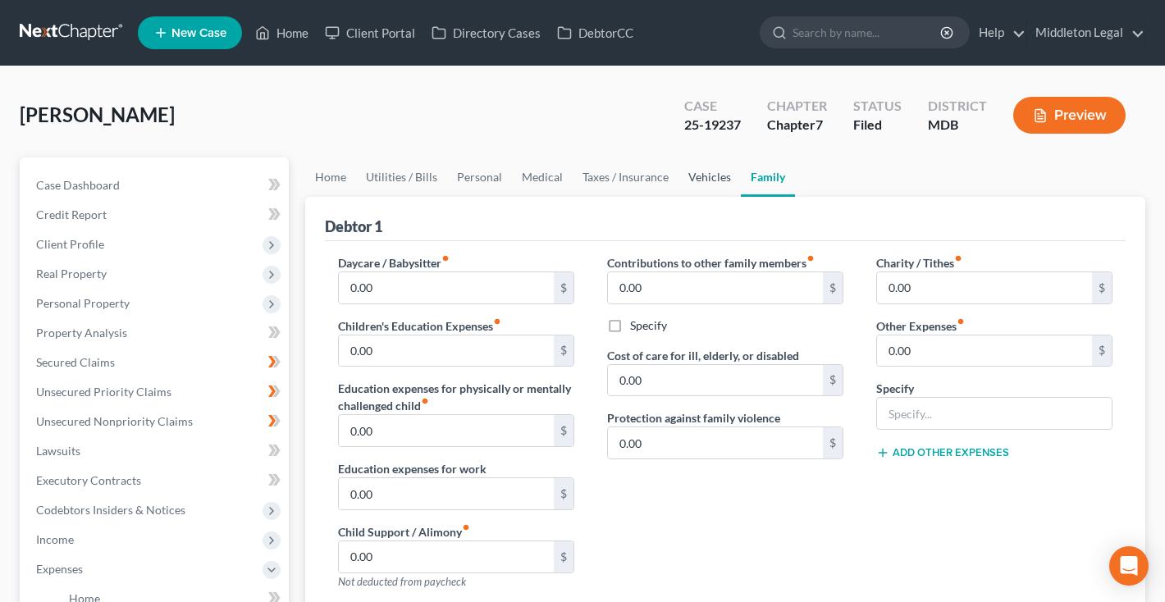
click at [703, 181] on link "Vehicles" at bounding box center [709, 176] width 62 height 39
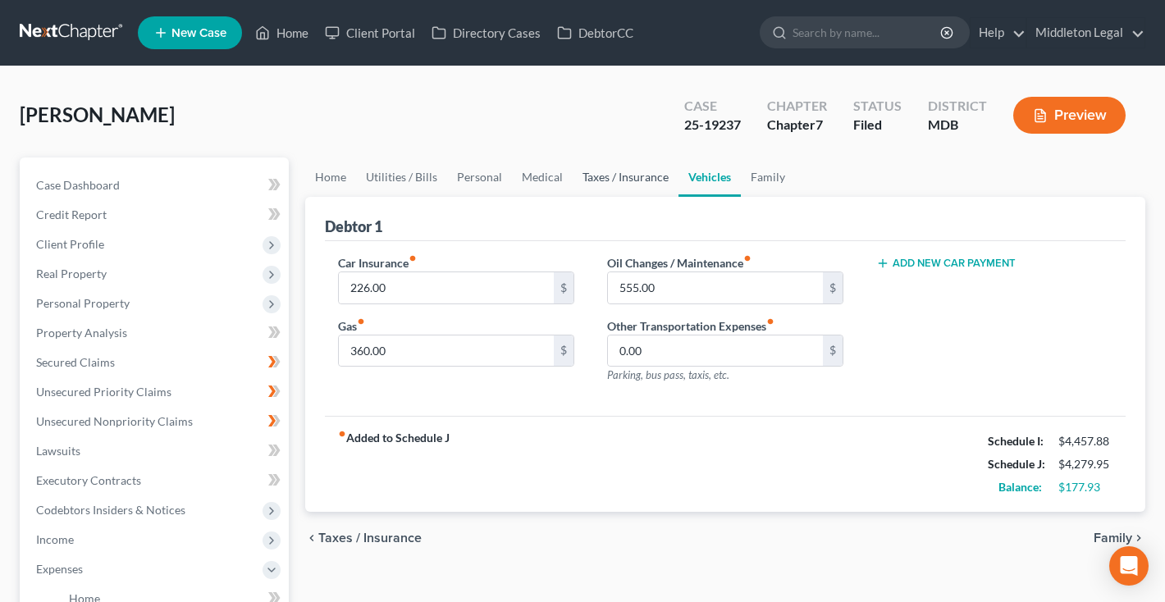
click at [645, 180] on link "Taxes / Insurance" at bounding box center [625, 176] width 106 height 39
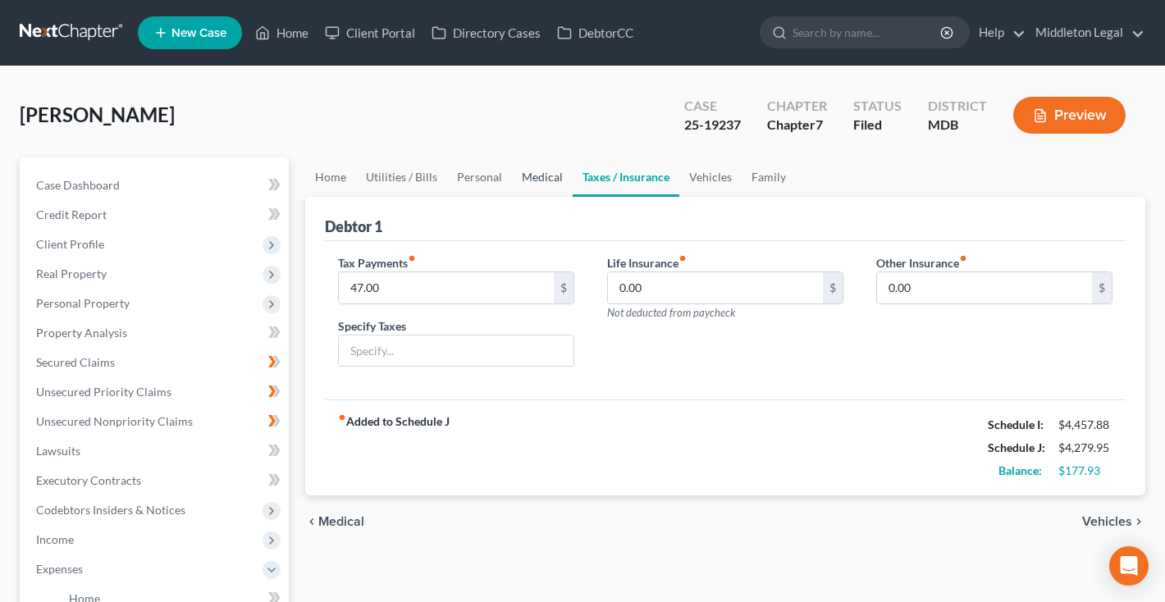
click at [548, 180] on link "Medical" at bounding box center [542, 176] width 61 height 39
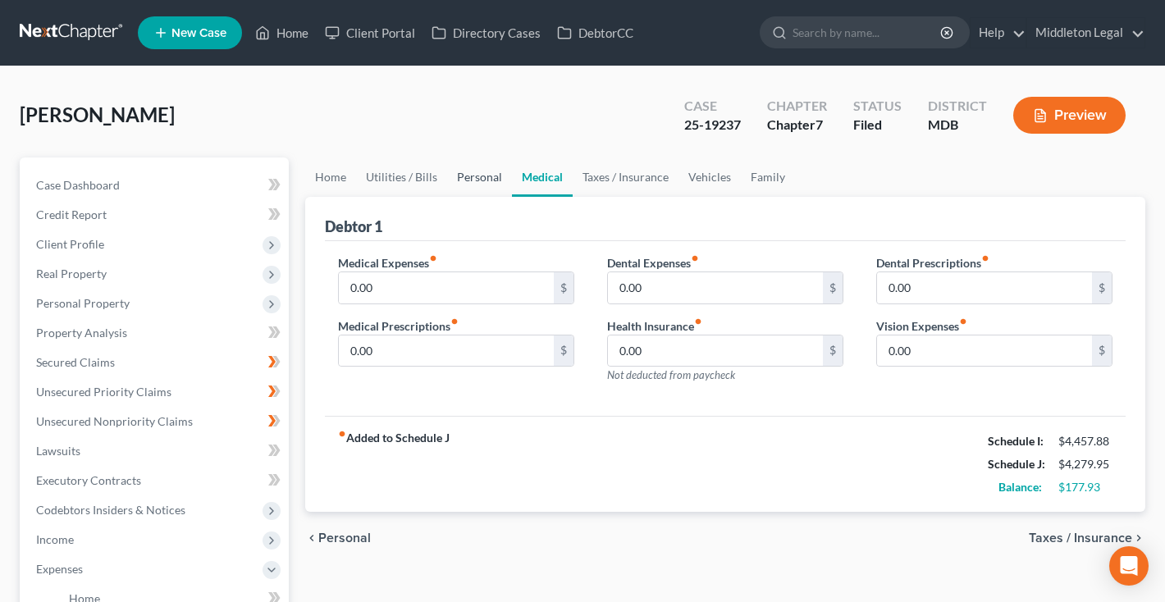
click at [479, 177] on link "Personal" at bounding box center [479, 176] width 65 height 39
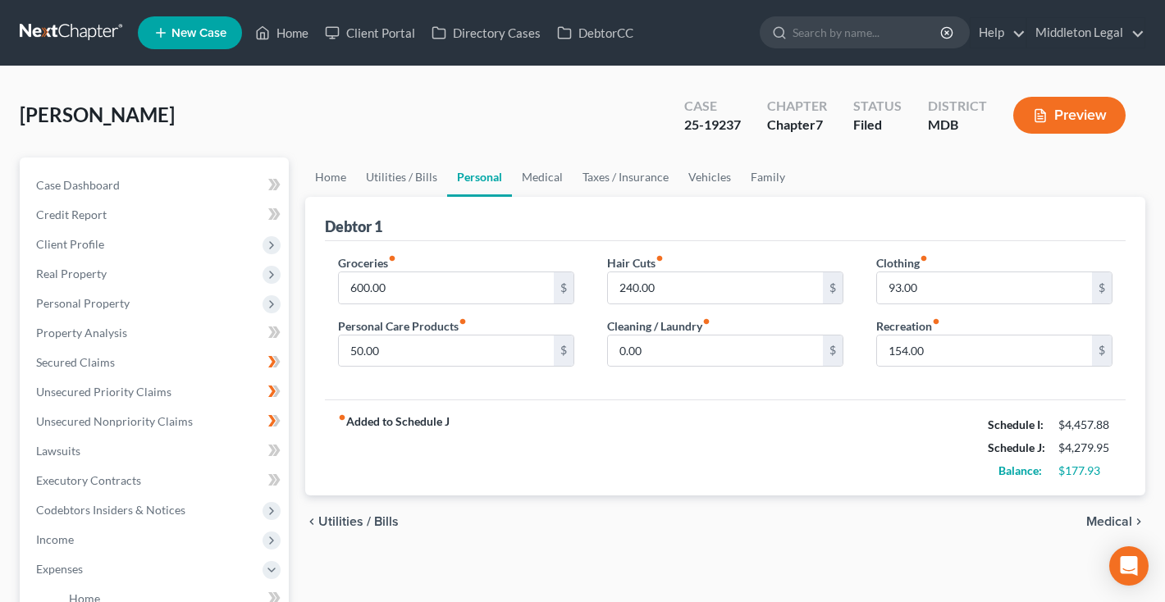
click at [1123, 3] on nav "Home New Case Client Portal Directory Cases DebtorCC Middleton Legal middletonl…" at bounding box center [582, 33] width 1165 height 66
click at [334, 180] on link "Home" at bounding box center [330, 176] width 51 height 39
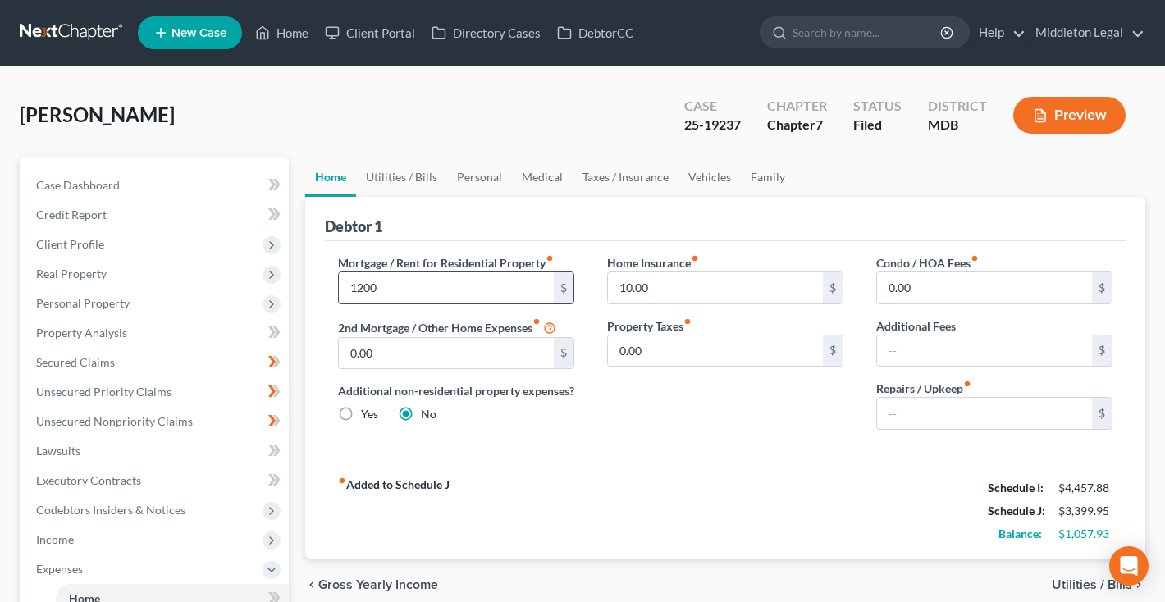
type input "1,200"
click at [407, 171] on link "Utilities / Bills" at bounding box center [401, 176] width 91 height 39
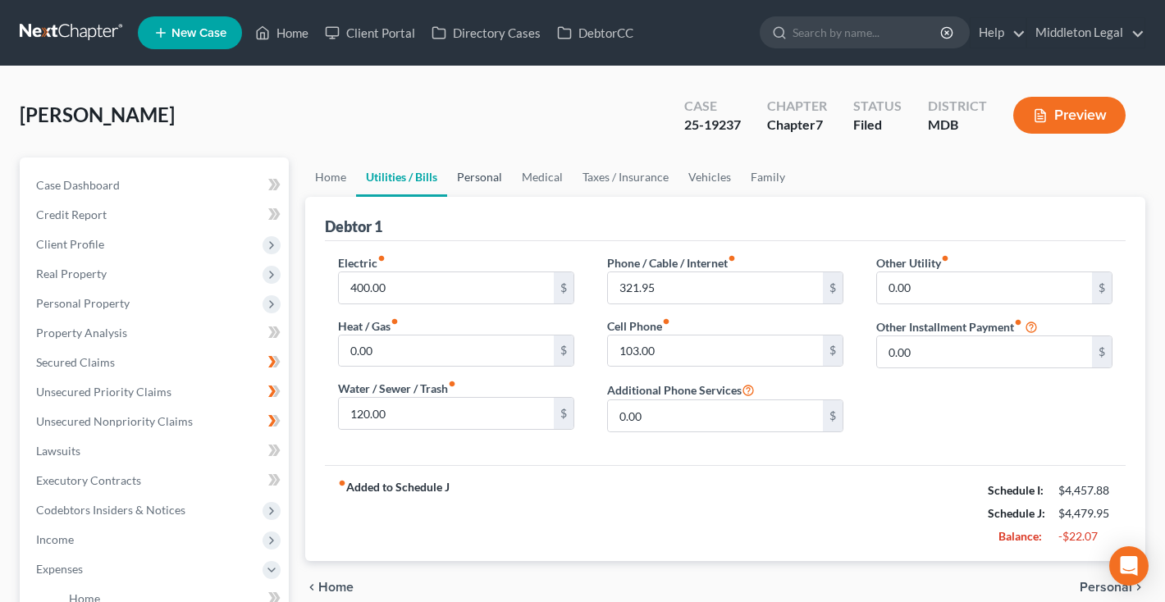
click at [473, 183] on link "Personal" at bounding box center [479, 176] width 65 height 39
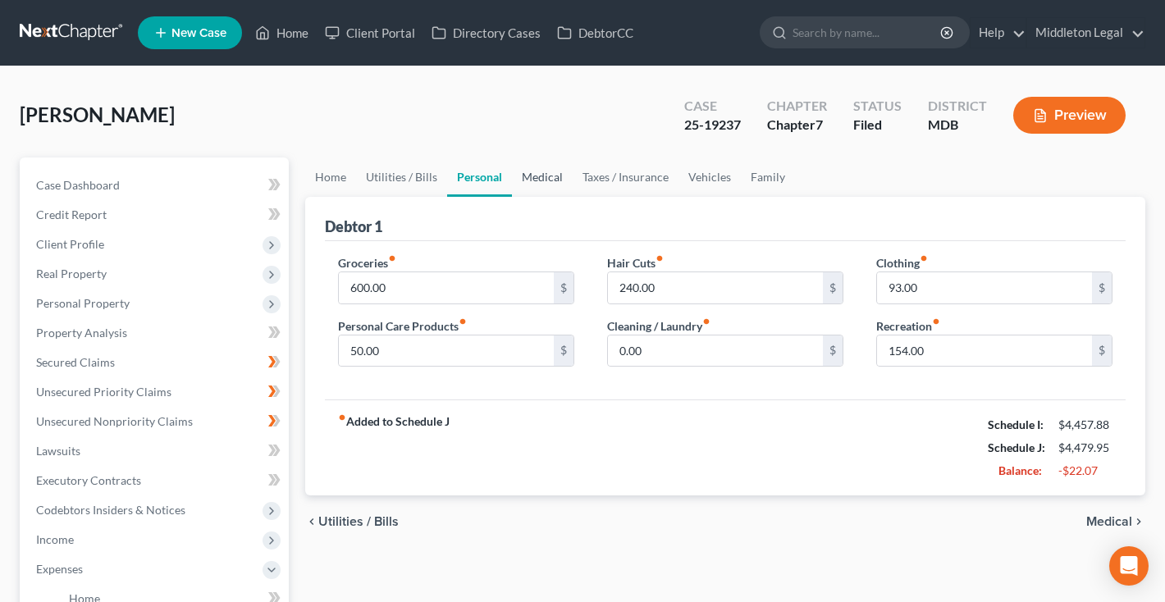
click at [550, 178] on link "Medical" at bounding box center [542, 176] width 61 height 39
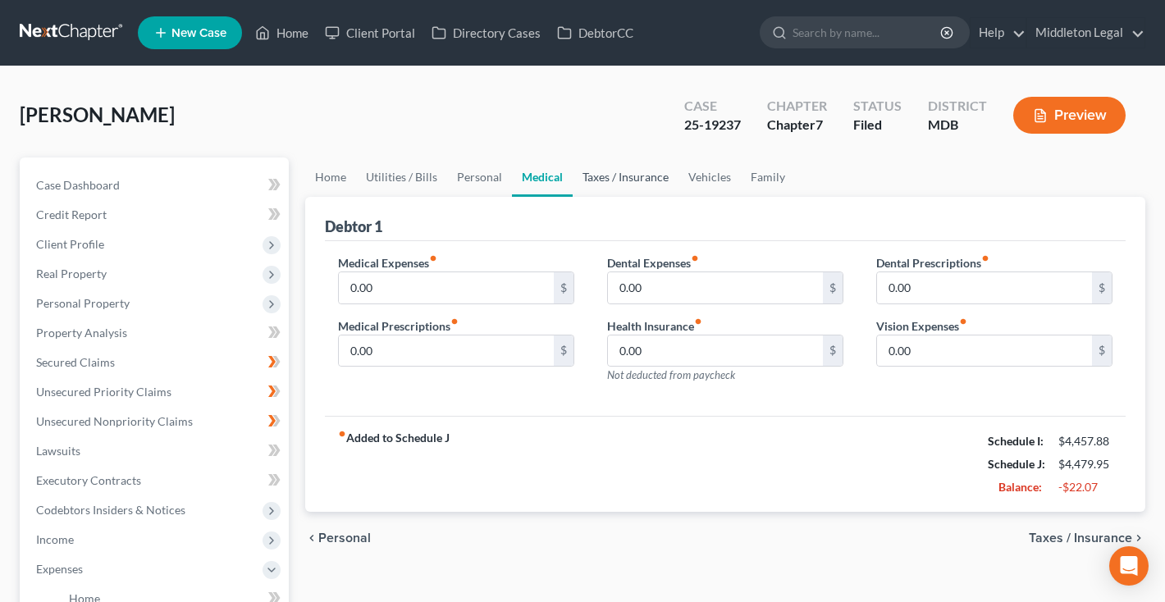
click at [610, 183] on link "Taxes / Insurance" at bounding box center [625, 176] width 106 height 39
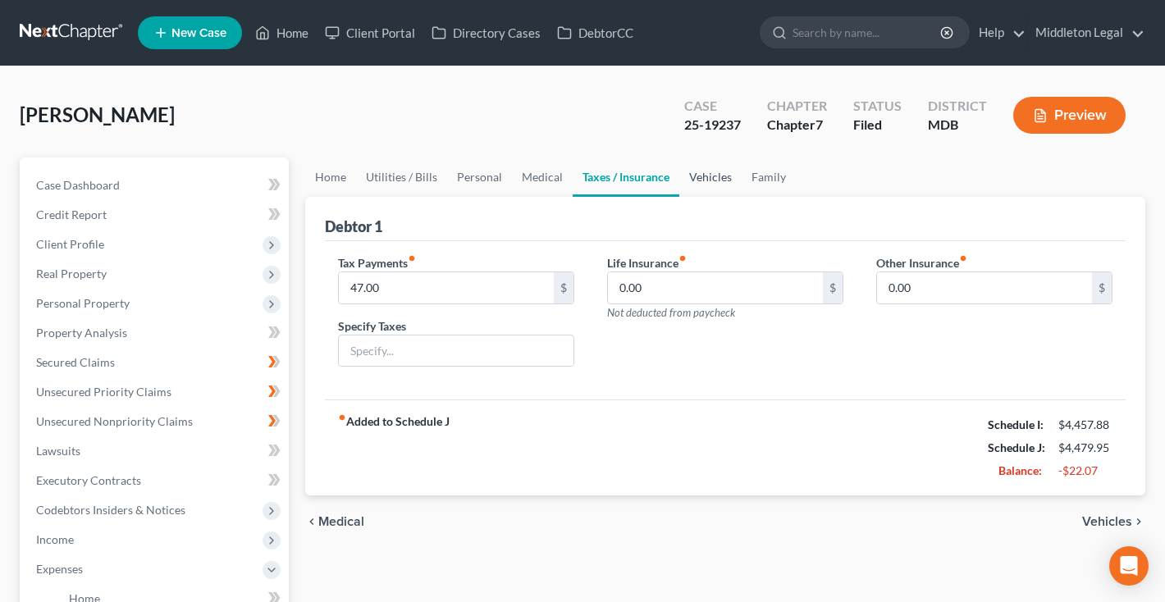
click at [726, 185] on link "Vehicles" at bounding box center [710, 176] width 62 height 39
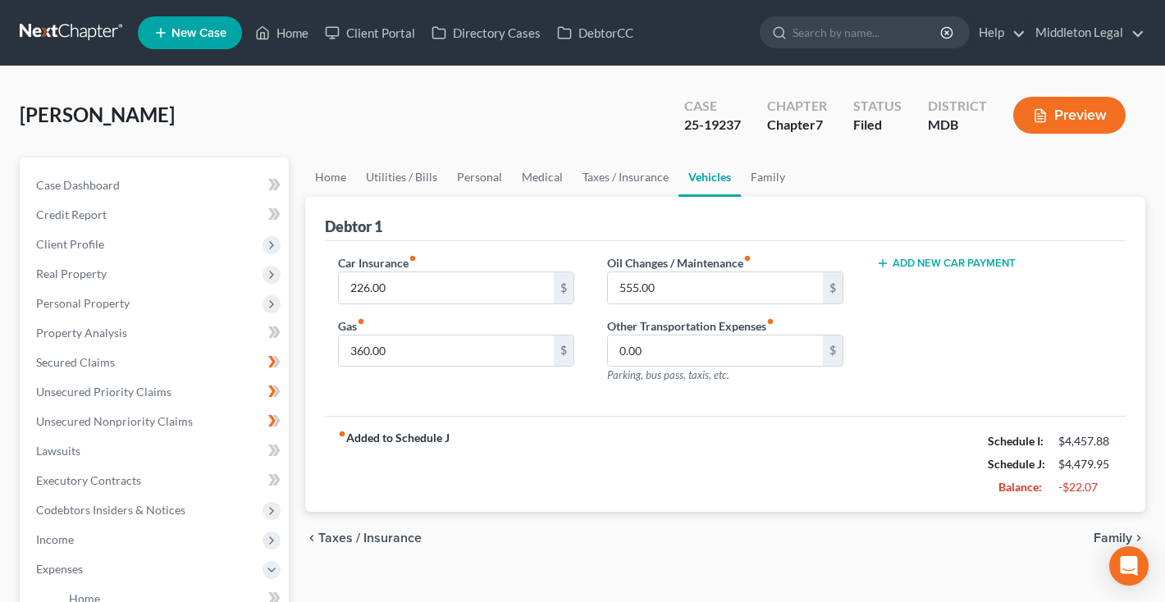
click at [790, 180] on ul "Home Utilities / Bills Personal Medical Taxes / Insurance Vehicles Family" at bounding box center [725, 176] width 840 height 39
click at [768, 176] on link "Family" at bounding box center [768, 176] width 54 height 39
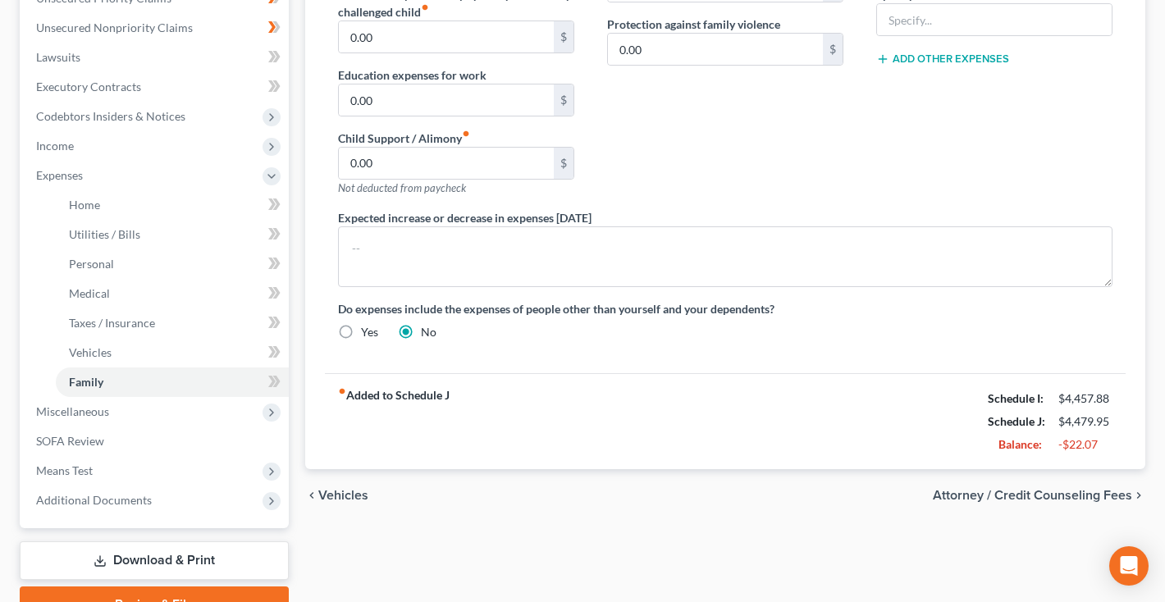
scroll to position [397, 0]
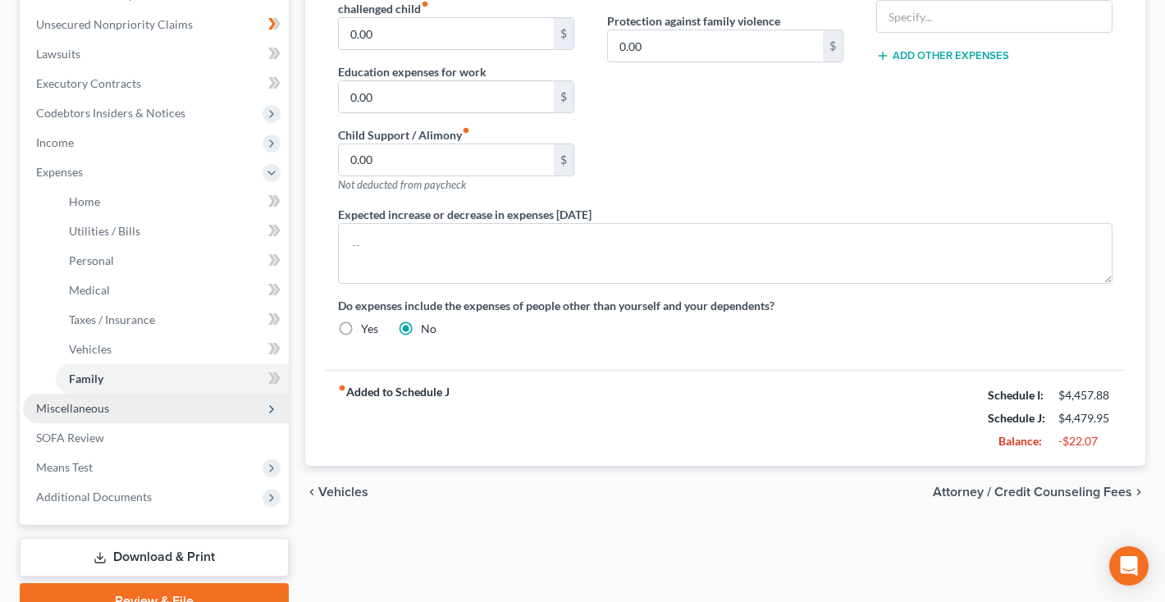
click at [71, 412] on span "Miscellaneous" at bounding box center [72, 408] width 73 height 14
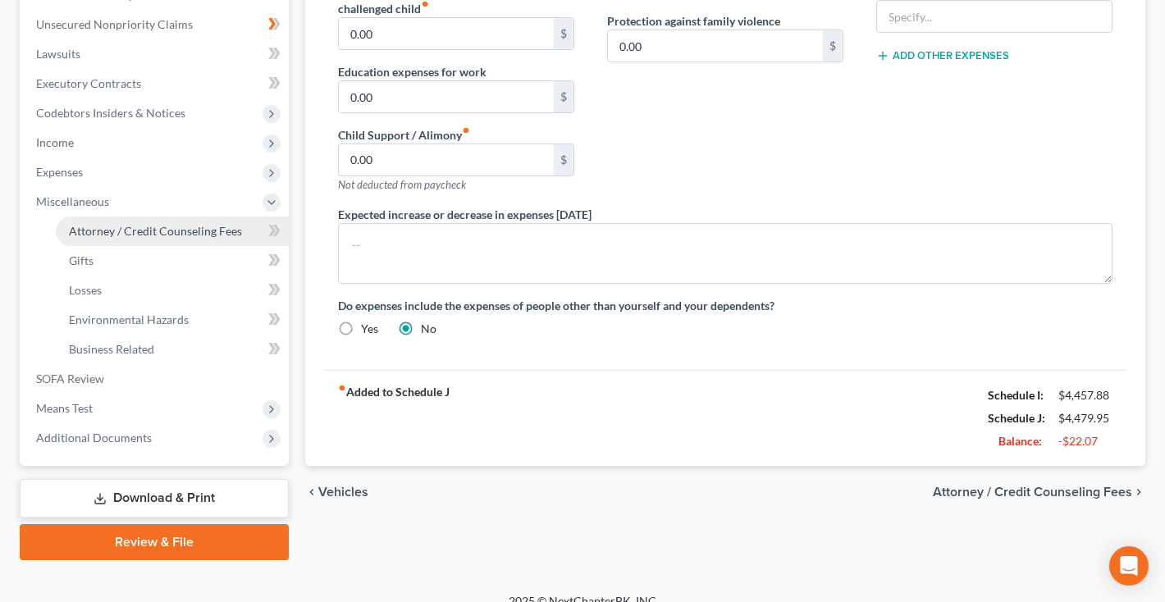
click at [128, 235] on span "Attorney / Credit Counseling Fees" at bounding box center [155, 231] width 173 height 14
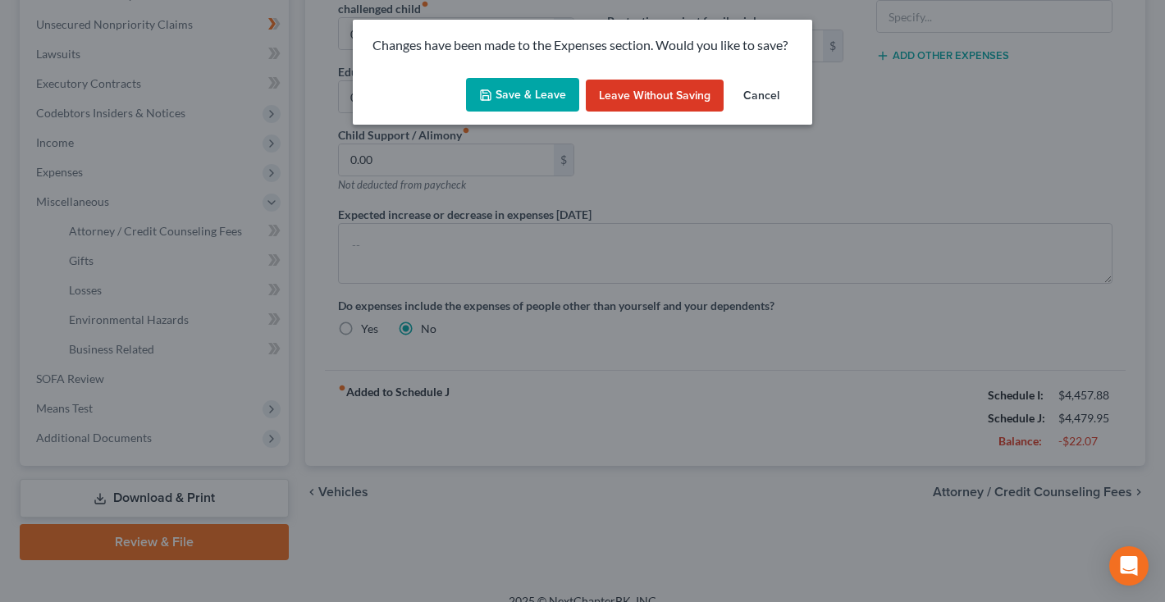
click at [504, 98] on button "Save & Leave" at bounding box center [522, 95] width 113 height 34
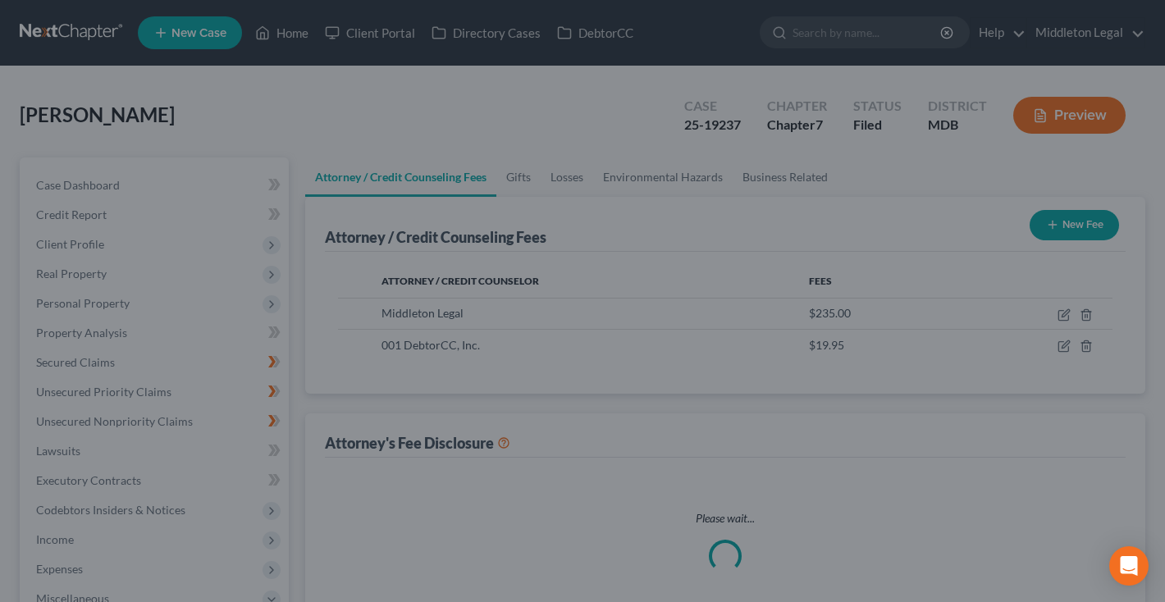
select select "0"
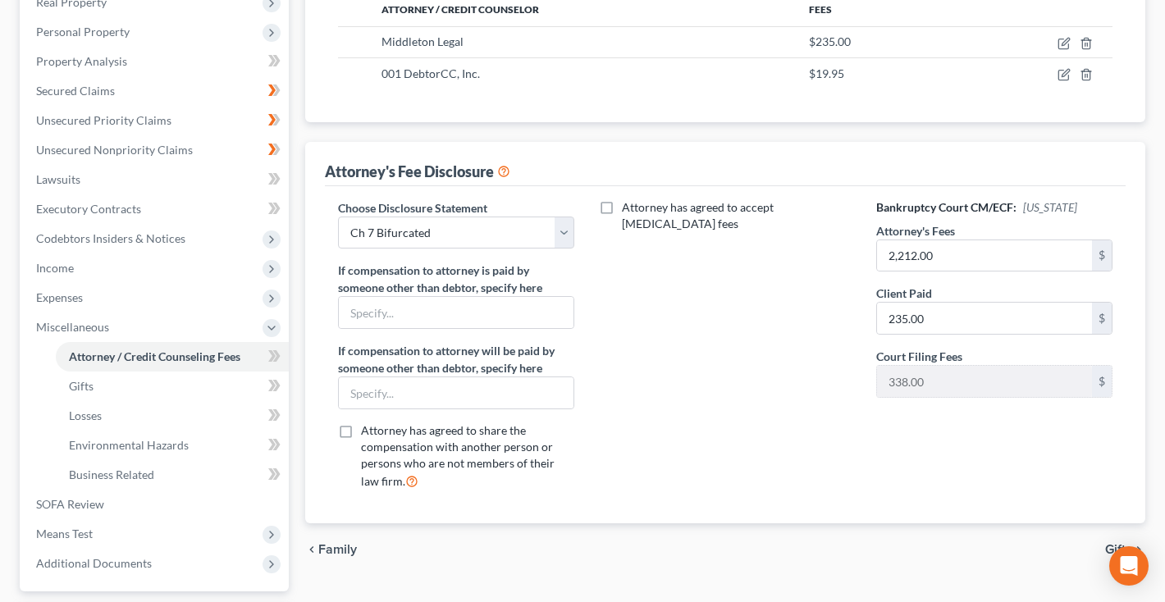
scroll to position [274, 0]
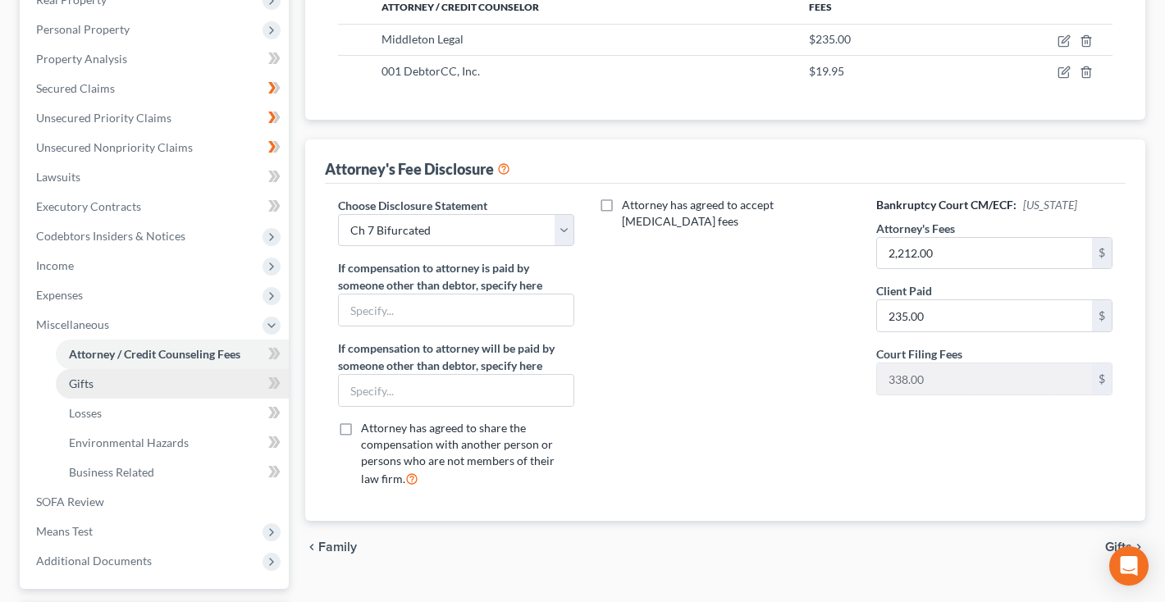
click at [125, 387] on link "Gifts" at bounding box center [172, 384] width 233 height 30
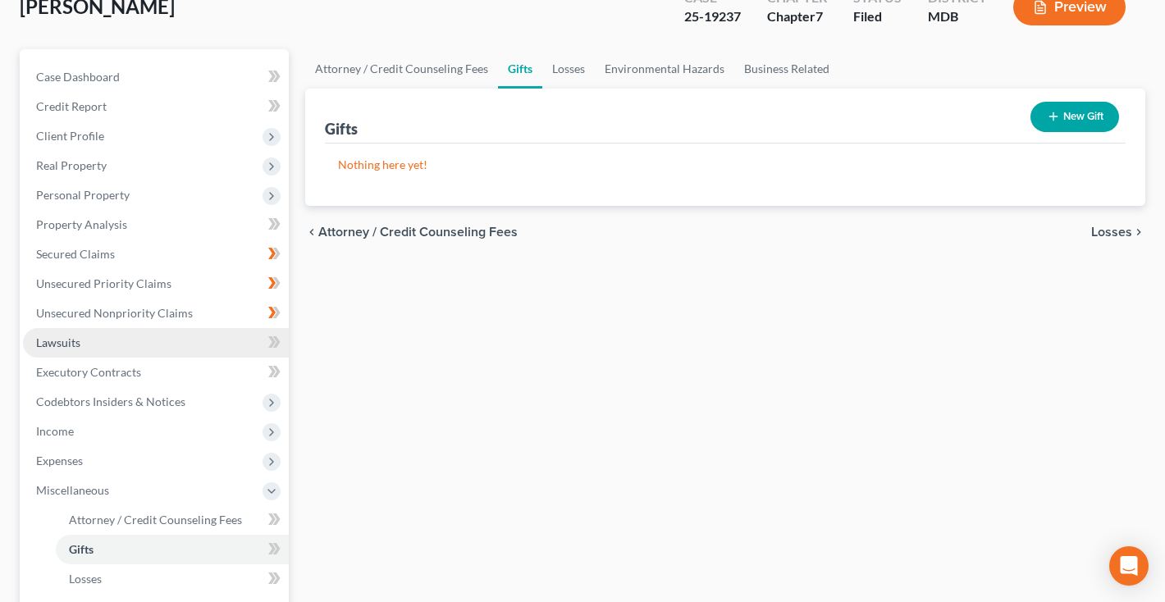
scroll to position [155, 0]
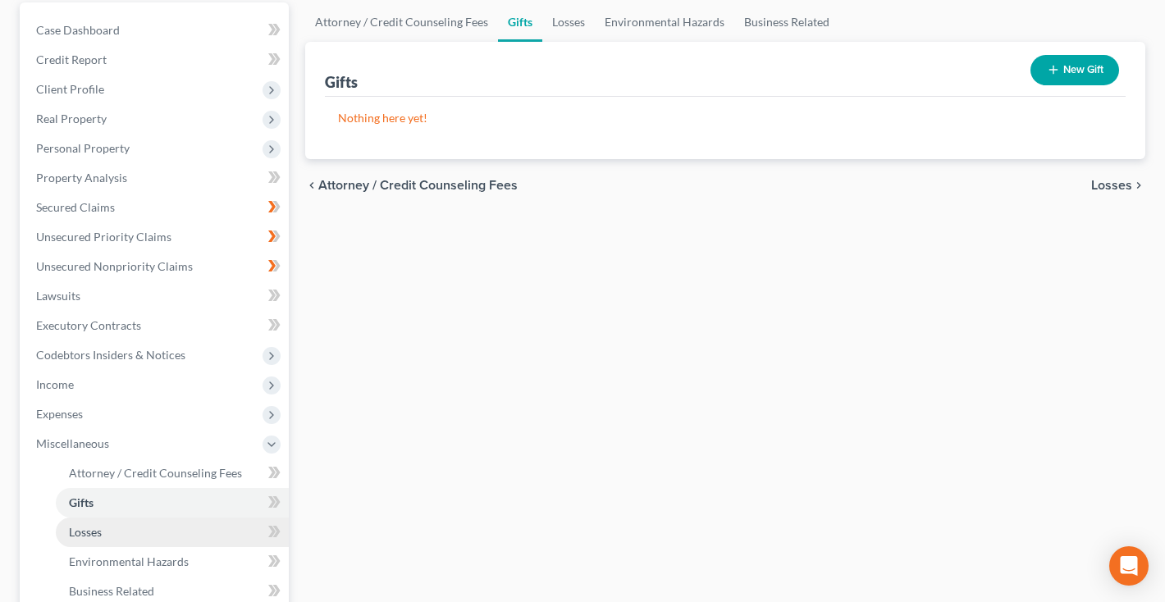
click at [88, 523] on link "Losses" at bounding box center [172, 533] width 233 height 30
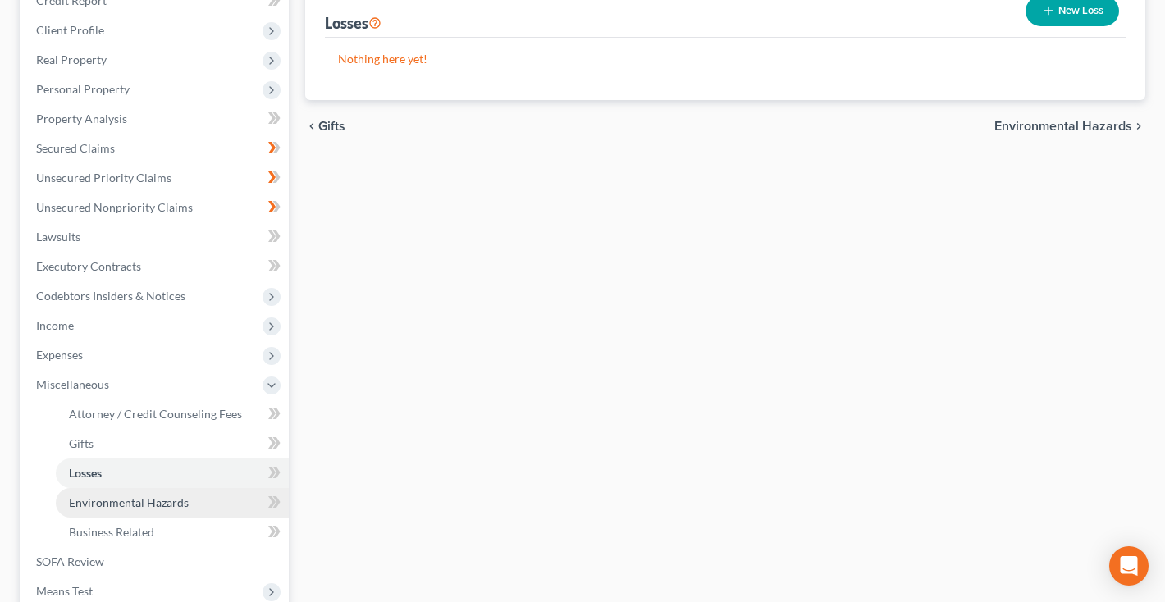
click at [96, 507] on span "Environmental Hazards" at bounding box center [129, 502] width 120 height 14
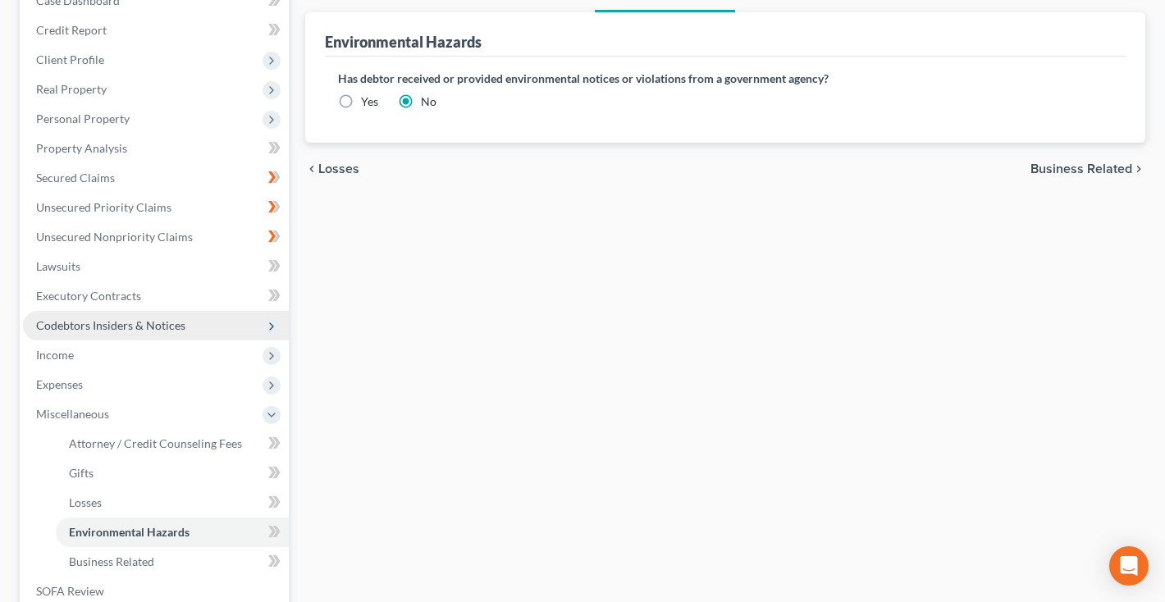
scroll to position [201, 0]
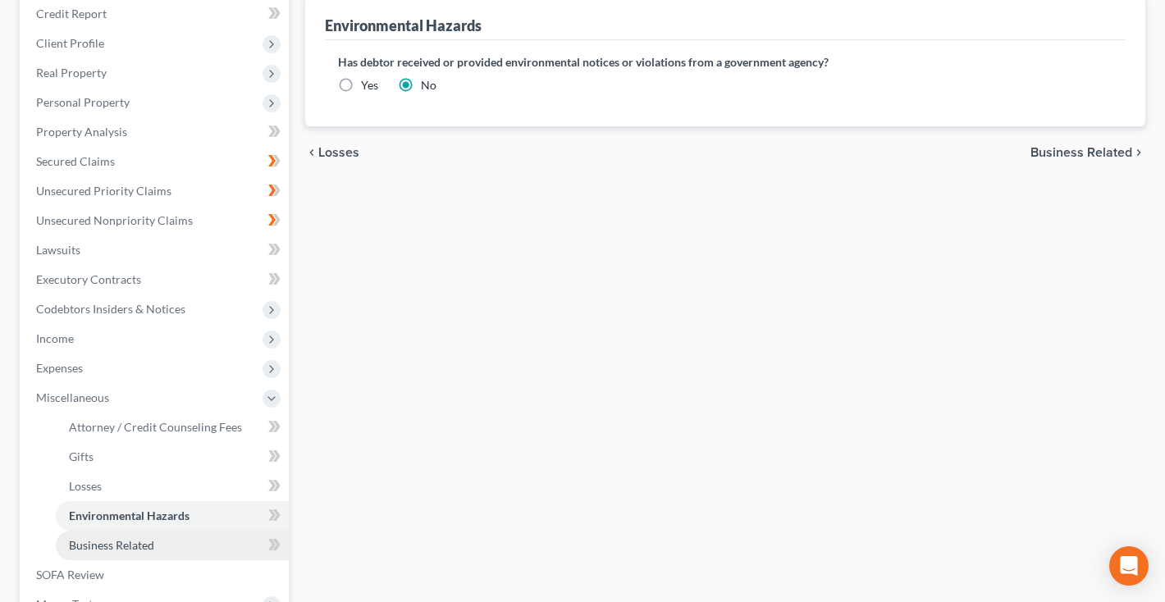
click at [102, 548] on span "Business Related" at bounding box center [111, 545] width 85 height 14
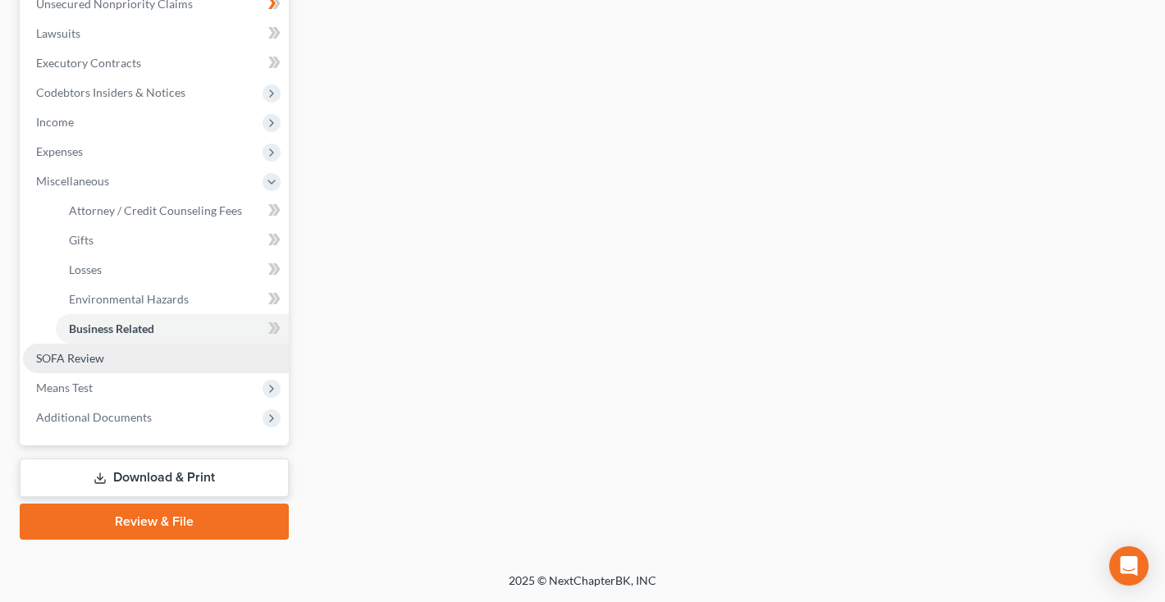
click at [101, 368] on link "SOFA Review" at bounding box center [156, 359] width 266 height 30
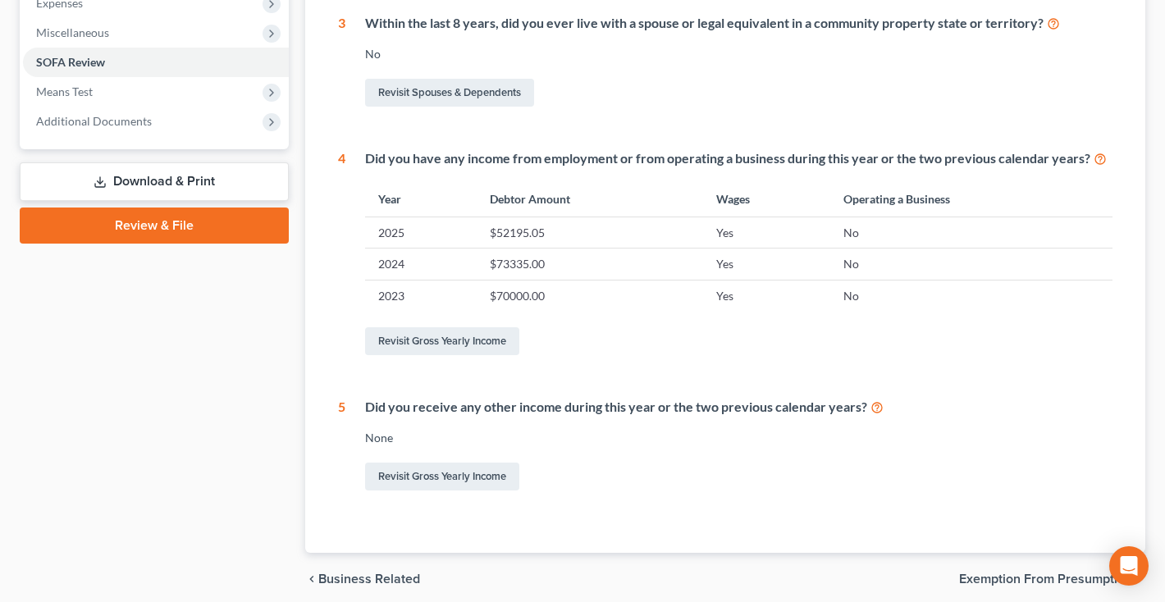
scroll to position [568, 0]
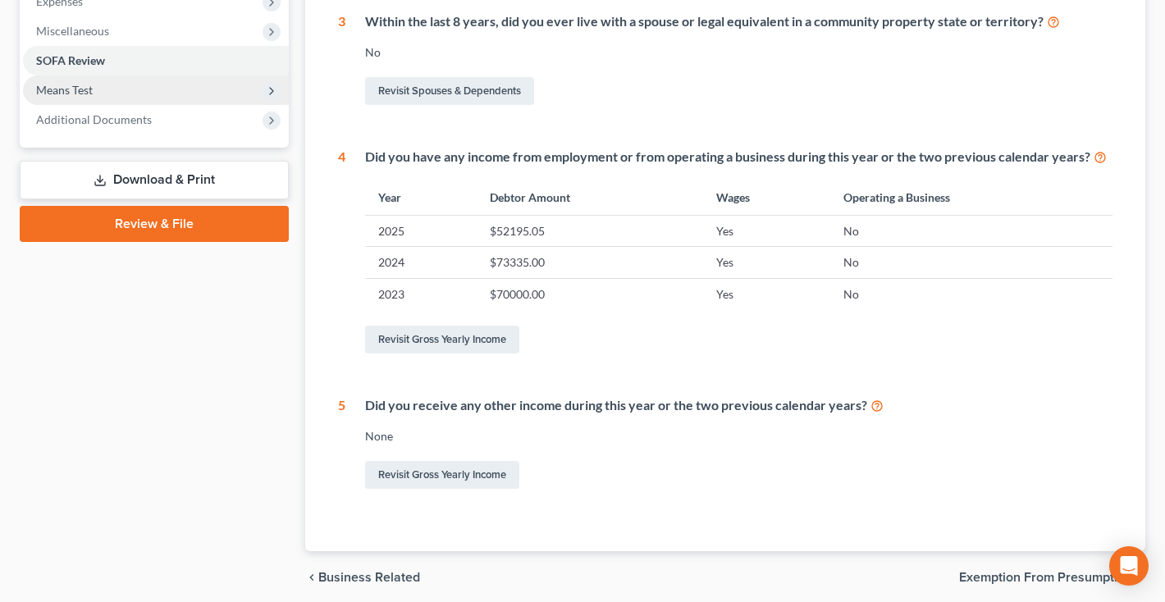
click at [101, 90] on span "Means Test" at bounding box center [156, 90] width 266 height 30
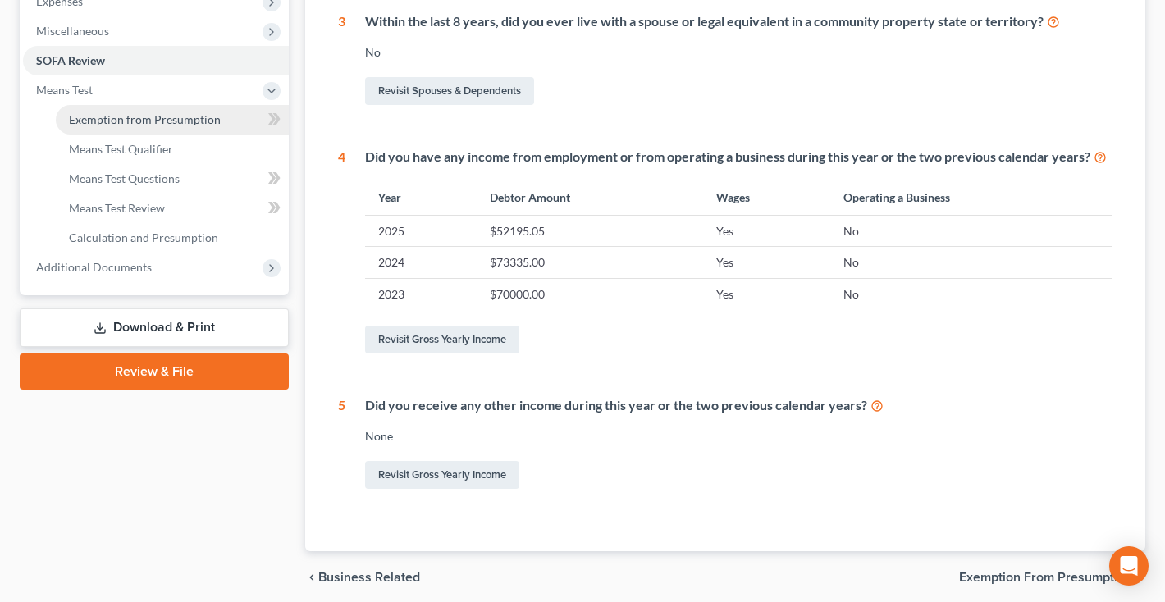
click at [104, 111] on link "Exemption from Presumption" at bounding box center [172, 120] width 233 height 30
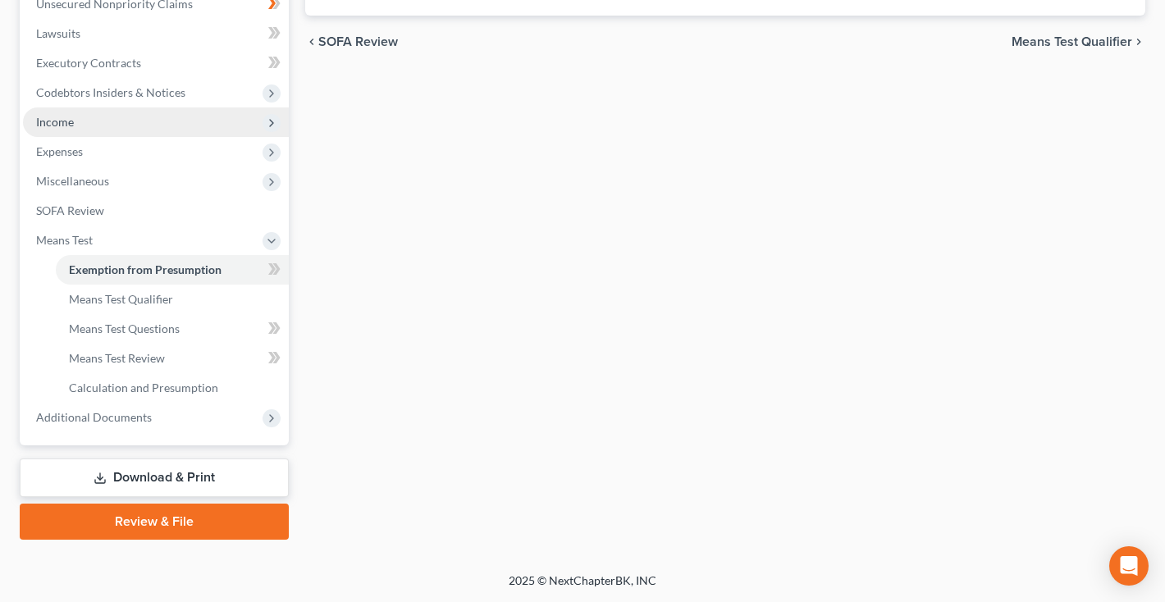
scroll to position [127, 0]
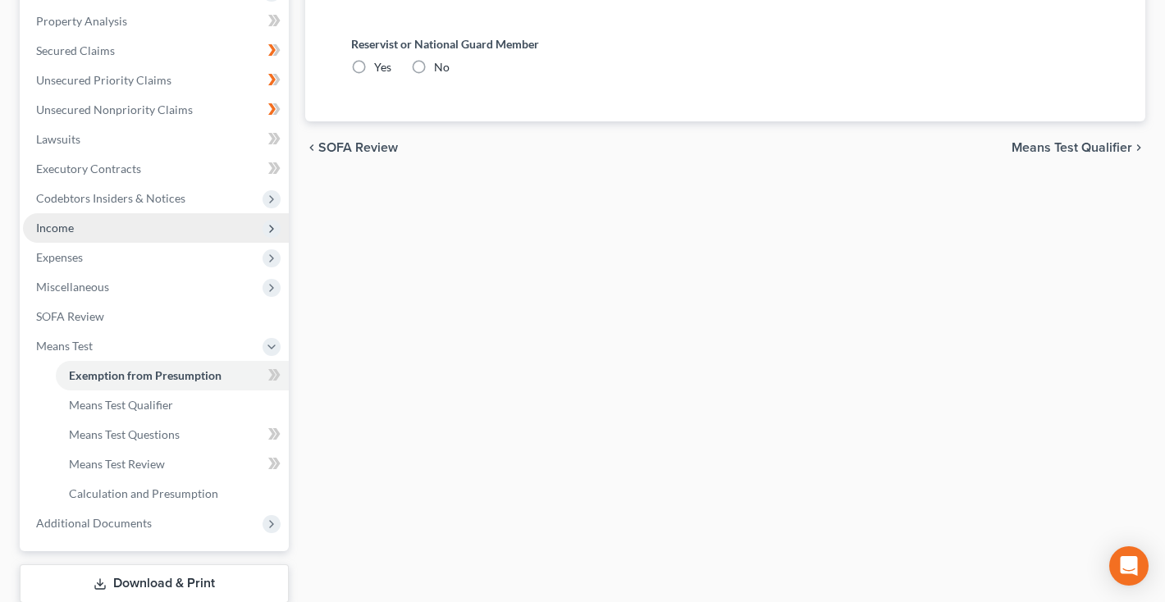
radio input "true"
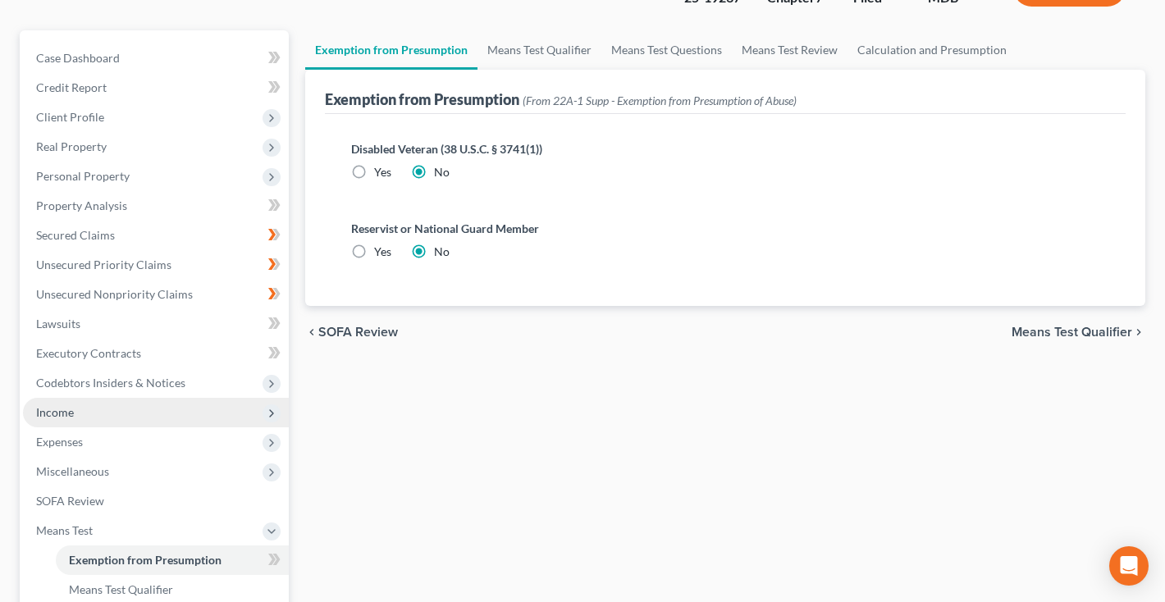
scroll to position [0, 0]
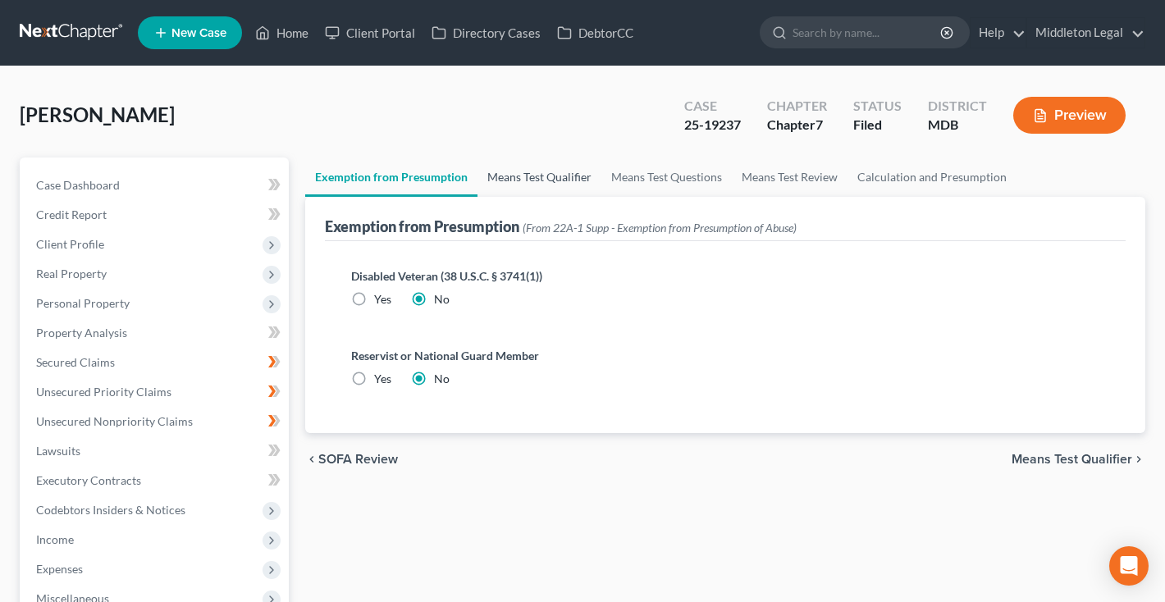
click at [548, 175] on link "Means Test Qualifier" at bounding box center [539, 176] width 124 height 39
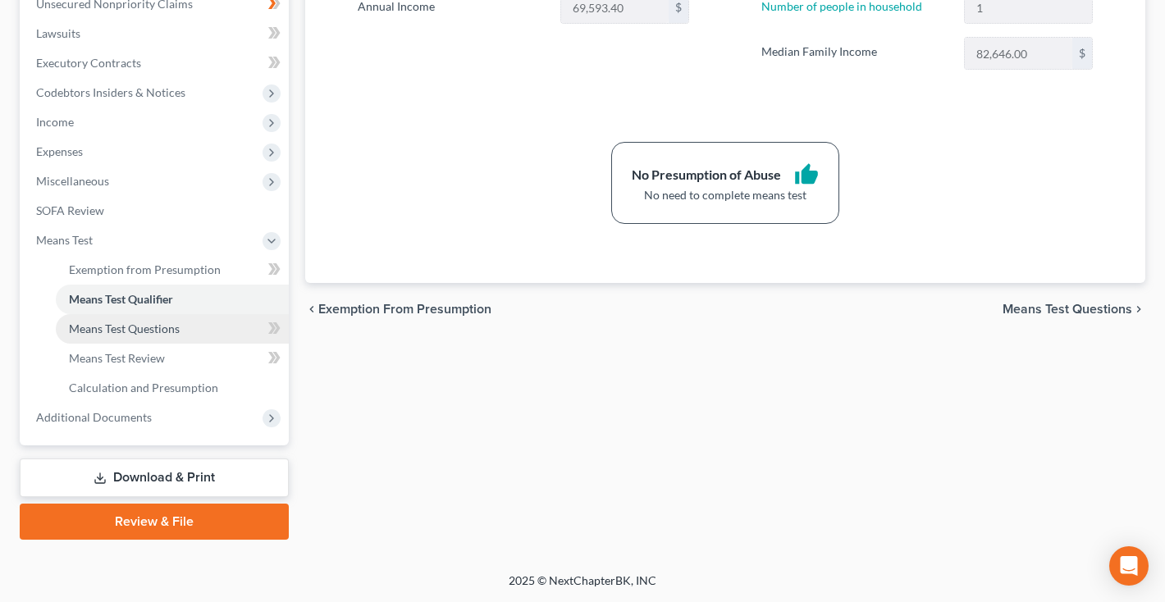
click at [135, 317] on link "Means Test Questions" at bounding box center [172, 329] width 233 height 30
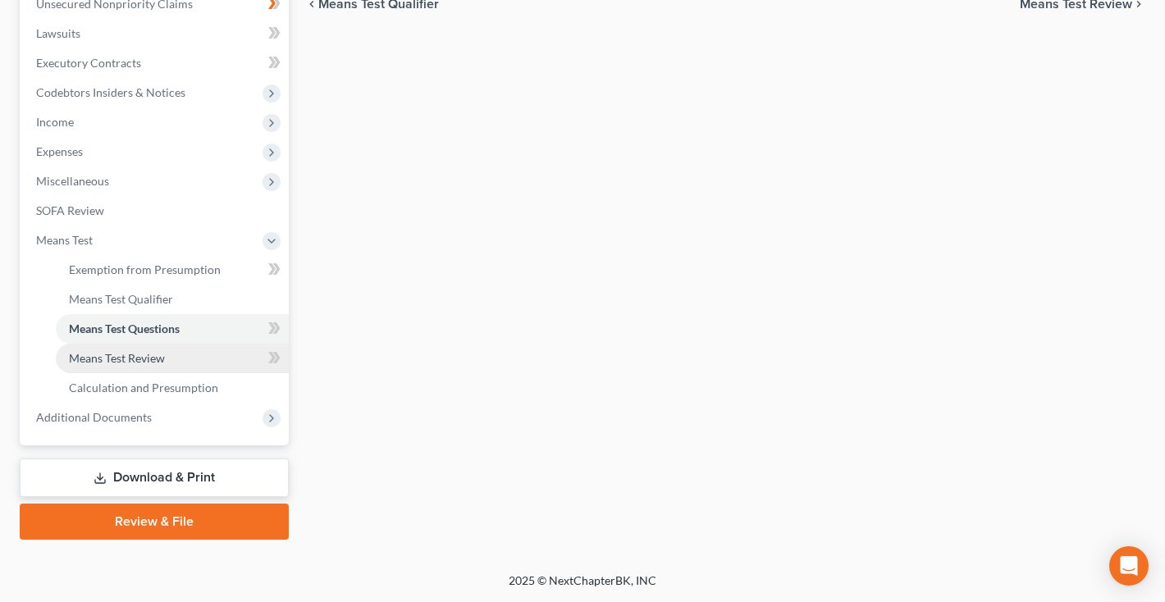
click at [116, 363] on span "Means Test Review" at bounding box center [117, 358] width 96 height 14
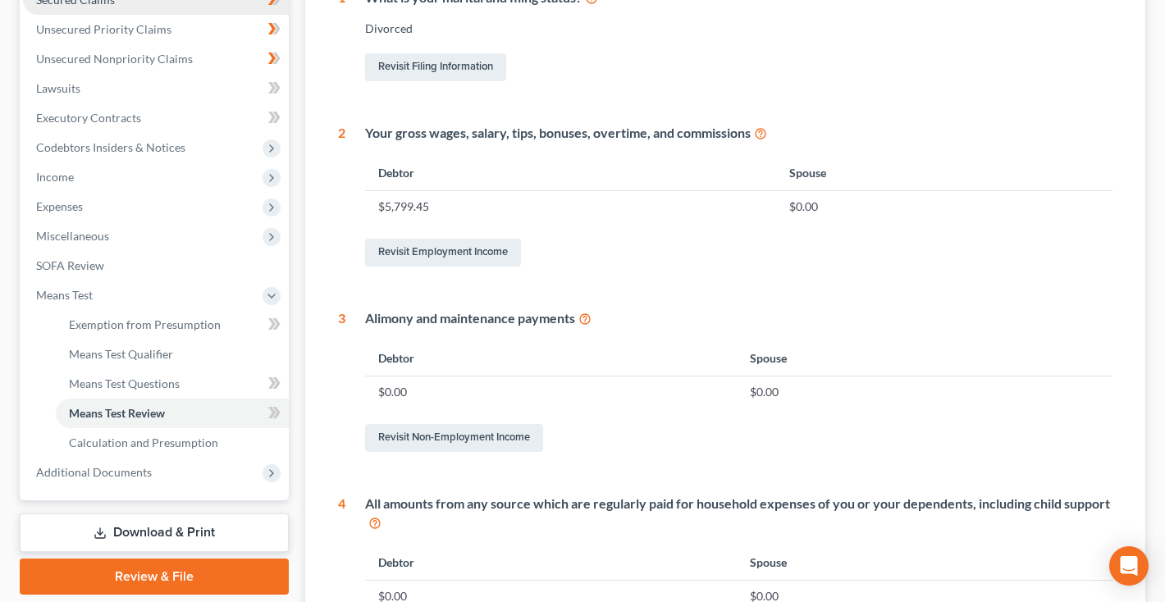
scroll to position [375, 0]
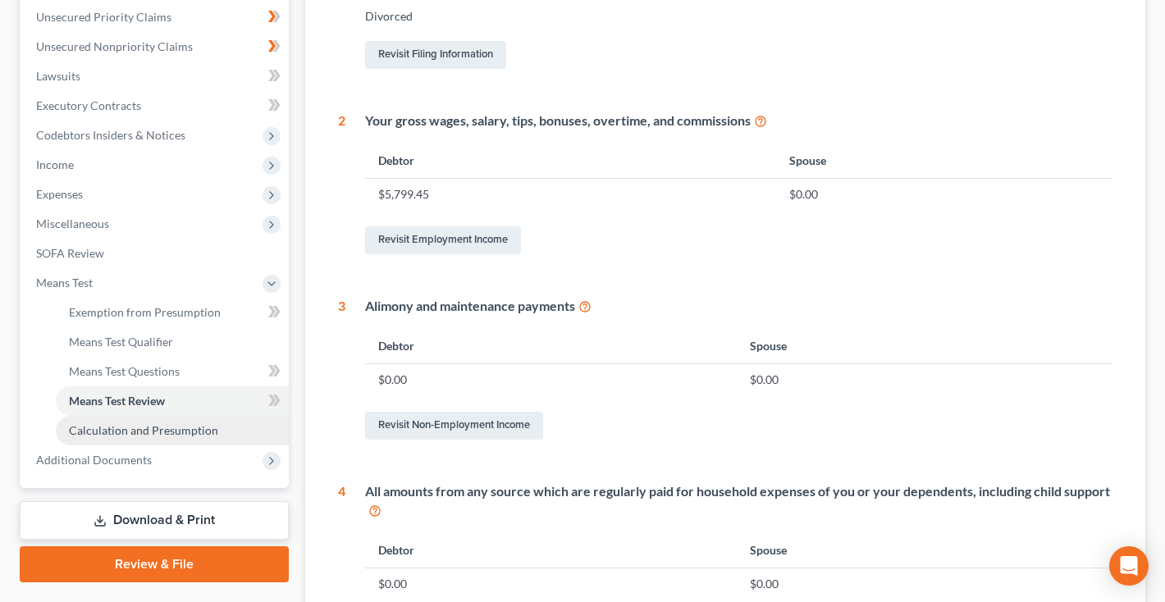
click at [107, 426] on span "Calculation and Presumption" at bounding box center [143, 430] width 149 height 14
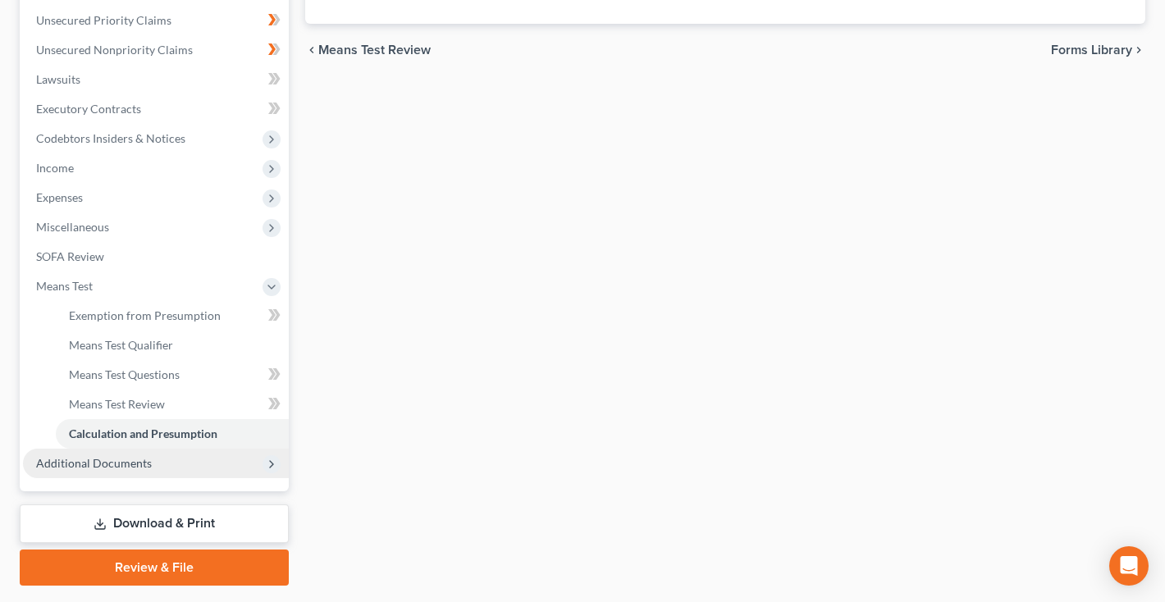
scroll to position [407, 0]
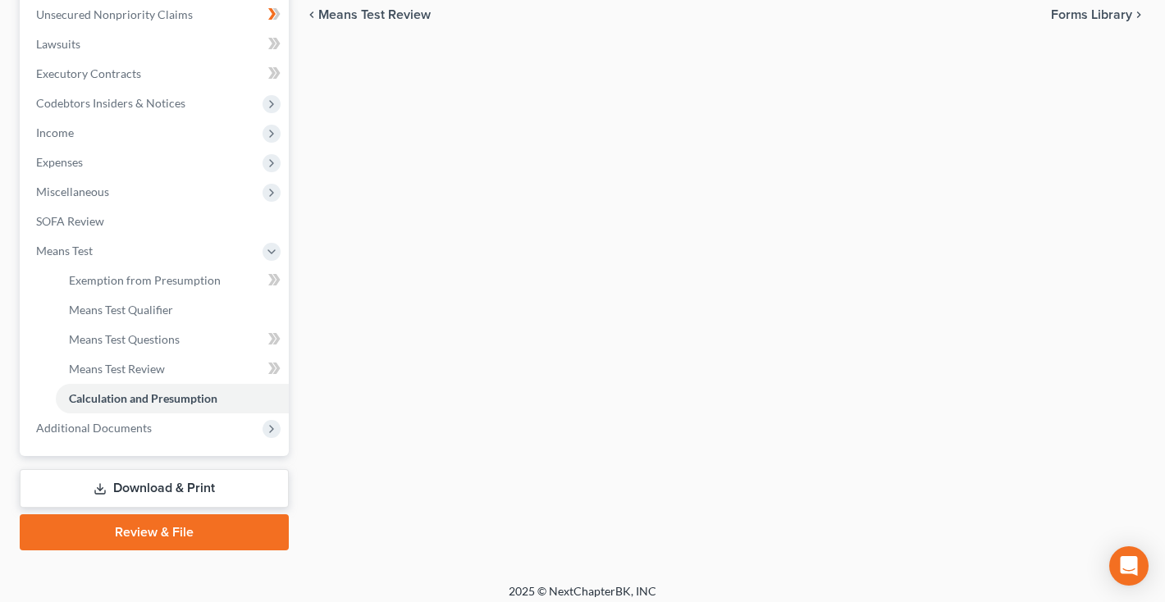
click at [129, 491] on link "Download & Print" at bounding box center [154, 488] width 269 height 39
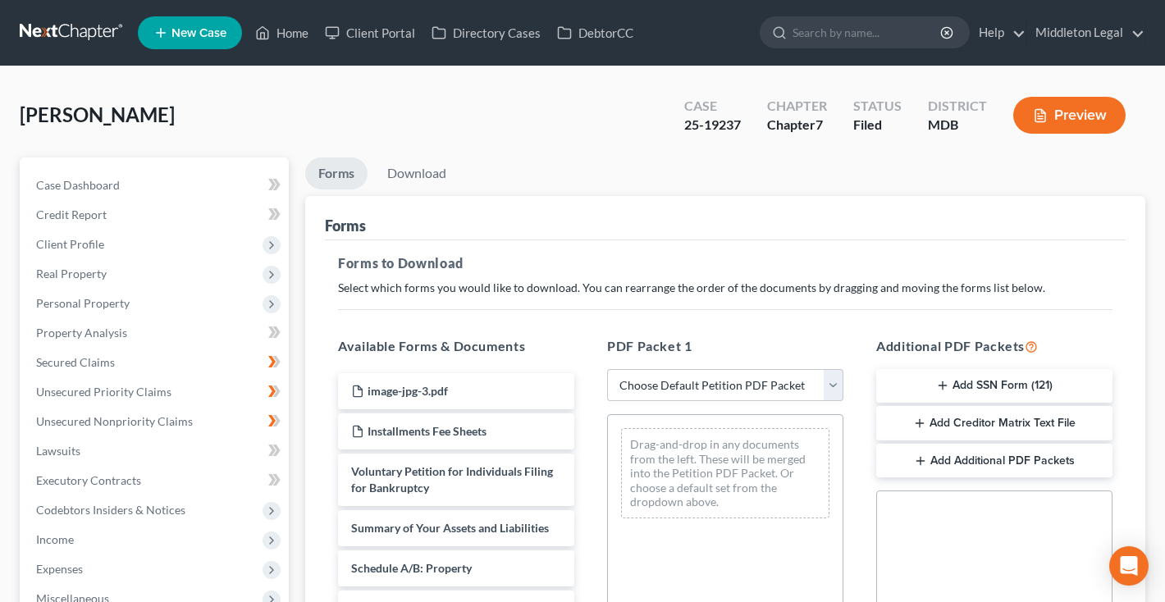
click at [66, 25] on link at bounding box center [72, 33] width 105 height 30
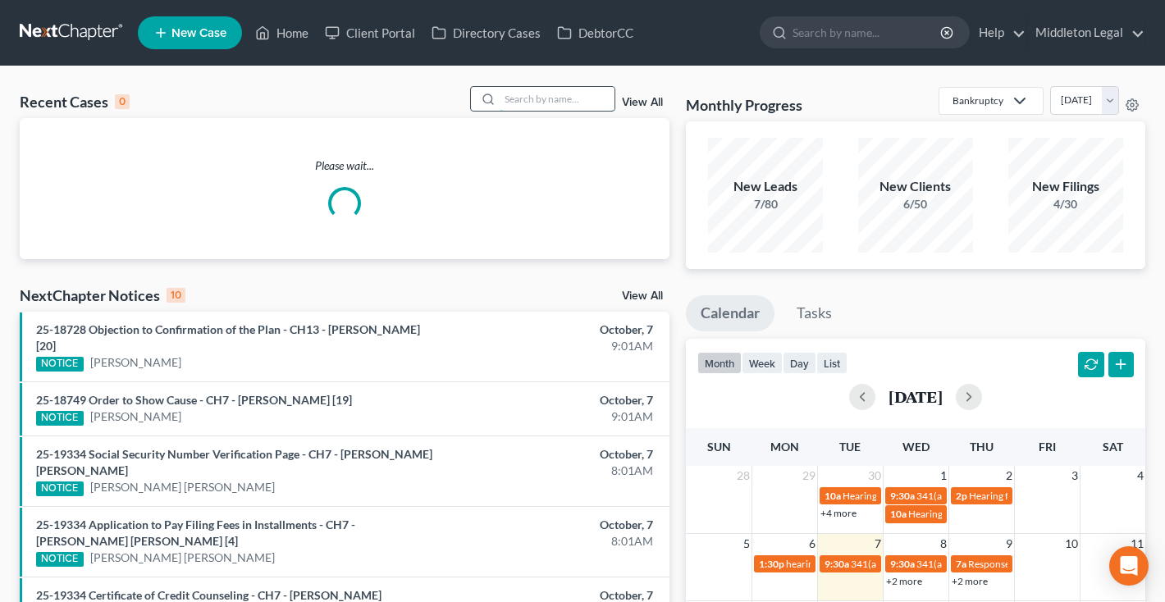
click at [586, 94] on input "search" at bounding box center [556, 99] width 115 height 24
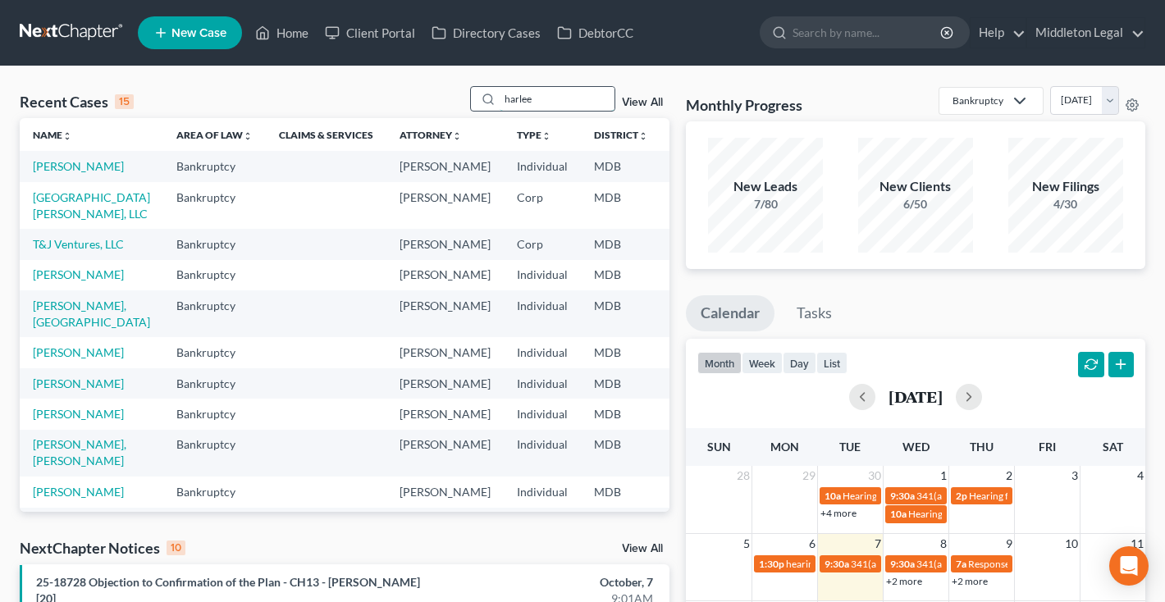
type input "harlee"
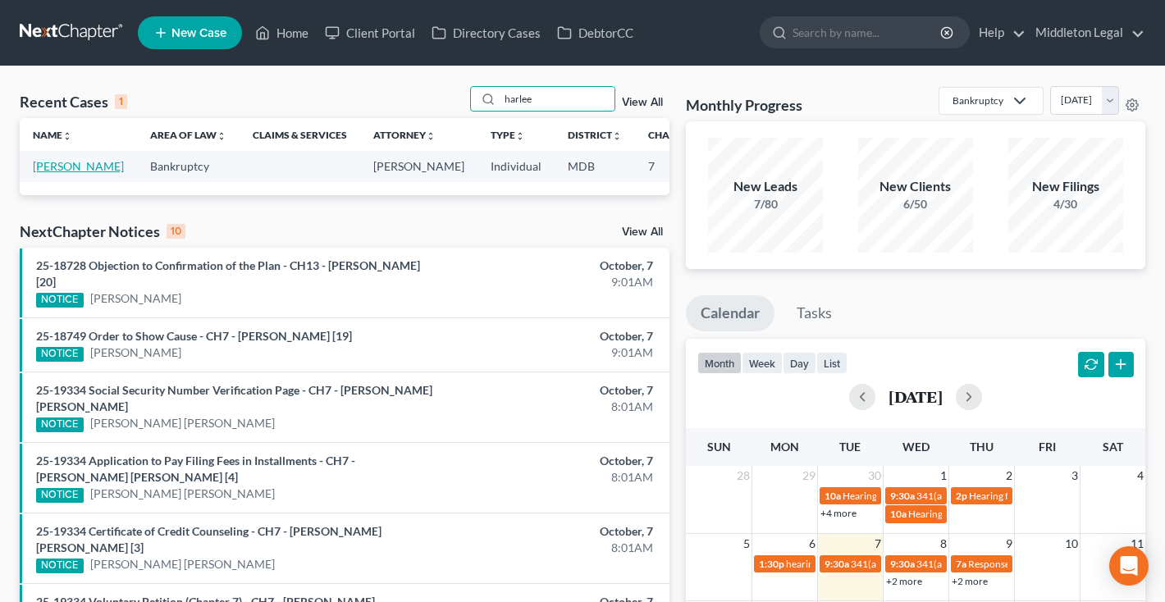
click at [38, 173] on link "[PERSON_NAME]" at bounding box center [78, 166] width 91 height 14
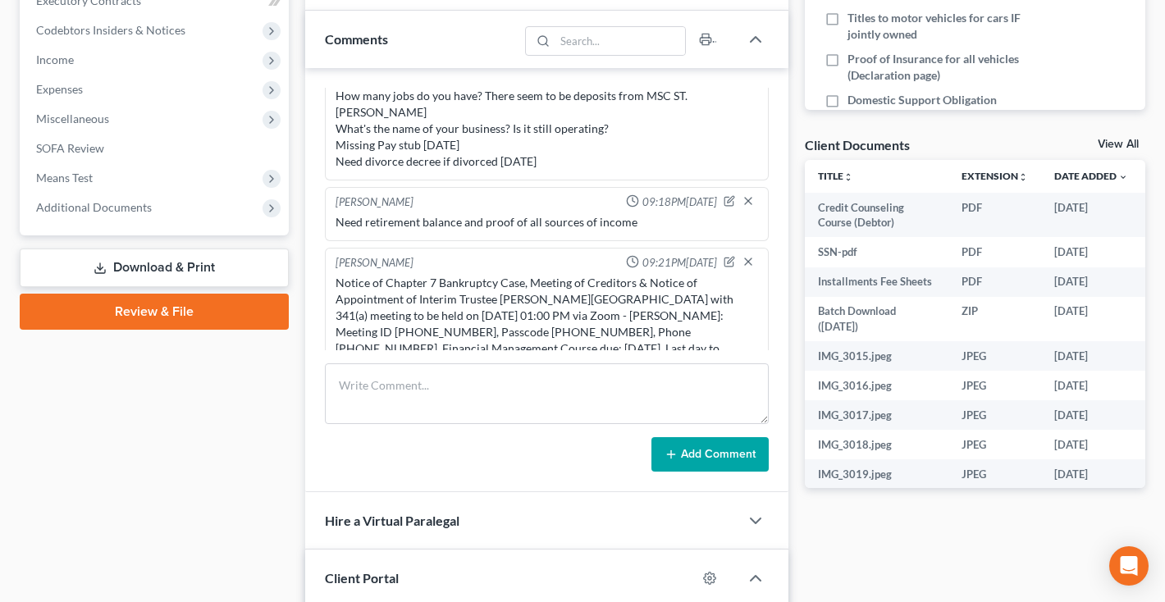
scroll to position [491, 0]
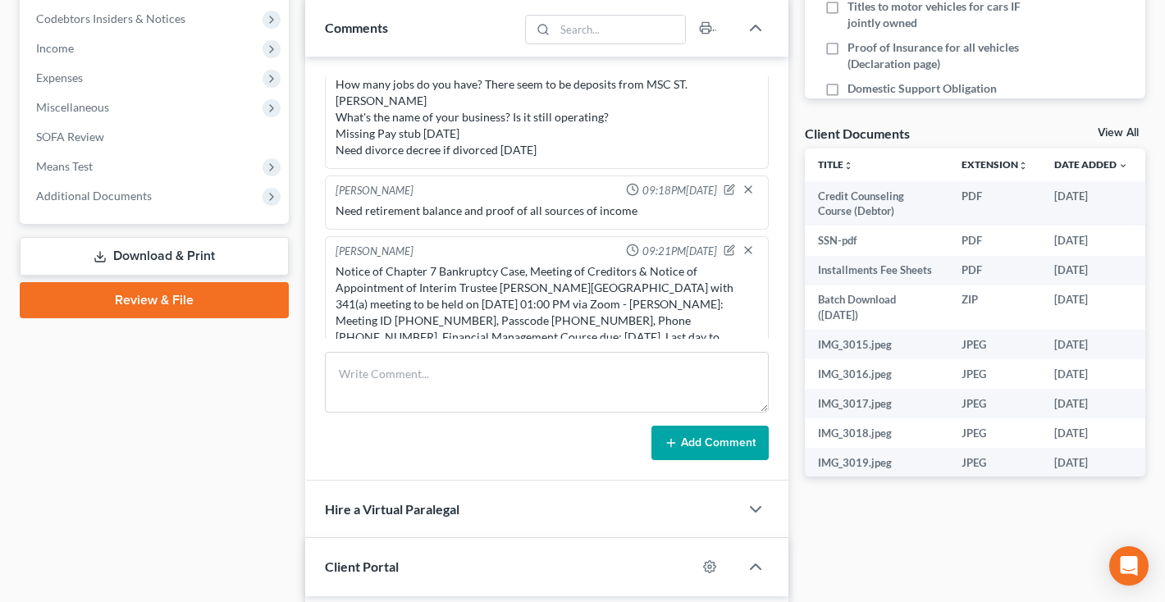
click at [113, 261] on link "Download & Print" at bounding box center [154, 256] width 269 height 39
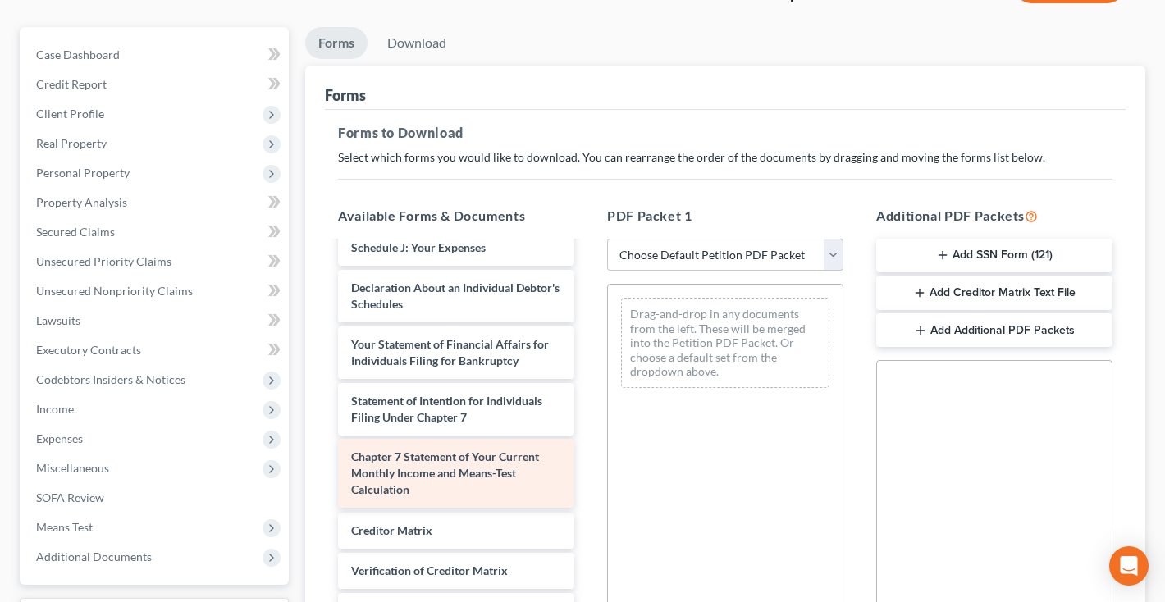
scroll to position [826, 0]
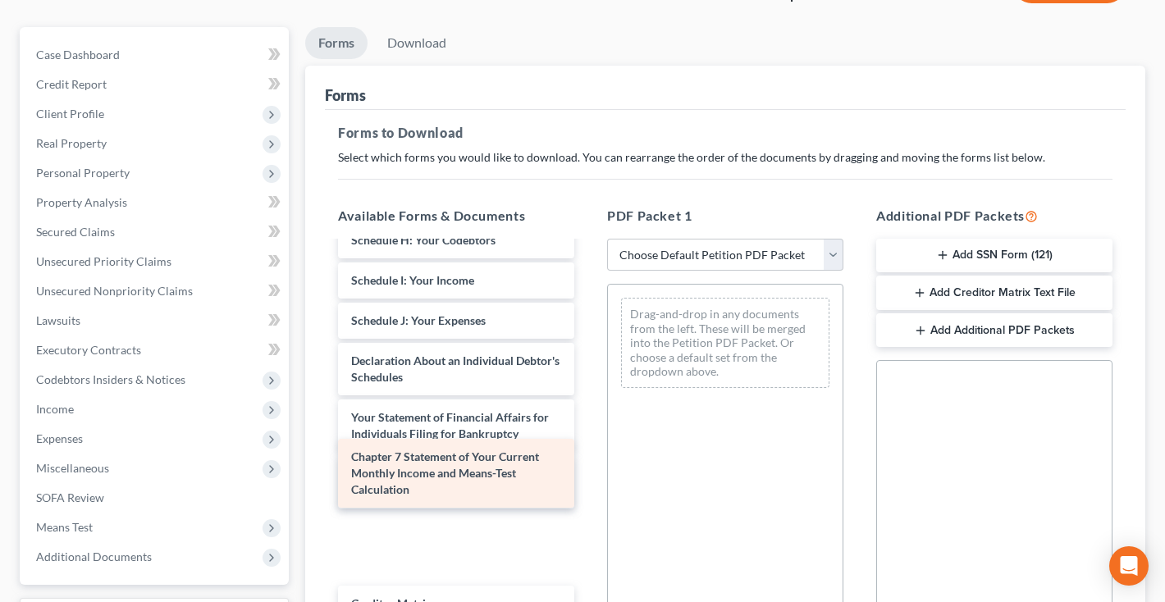
drag, startPoint x: 438, startPoint y: 483, endPoint x: 718, endPoint y: 345, distance: 311.8
click at [587, 345] on div "Chapter 7 Statement of Your Current Monthly Income and Means-Test Calculation C…" at bounding box center [456, 88] width 262 height 1342
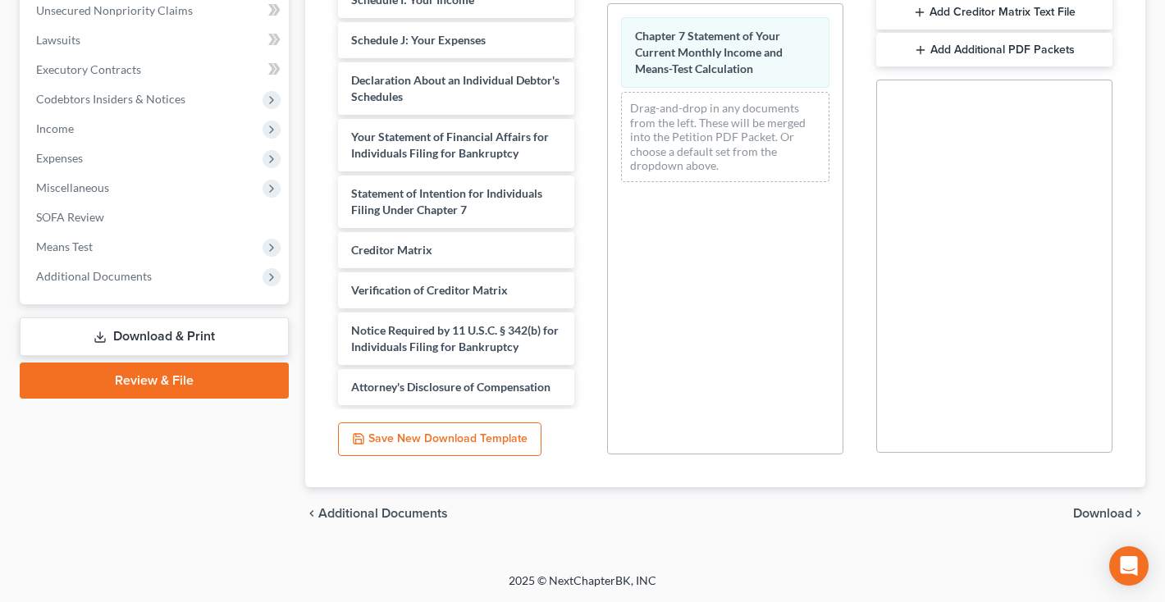
click at [1106, 509] on span "Download" at bounding box center [1102, 513] width 59 height 13
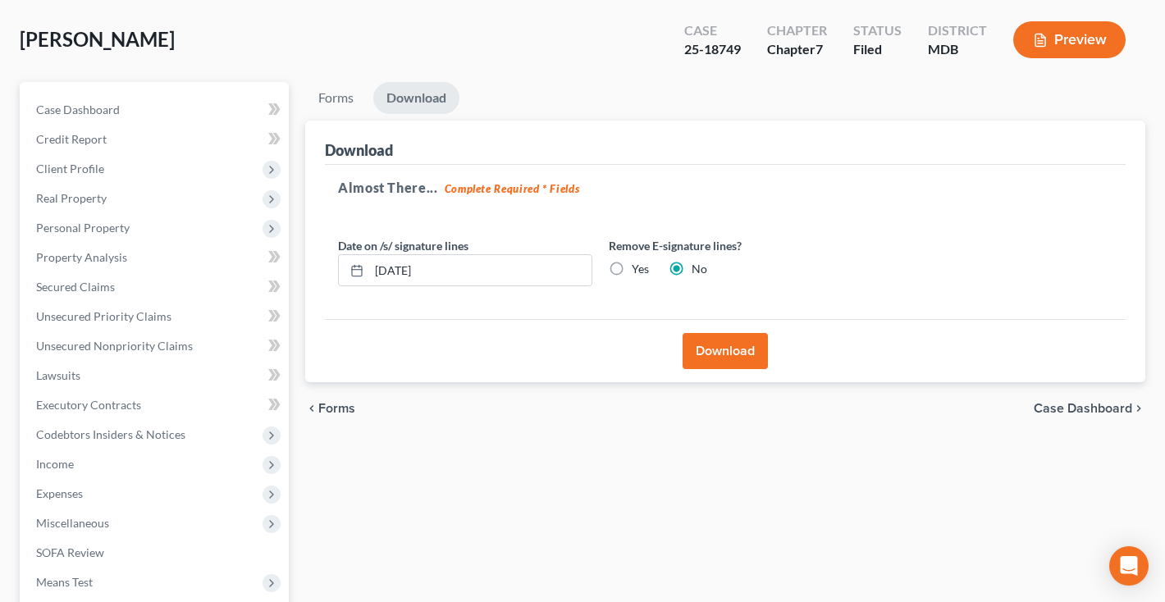
scroll to position [24, 0]
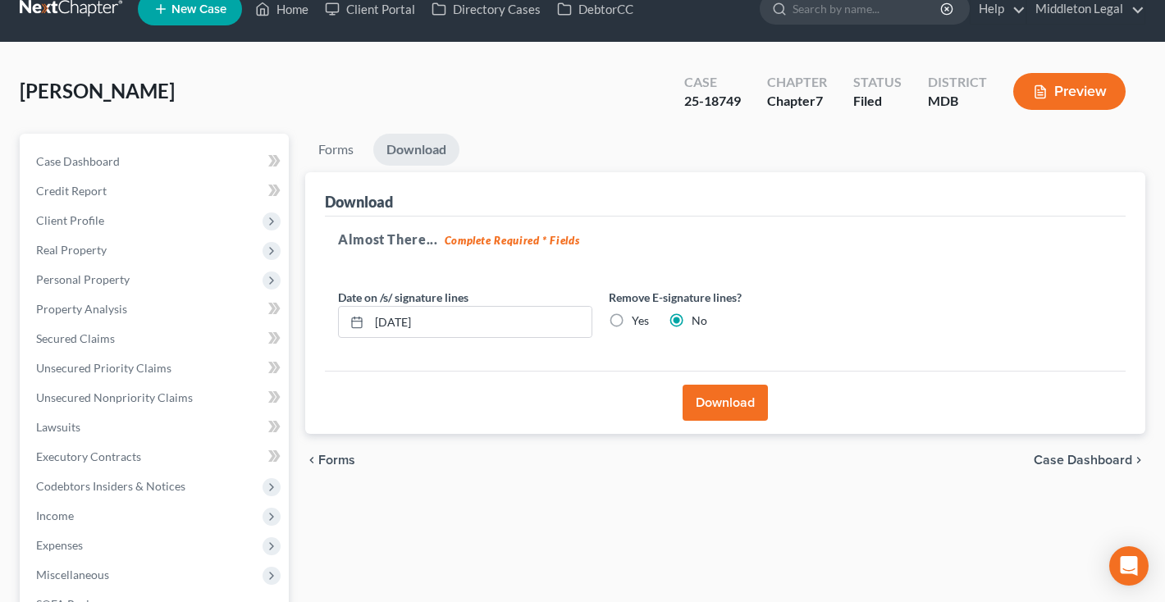
click at [727, 405] on button "Download" at bounding box center [724, 403] width 85 height 36
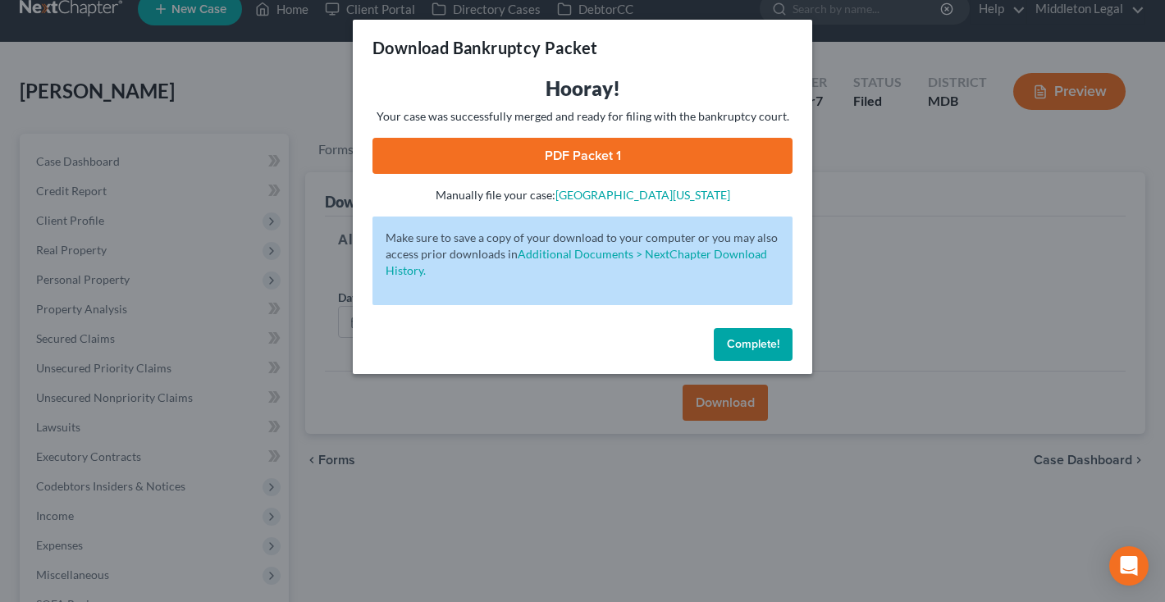
click at [602, 153] on link "PDF Packet 1" at bounding box center [582, 156] width 420 height 36
click at [770, 352] on button "Complete!" at bounding box center [753, 344] width 79 height 33
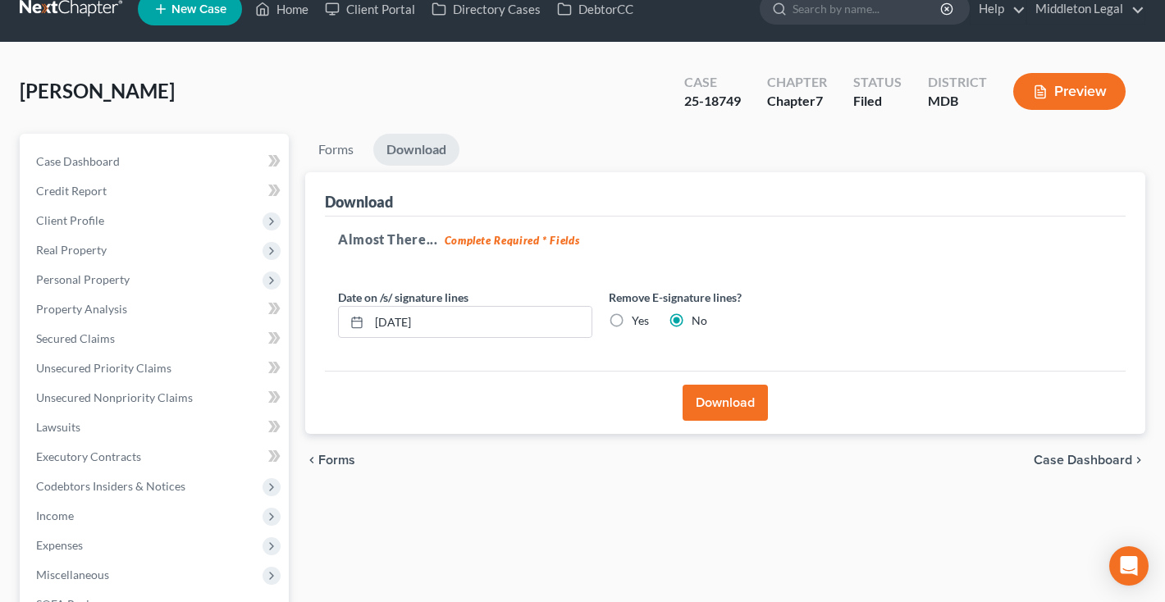
click at [83, 11] on link at bounding box center [72, 9] width 105 height 30
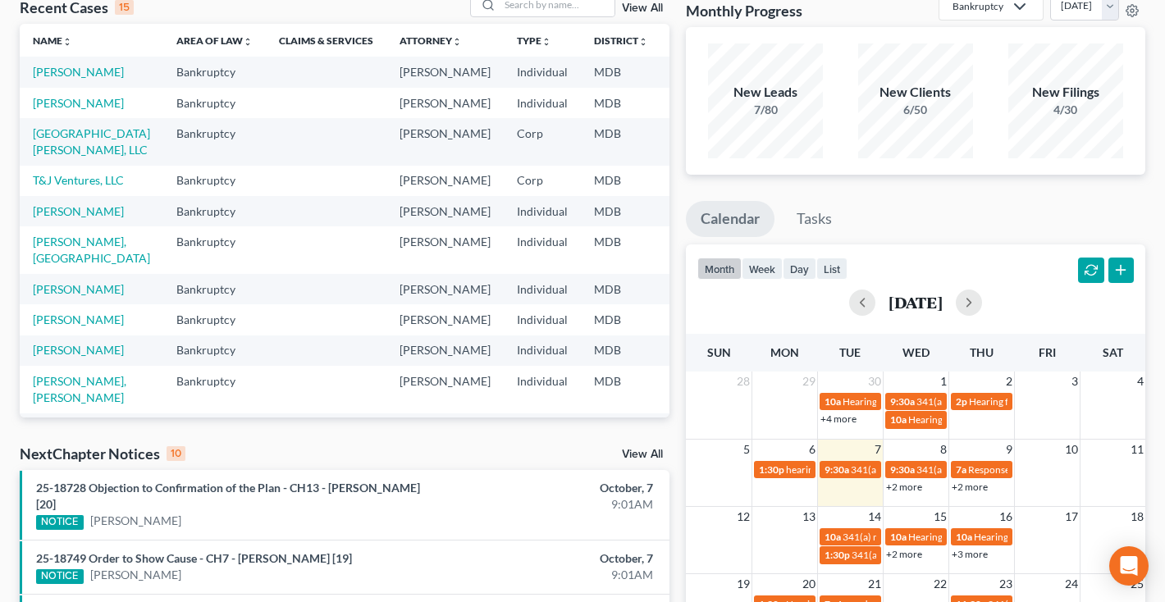
scroll to position [108, 0]
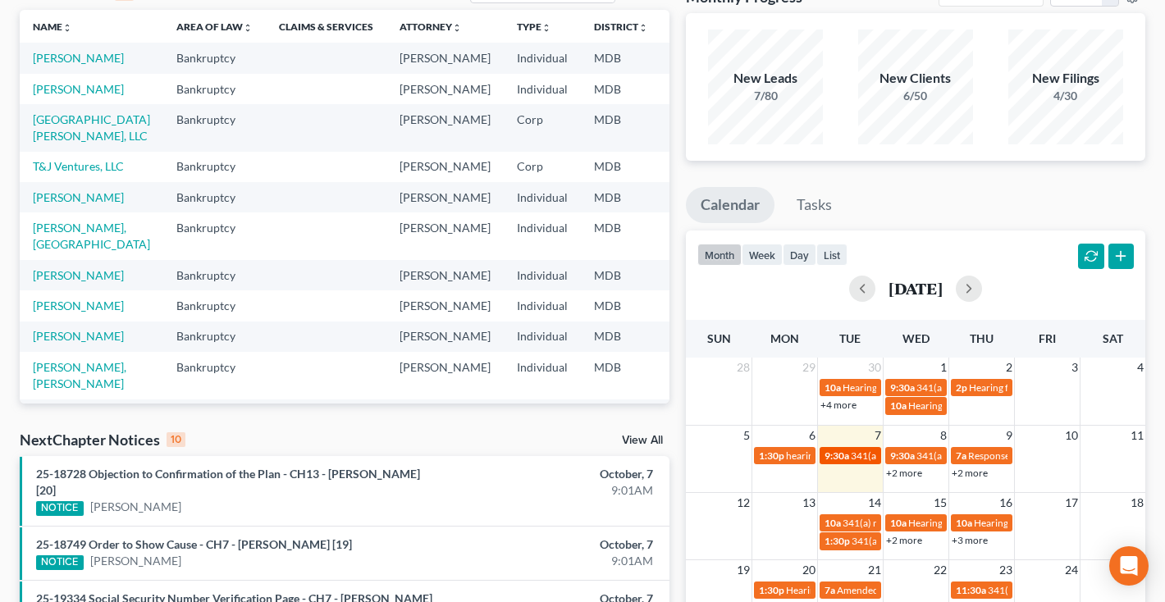
click at [844, 458] on span "9:30a" at bounding box center [836, 455] width 25 height 12
select select "Days"
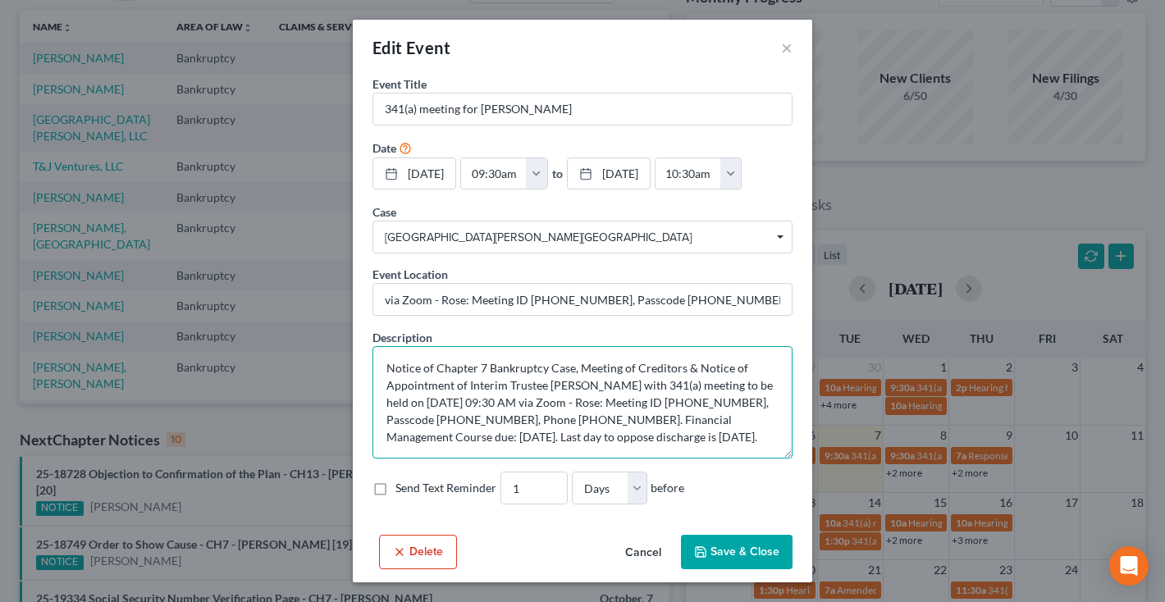
drag, startPoint x: 667, startPoint y: 400, endPoint x: 736, endPoint y: 400, distance: 69.7
click at [736, 400] on textarea "Notice of Chapter 7 Bankruptcy Case, Meeting of Creditors & Notice of Appointme…" at bounding box center [582, 402] width 420 height 112
drag, startPoint x: 534, startPoint y: 135, endPoint x: 461, endPoint y: 405, distance: 279.5
click at [461, 405] on textarea "Notice of Chapter 7 Bankruptcy Case, Meeting of Creditors & Notice of Appointme…" at bounding box center [582, 402] width 420 height 112
drag, startPoint x: 435, startPoint y: 417, endPoint x: 498, endPoint y: 410, distance: 63.5
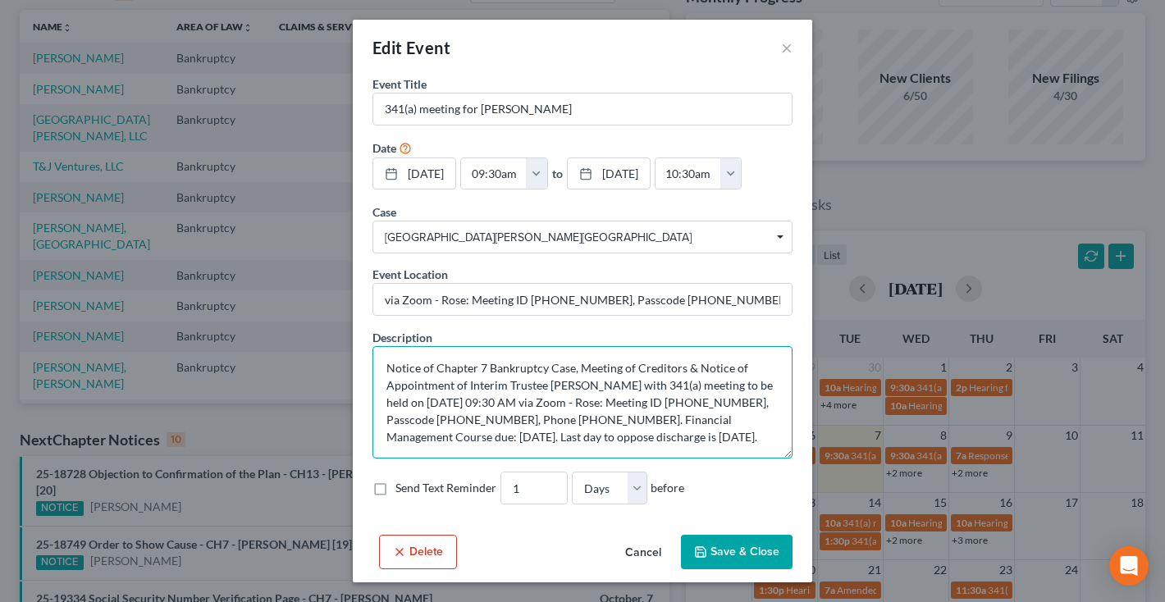
click at [499, 411] on textarea "Notice of Chapter 7 Bankruptcy Case, Meeting of Creditors & Notice of Appointme…" at bounding box center [582, 402] width 420 height 112
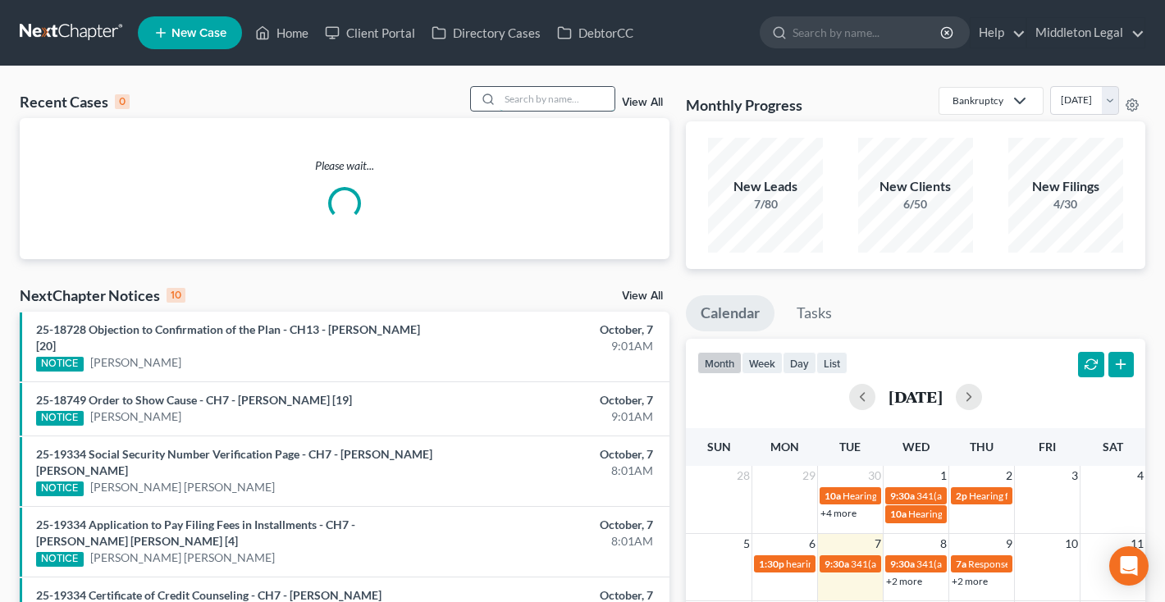
click at [536, 93] on input "search" at bounding box center [556, 99] width 115 height 24
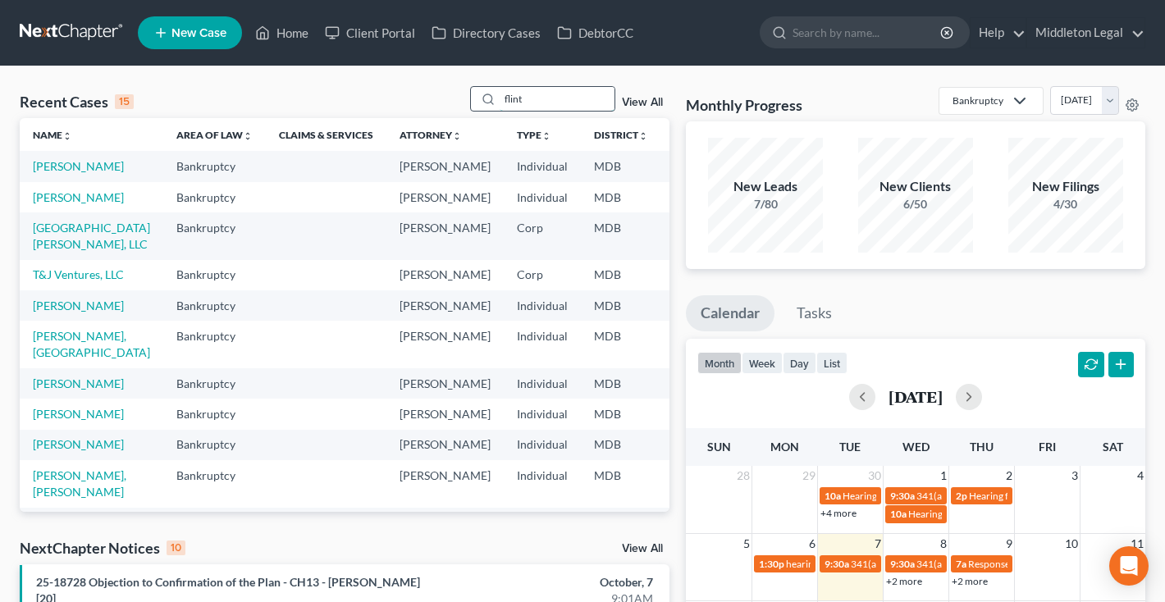
type input "flint"
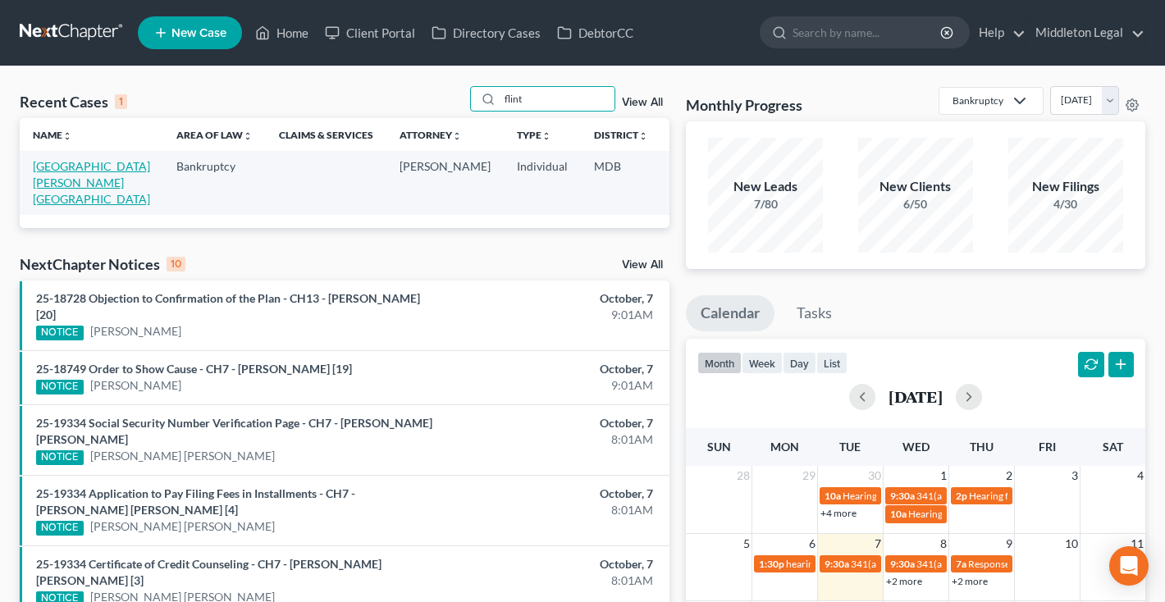
click at [50, 183] on link "[GEOGRAPHIC_DATA][PERSON_NAME][GEOGRAPHIC_DATA]" at bounding box center [91, 182] width 117 height 47
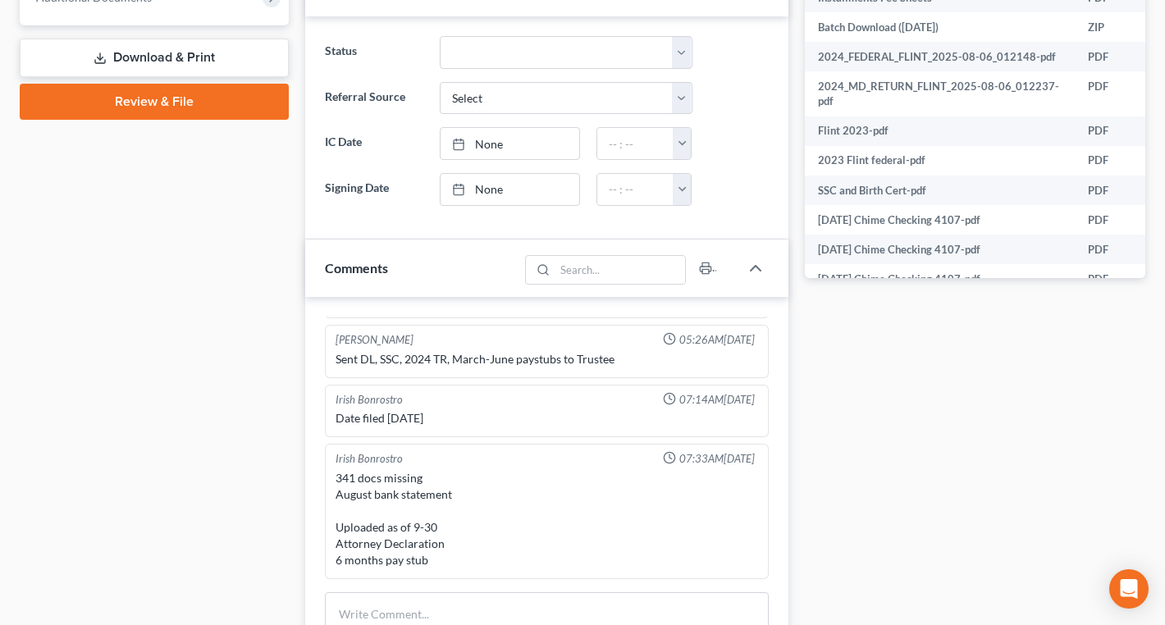
scroll to position [856, 0]
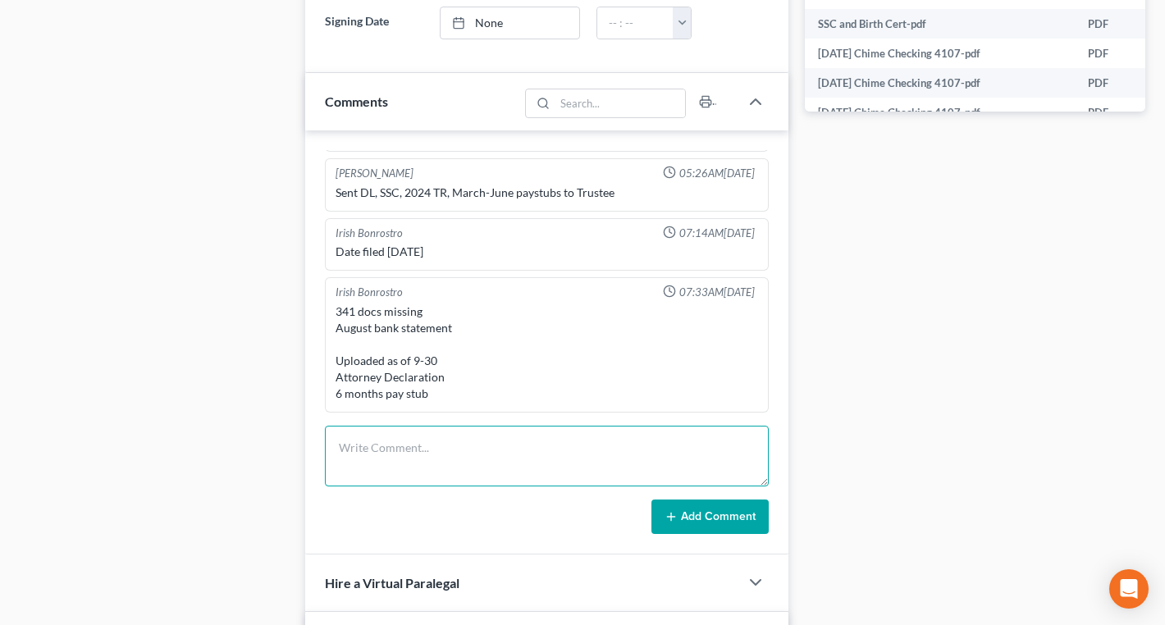
click at [461, 426] on textarea at bounding box center [547, 456] width 444 height 61
click at [477, 426] on textarea "Need [PERSON_NAME] [PERSON_NAME] and Pe Fed" at bounding box center [547, 456] width 444 height 61
click at [531, 426] on textarea "Need [PERSON_NAME] [PERSON_NAME] and Pen Fed" at bounding box center [547, 456] width 444 height 61
click at [339, 426] on textarea "Need [PERSON_NAME] [PERSON_NAME] and Pen Fed statements" at bounding box center [547, 456] width 444 height 61
drag, startPoint x: 569, startPoint y: 435, endPoint x: 278, endPoint y: 410, distance: 292.2
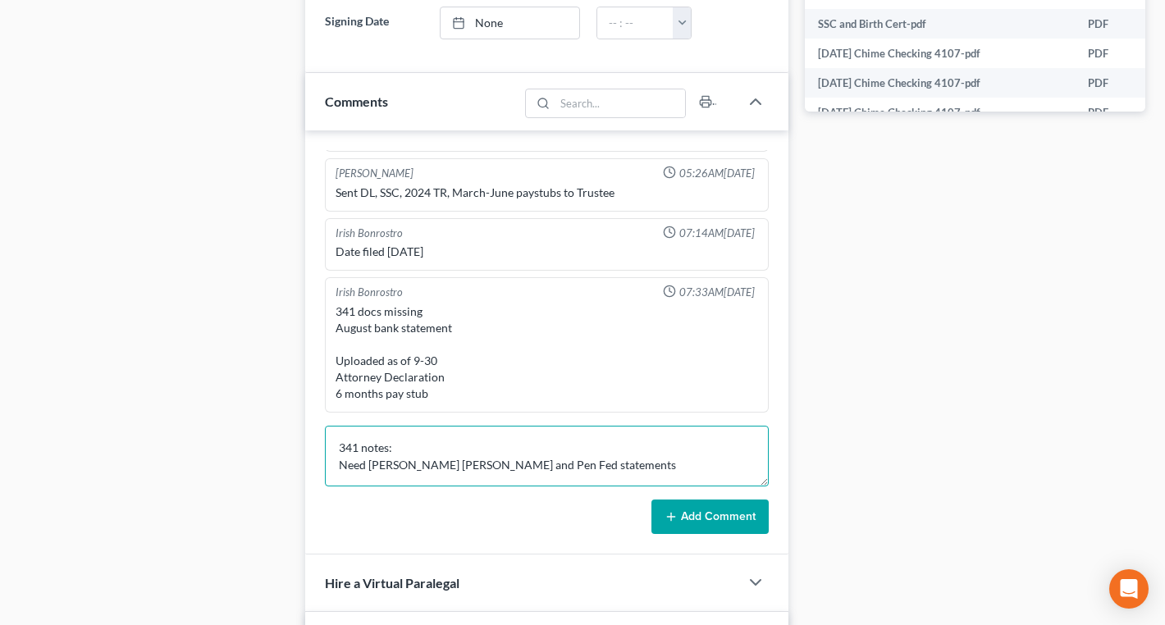
click at [278, 410] on div "Petition Navigation Case Dashboard Payments Invoices Payments Payments Credit R…" at bounding box center [582, 129] width 1142 height 1656
type textarea "341 notes: Need [PERSON_NAME] [PERSON_NAME] and Pen Fed statements"
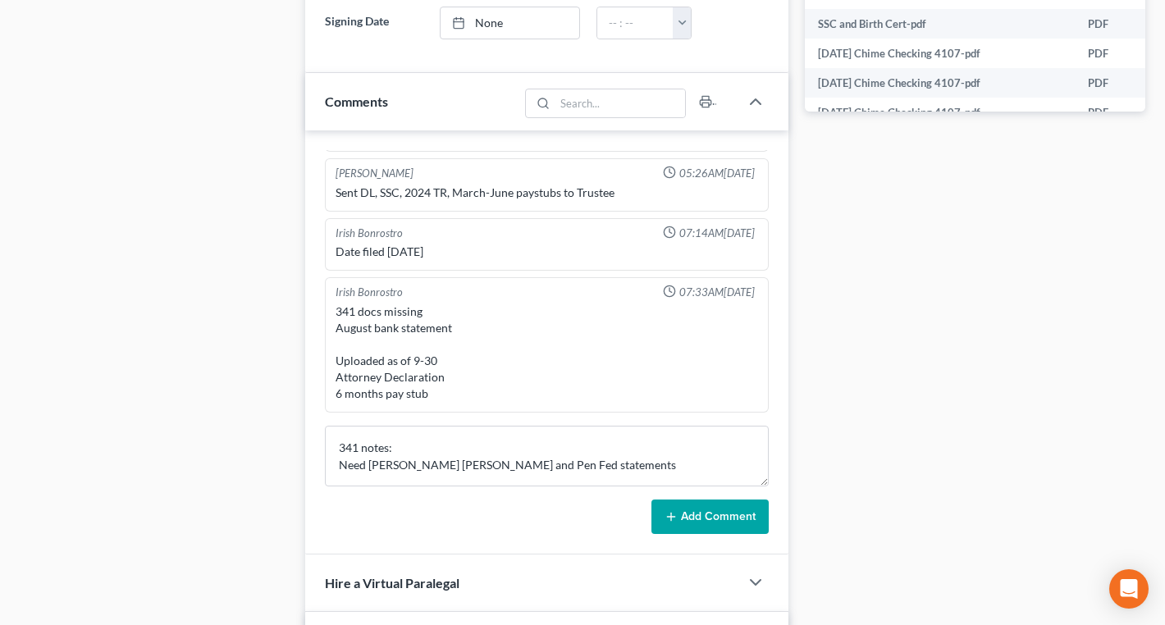
click at [709, 499] on button "Add Comment" at bounding box center [709, 516] width 117 height 34
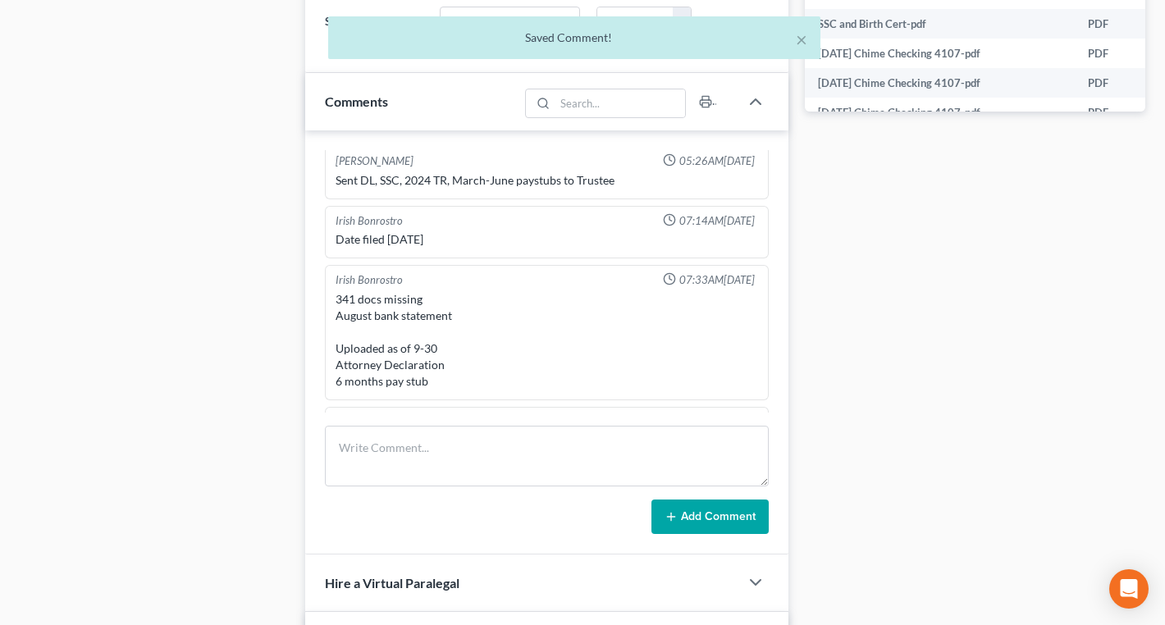
scroll to position [1163, 0]
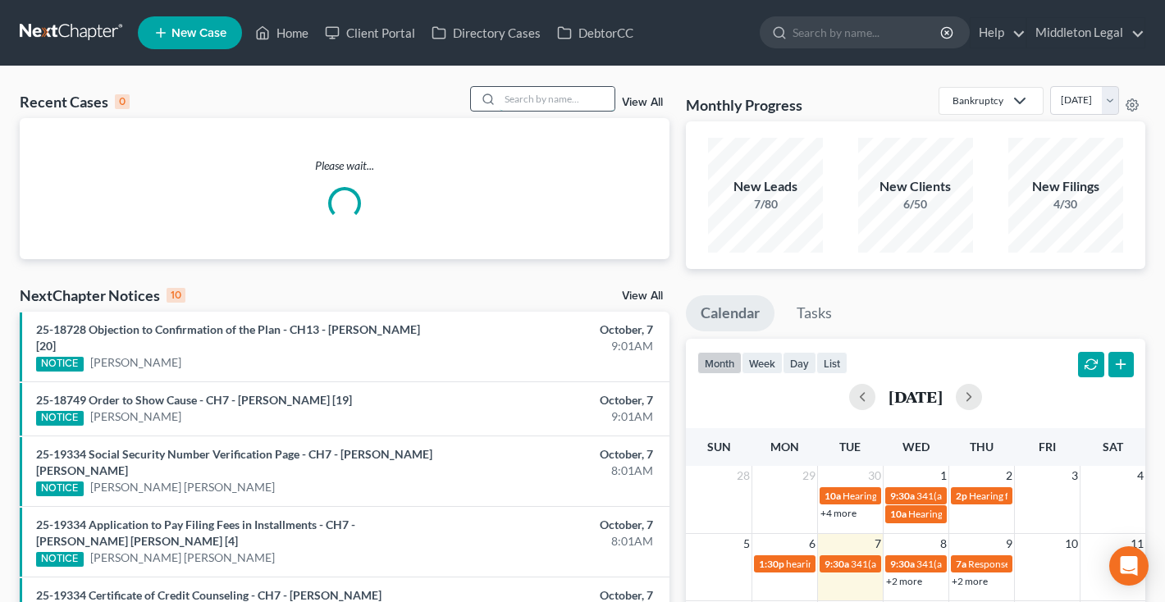
click at [572, 94] on input "search" at bounding box center [556, 99] width 115 height 24
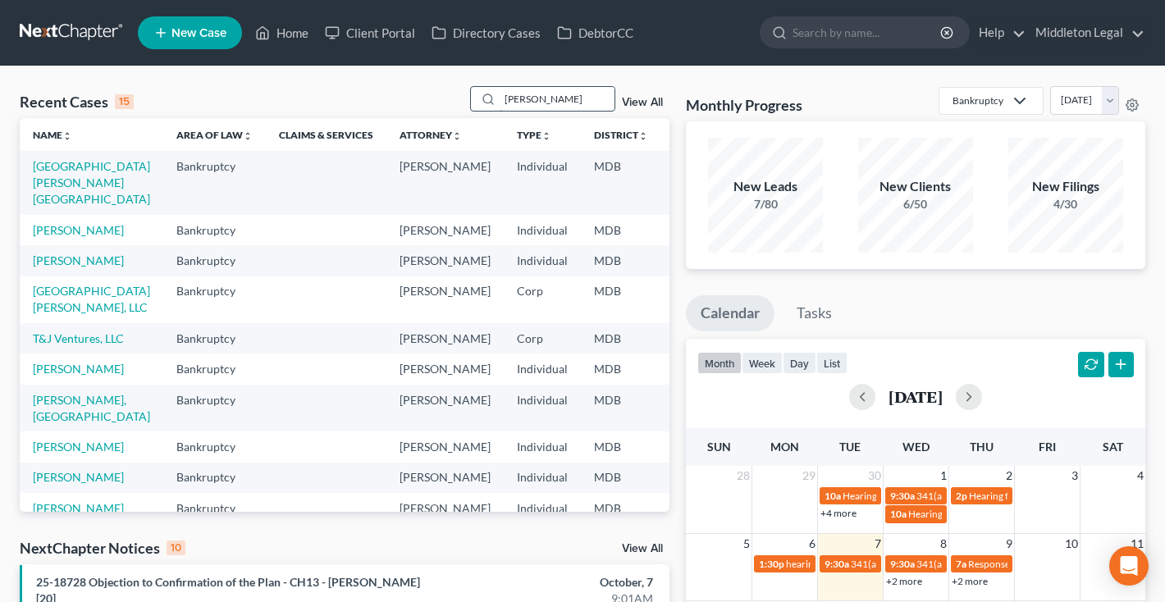
type input "dixon"
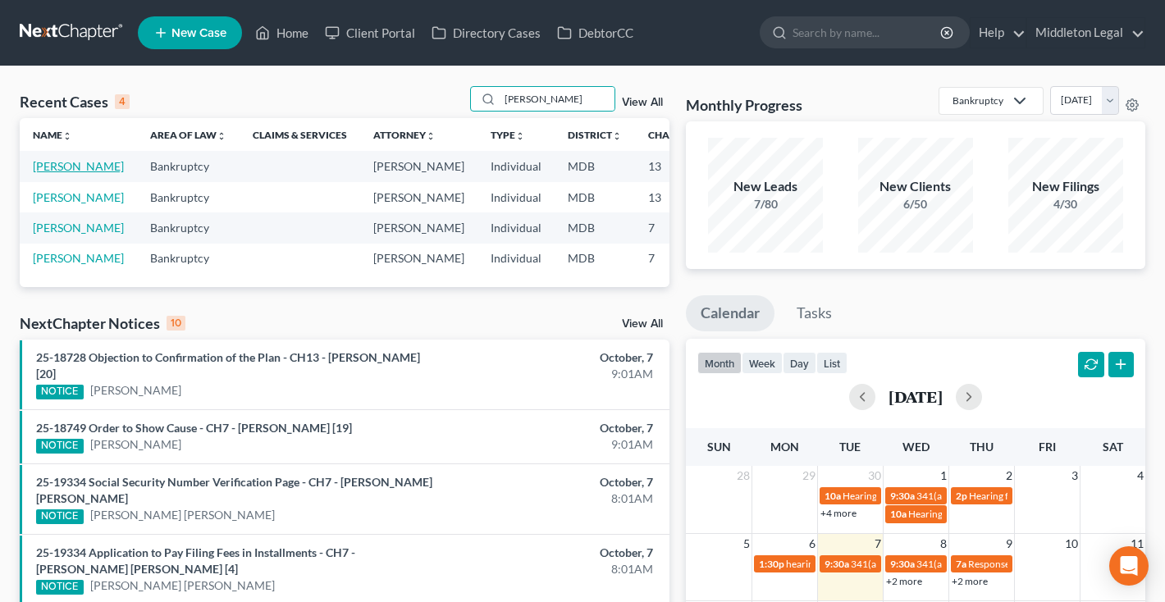
click at [43, 173] on link "[PERSON_NAME]" at bounding box center [78, 166] width 91 height 14
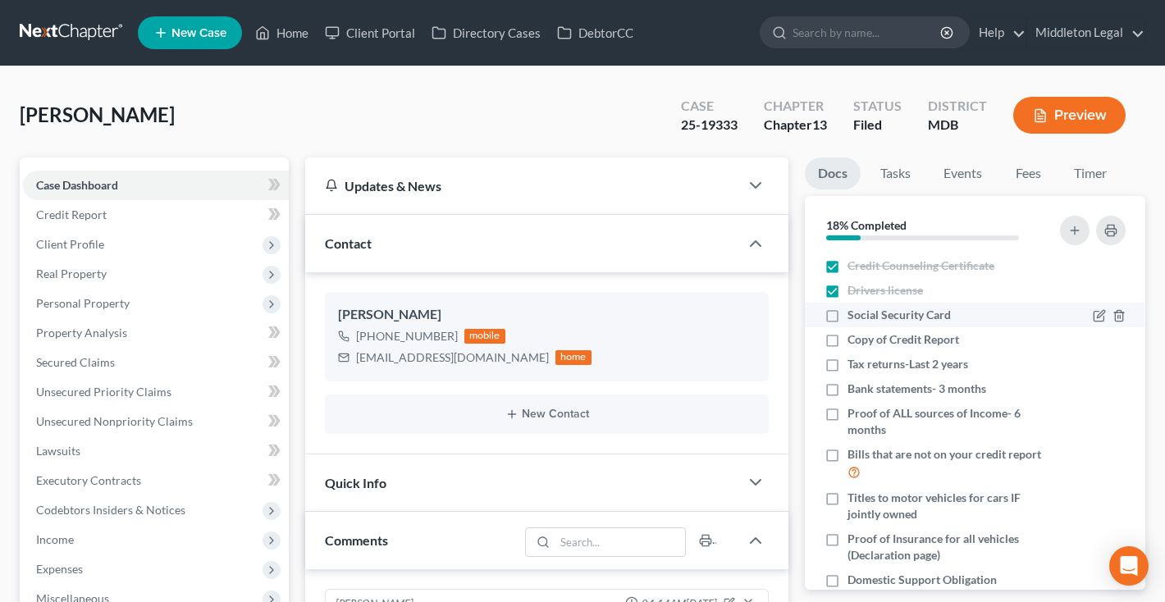
click at [847, 312] on label "Social Security Card" at bounding box center [898, 315] width 103 height 16
click at [854, 312] on input "Social Security Card" at bounding box center [859, 312] width 11 height 11
checkbox input "true"
click at [847, 337] on label "Copy of Credit Report" at bounding box center [903, 339] width 112 height 16
click at [854, 337] on input "Copy of Credit Report" at bounding box center [859, 336] width 11 height 11
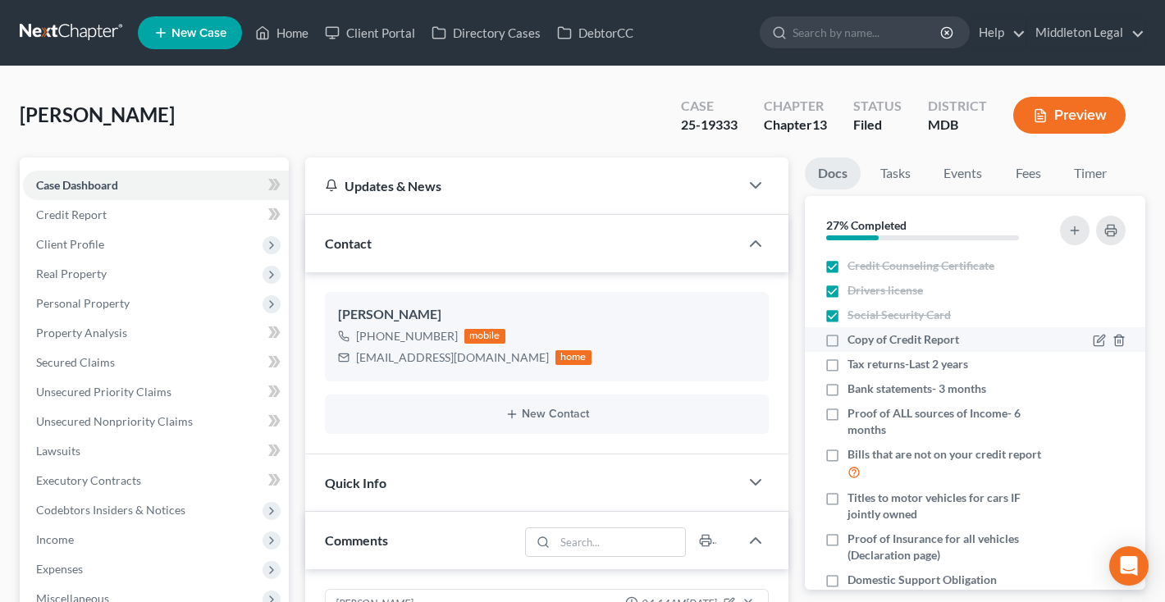
checkbox input "true"
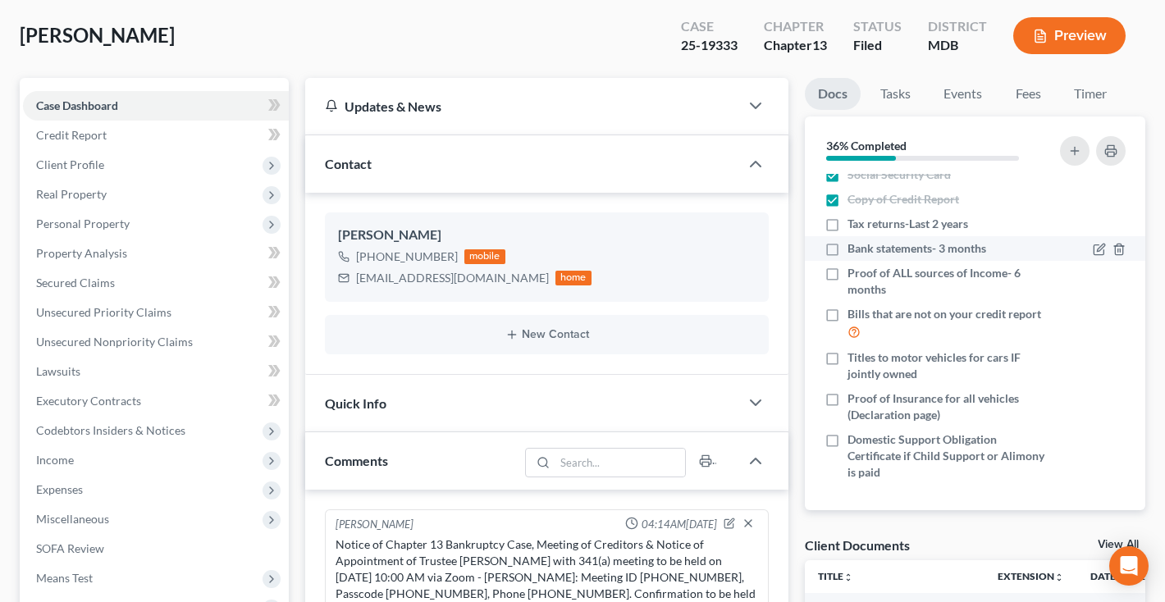
scroll to position [254, 0]
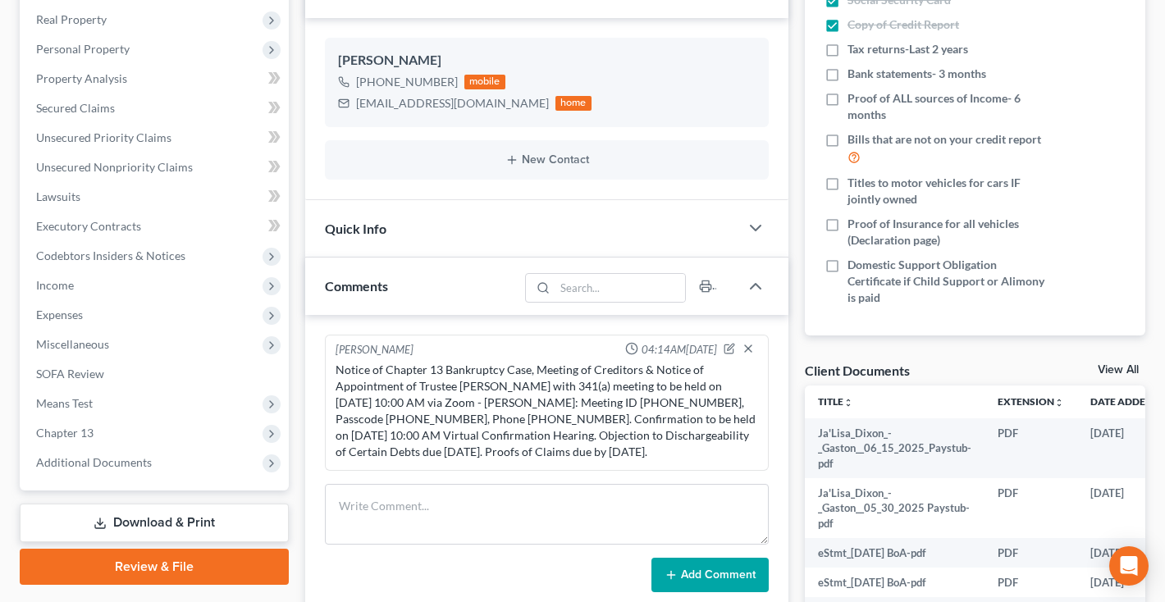
click at [1124, 366] on link "View All" at bounding box center [1117, 369] width 41 height 11
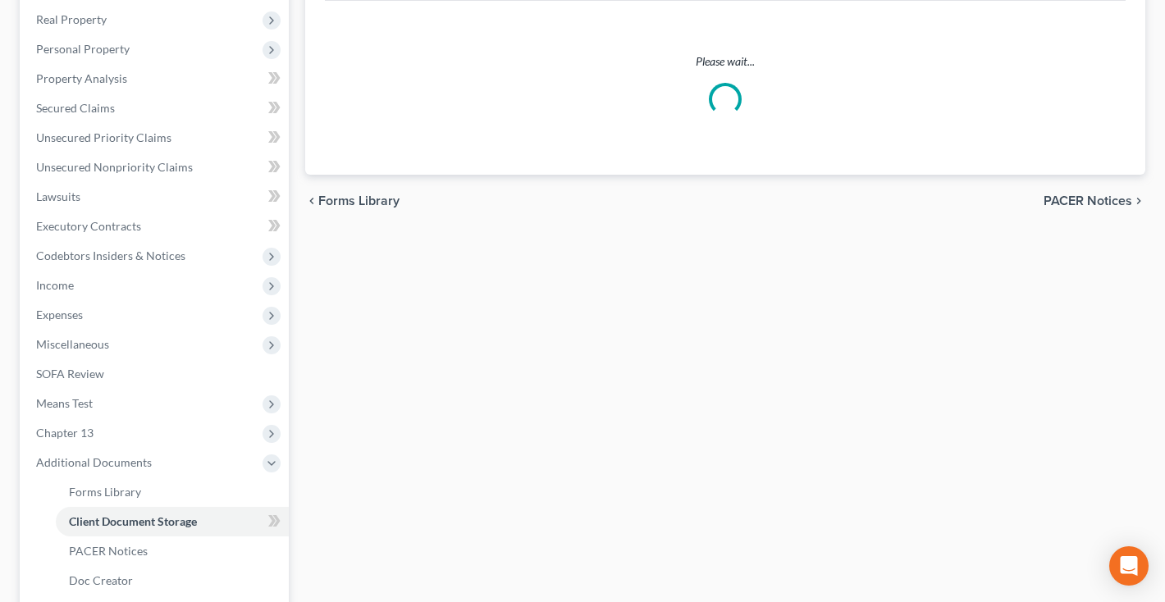
select select "14"
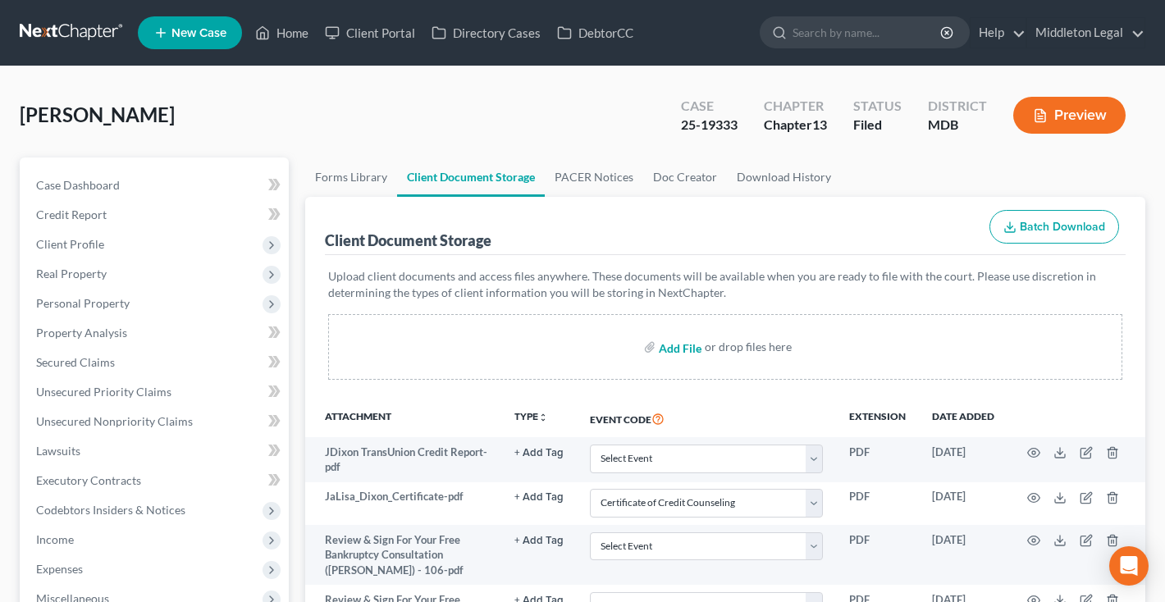
click at [686, 348] on input "file" at bounding box center [678, 347] width 39 height 30
type input "C:\fakepath\SSN.pdf"
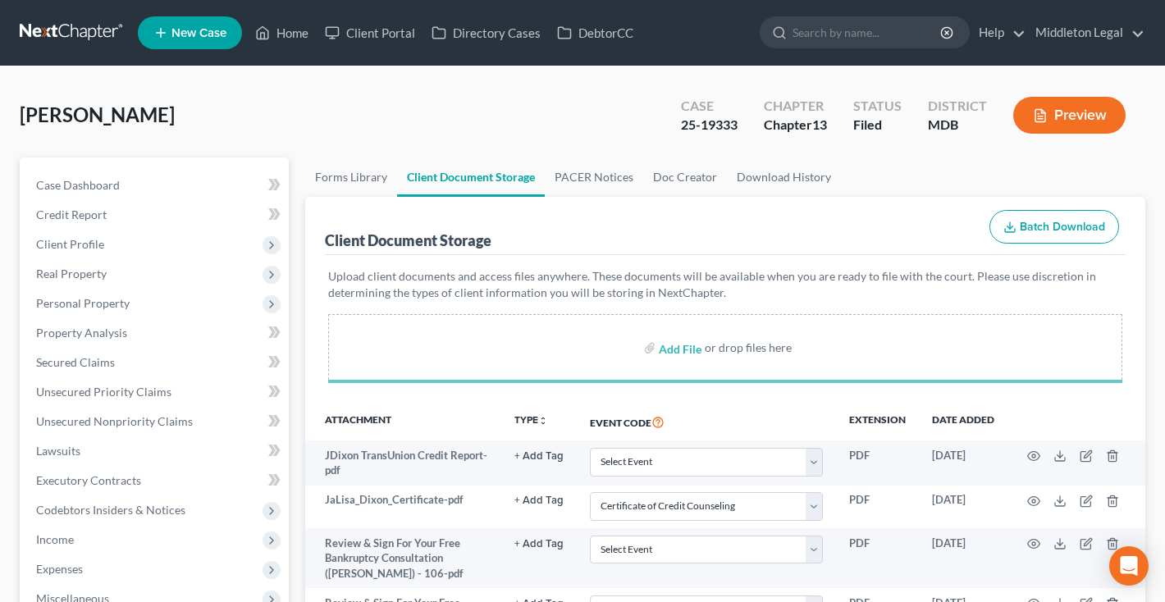
select select "14"
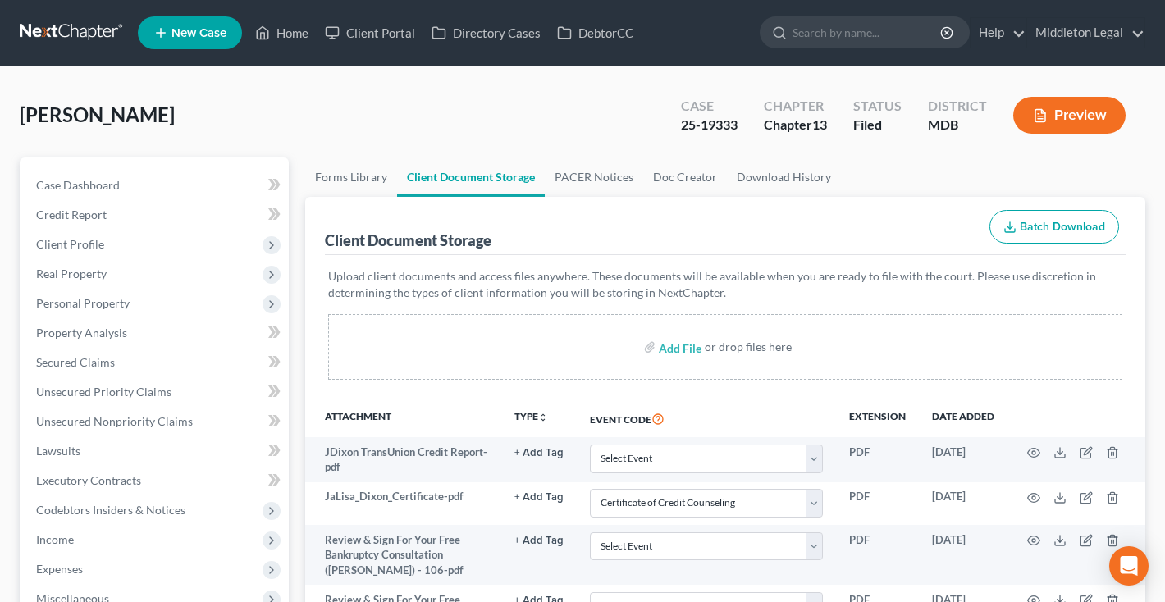
click at [102, 36] on link at bounding box center [72, 33] width 105 height 30
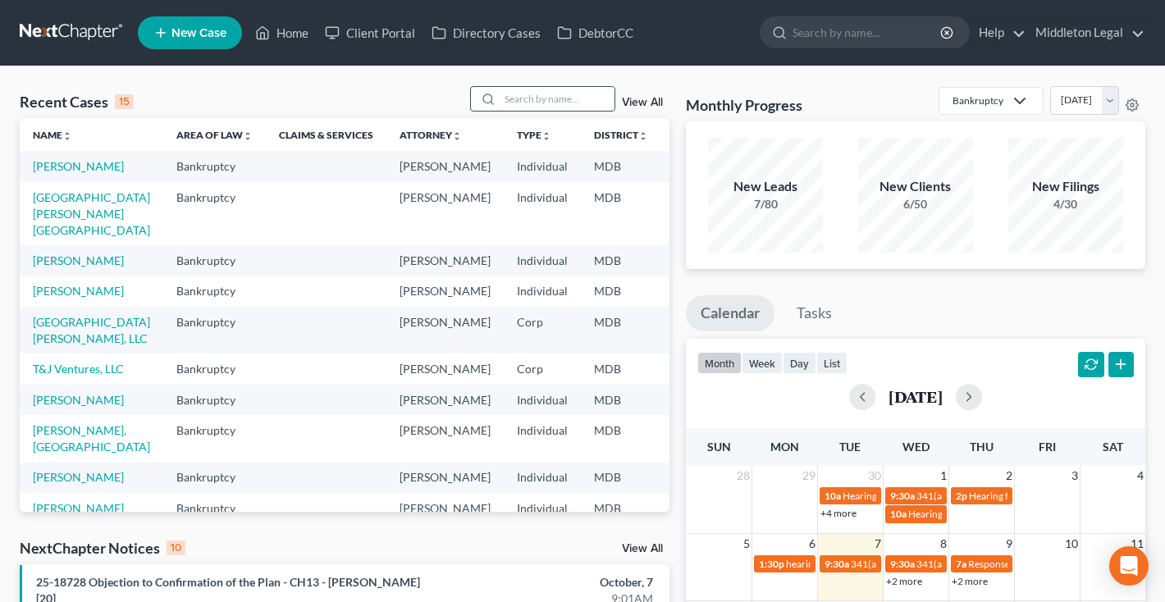
click at [559, 89] on input "search" at bounding box center [556, 99] width 115 height 24
type input "[PERSON_NAME]"
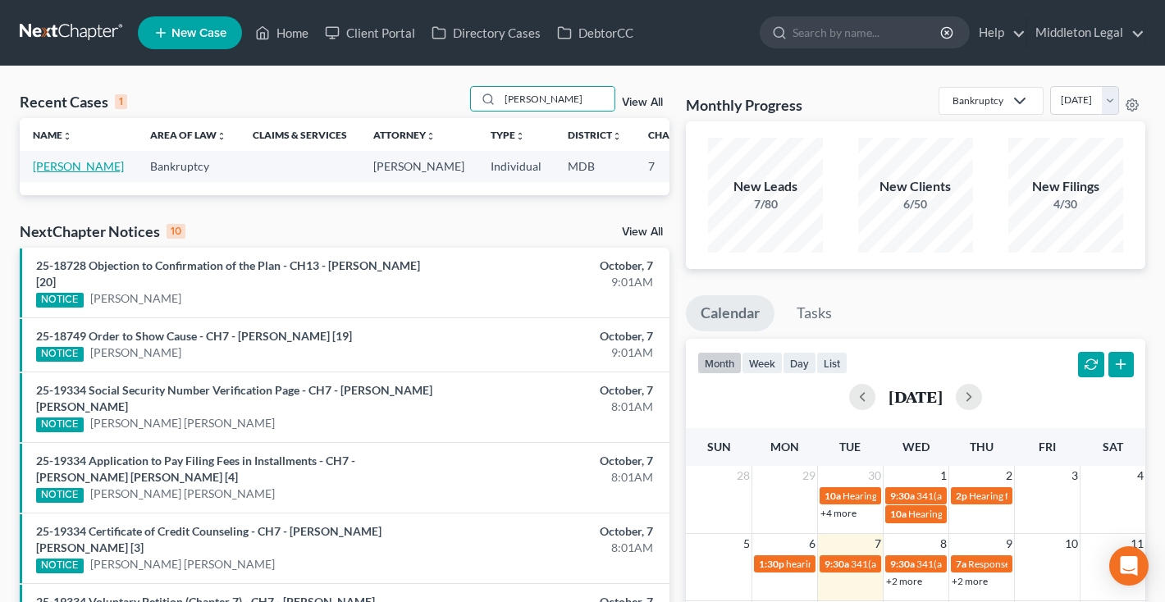
click at [47, 173] on link "[PERSON_NAME]" at bounding box center [78, 166] width 91 height 14
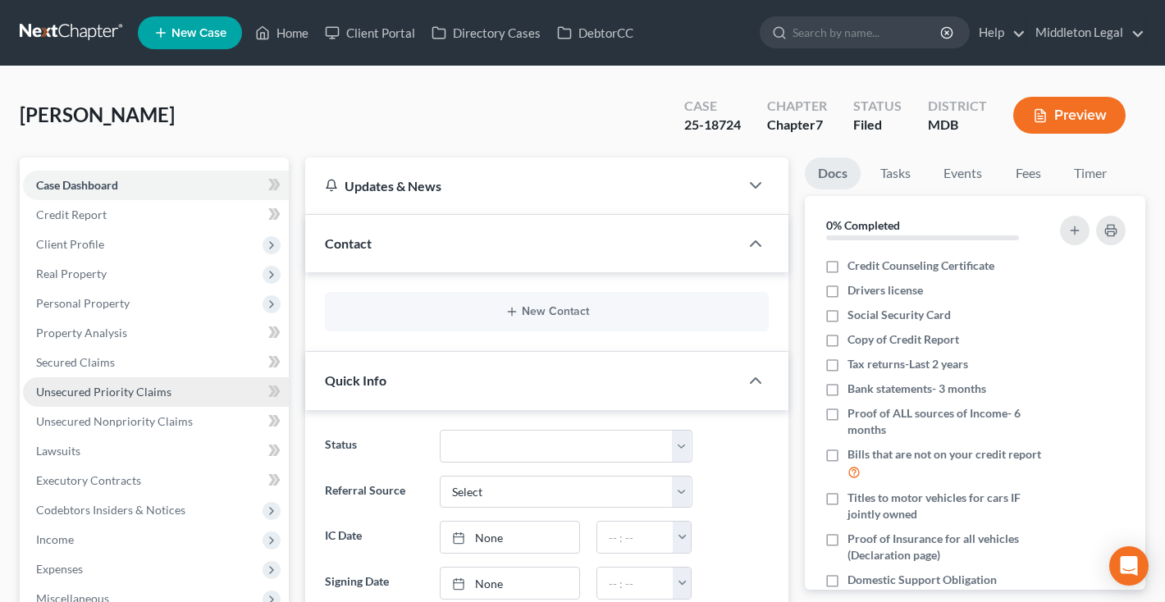
scroll to position [220, 0]
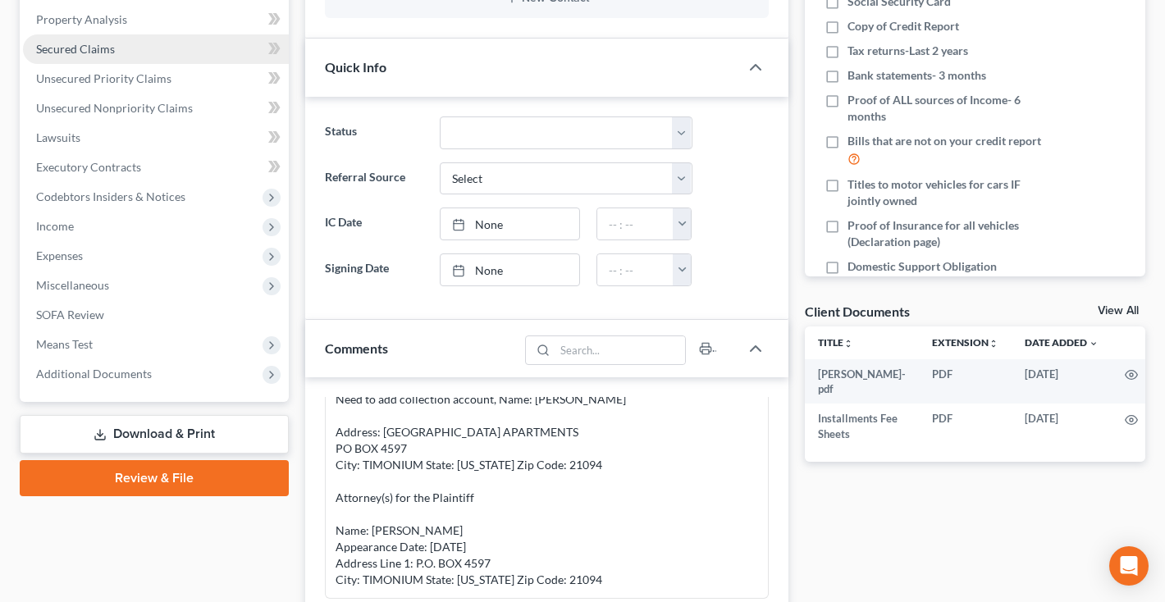
click at [100, 47] on span "Secured Claims" at bounding box center [75, 49] width 79 height 14
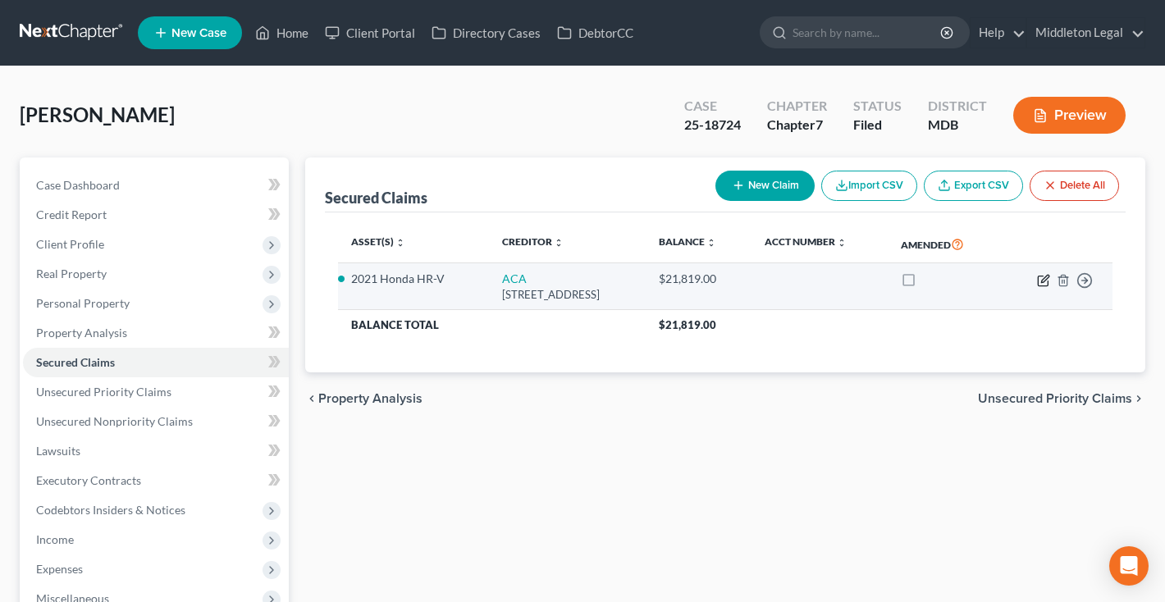
click at [1045, 280] on icon "button" at bounding box center [1044, 278] width 7 height 7
select select "42"
select select "6"
select select "4"
select select "0"
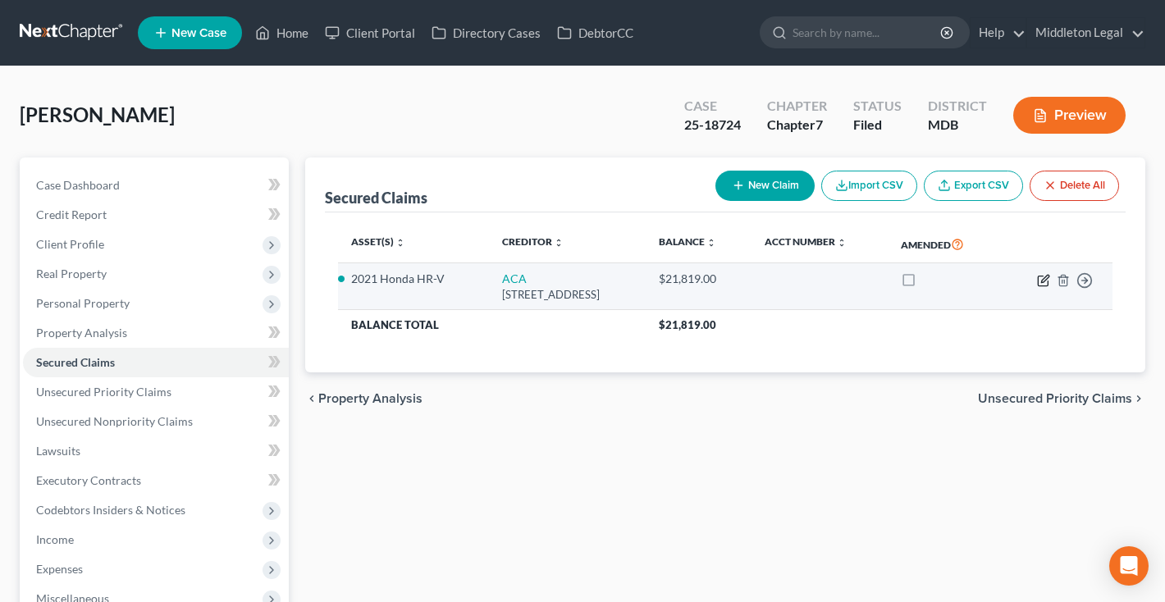
select select "0"
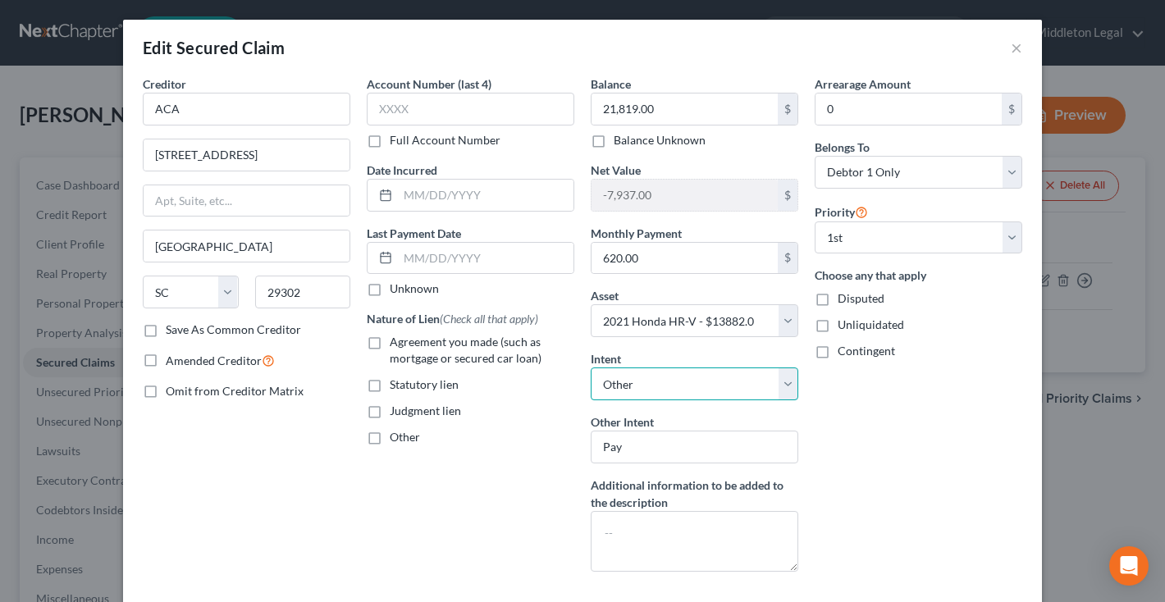
select select "0"
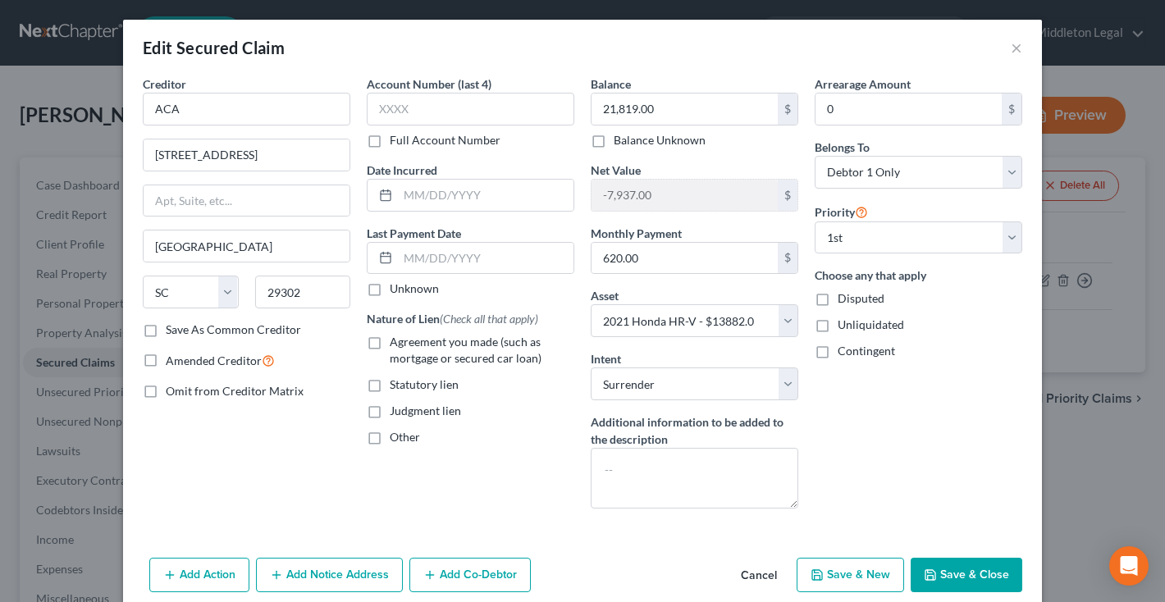
click at [390, 334] on label "Agreement you made (such as mortgage or secured car loan)" at bounding box center [482, 350] width 185 height 33
click at [396, 334] on input "Agreement you made (such as mortgage or secured car loan)" at bounding box center [401, 339] width 11 height 11
checkbox input "true"
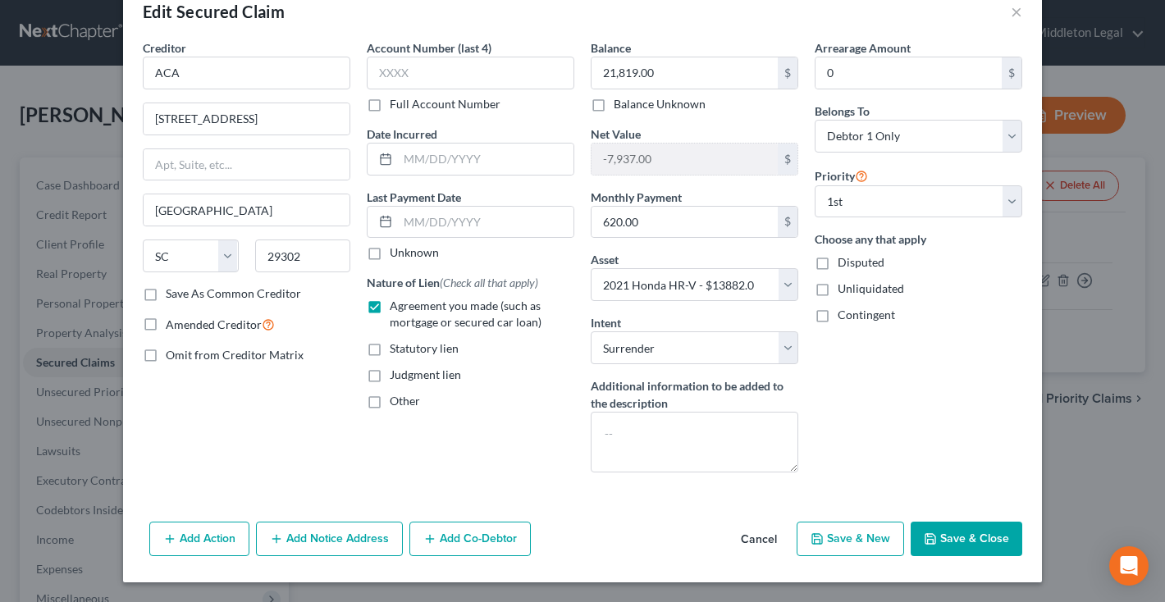
scroll to position [36, 0]
click at [959, 536] on button "Save & Close" at bounding box center [966, 539] width 112 height 34
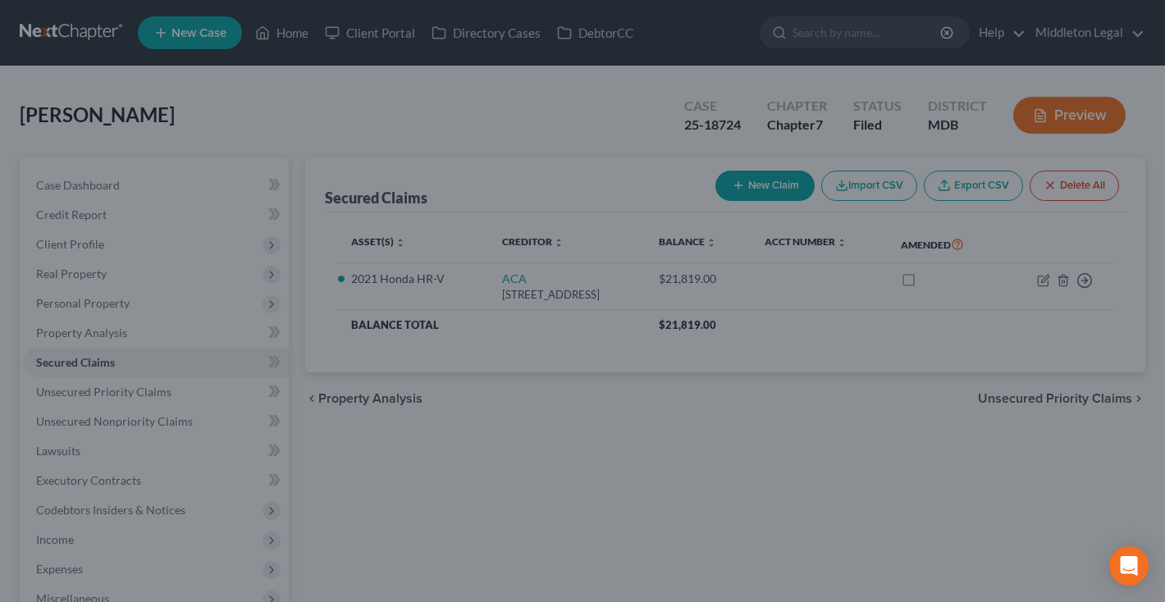
select select "6"
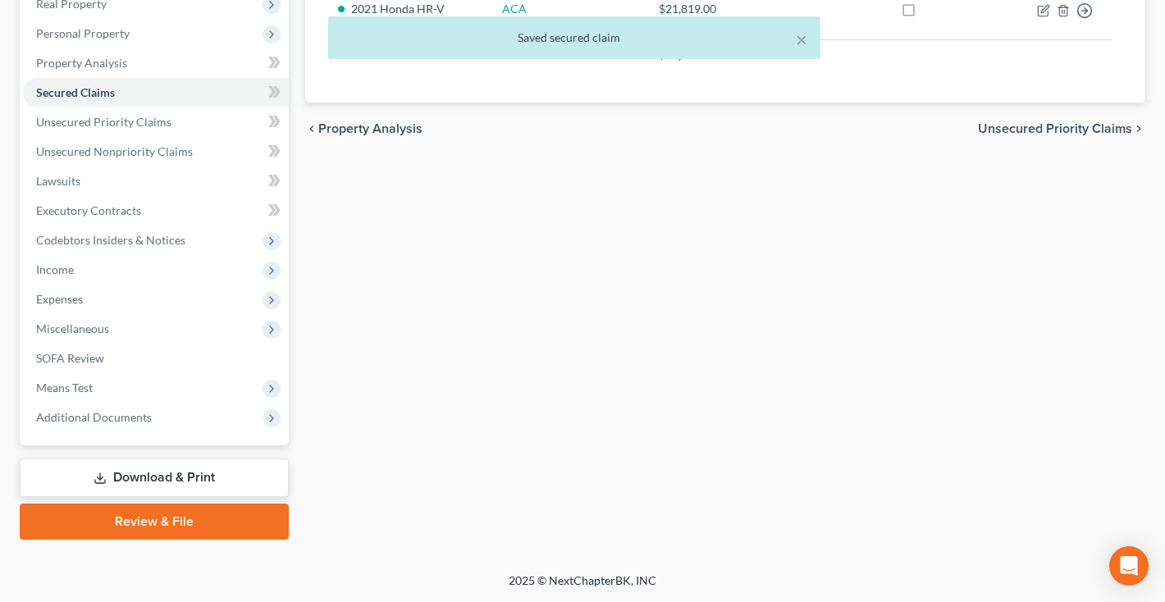
scroll to position [270, 0]
click at [126, 431] on span "Additional Documents" at bounding box center [156, 418] width 266 height 30
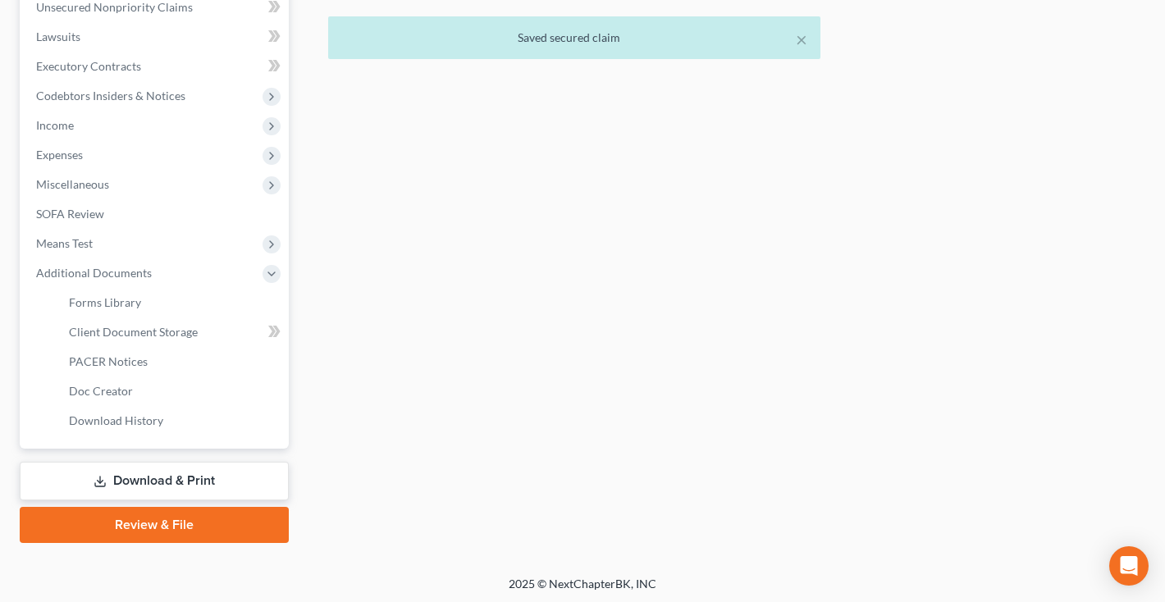
click at [135, 481] on link "Download & Print" at bounding box center [154, 481] width 269 height 39
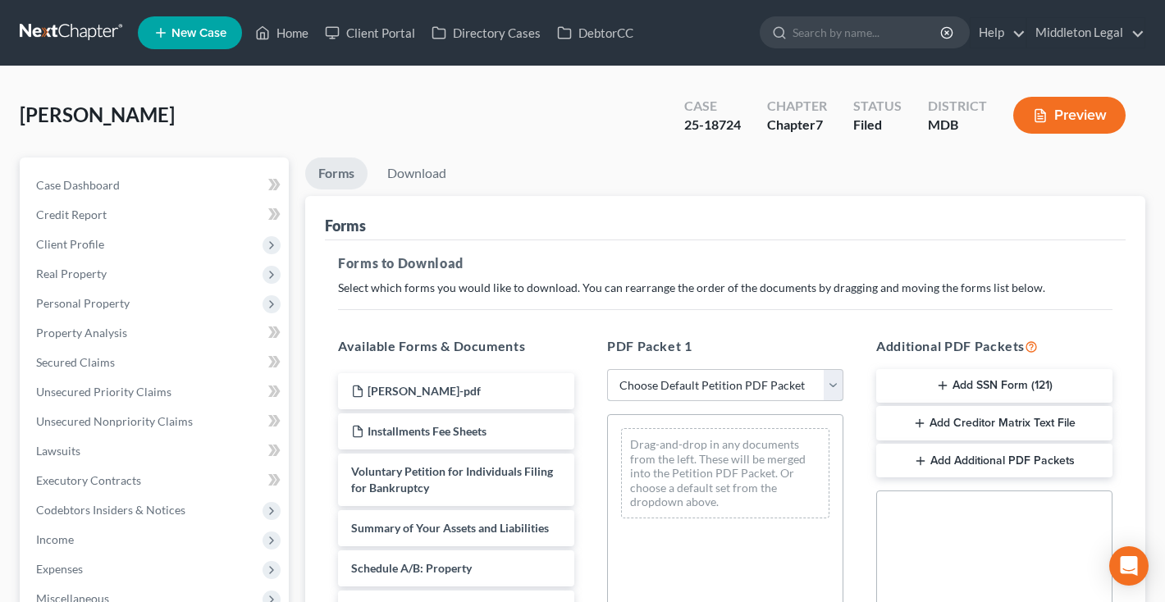
select select "2"
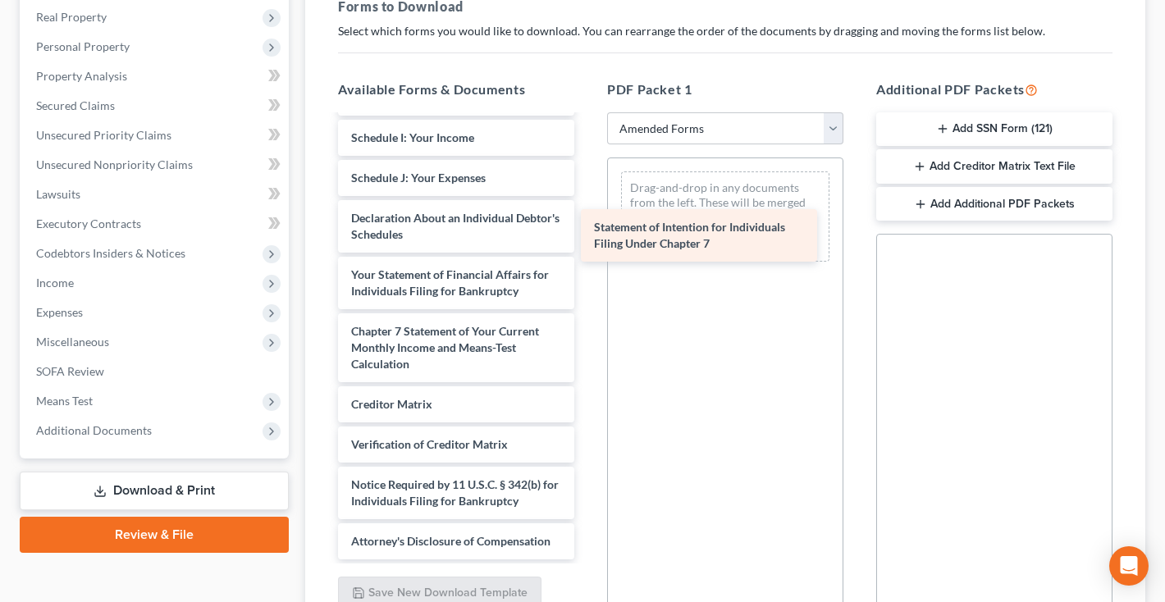
scroll to position [400, 0]
drag, startPoint x: 485, startPoint y: 290, endPoint x: 744, endPoint y: 239, distance: 264.3
click at [587, 239] on div "Statement of Intention for Individuals Filing Under Chapter 7 Voluntary Petitio…" at bounding box center [456, 137] width 262 height 843
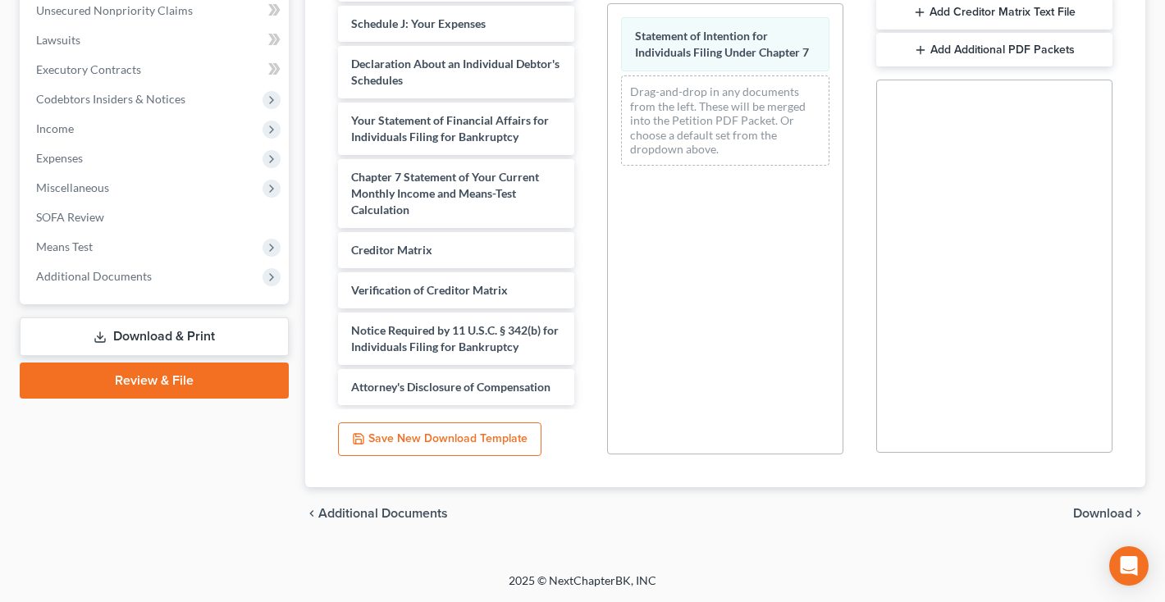
click at [1101, 511] on span "Download" at bounding box center [1102, 513] width 59 height 13
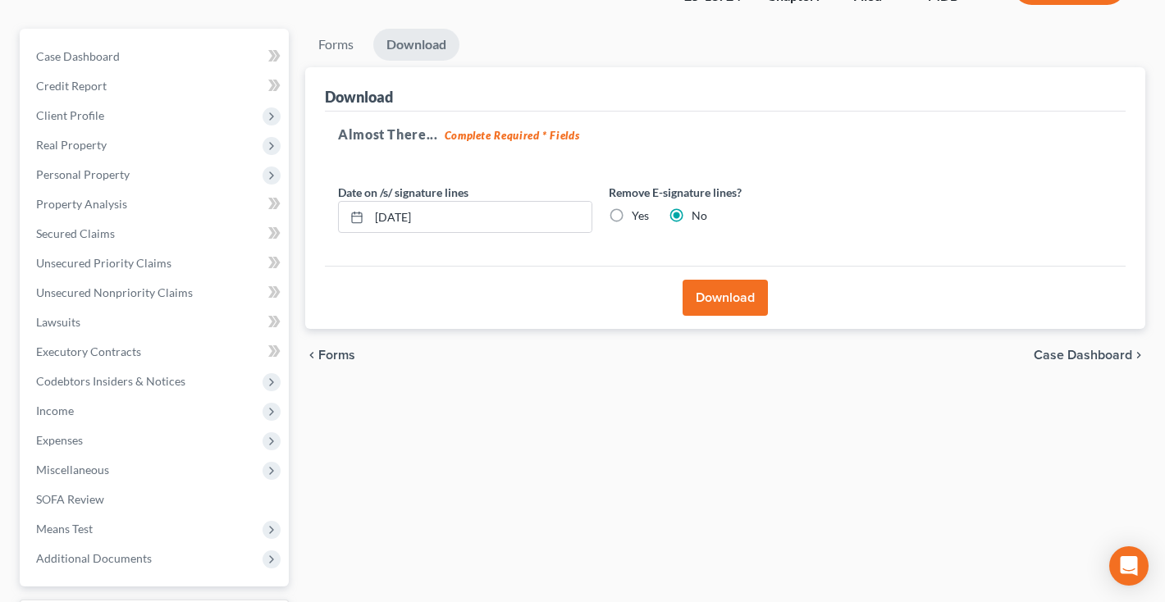
scroll to position [63, 0]
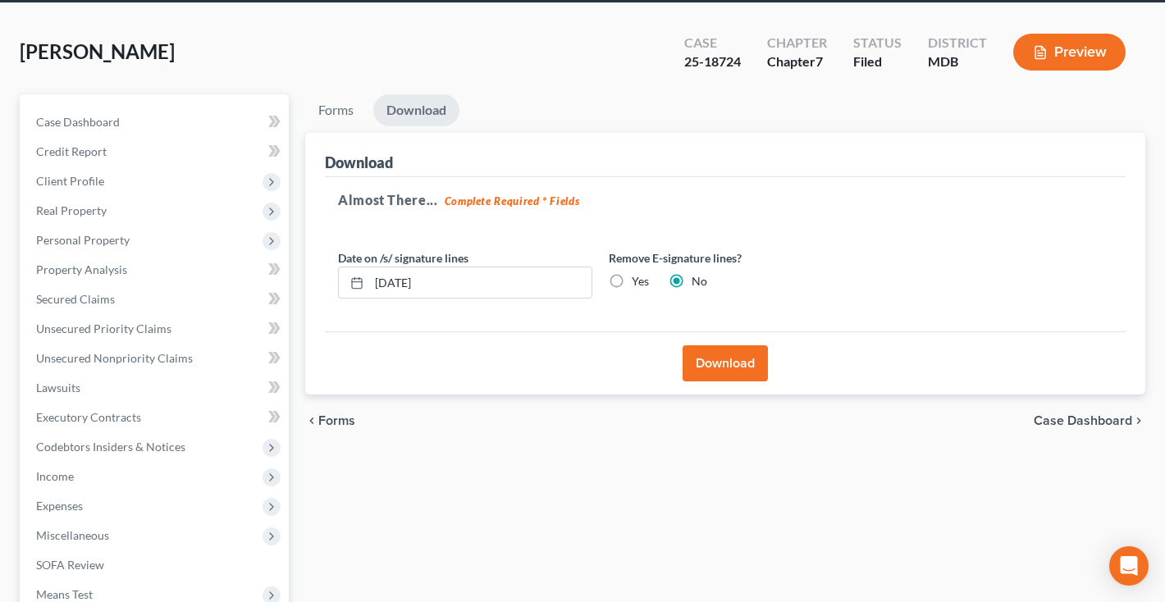
click at [712, 349] on button "Download" at bounding box center [724, 363] width 85 height 36
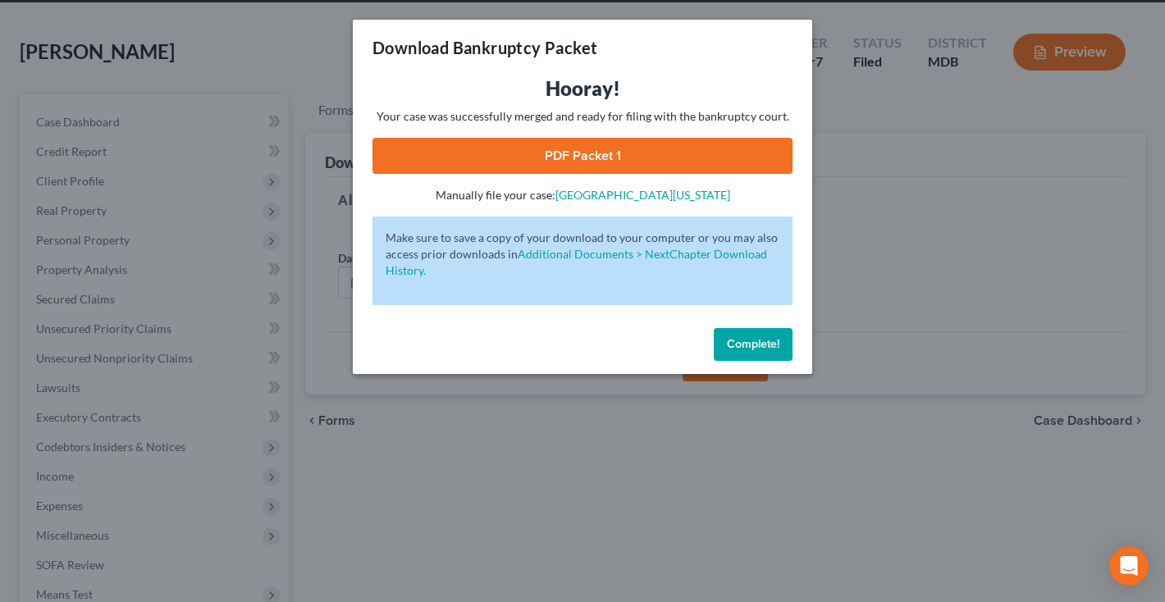
click at [638, 165] on link "PDF Packet 1" at bounding box center [582, 156] width 420 height 36
click at [728, 340] on span "Complete!" at bounding box center [753, 344] width 52 height 14
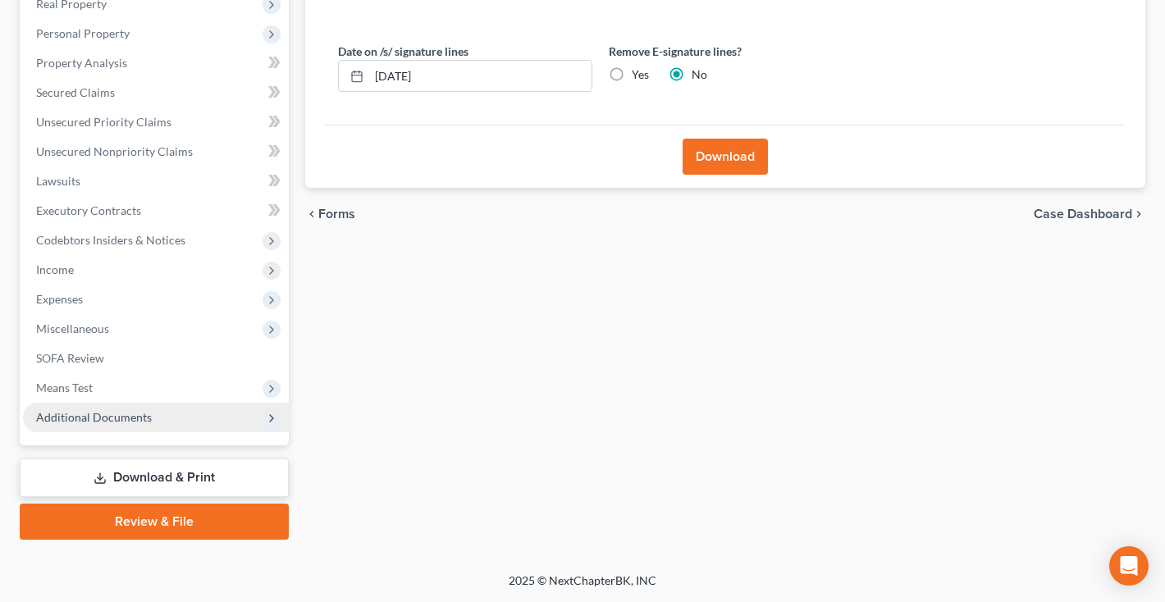
scroll to position [270, 0]
click at [124, 417] on span "Additional Documents" at bounding box center [94, 417] width 116 height 14
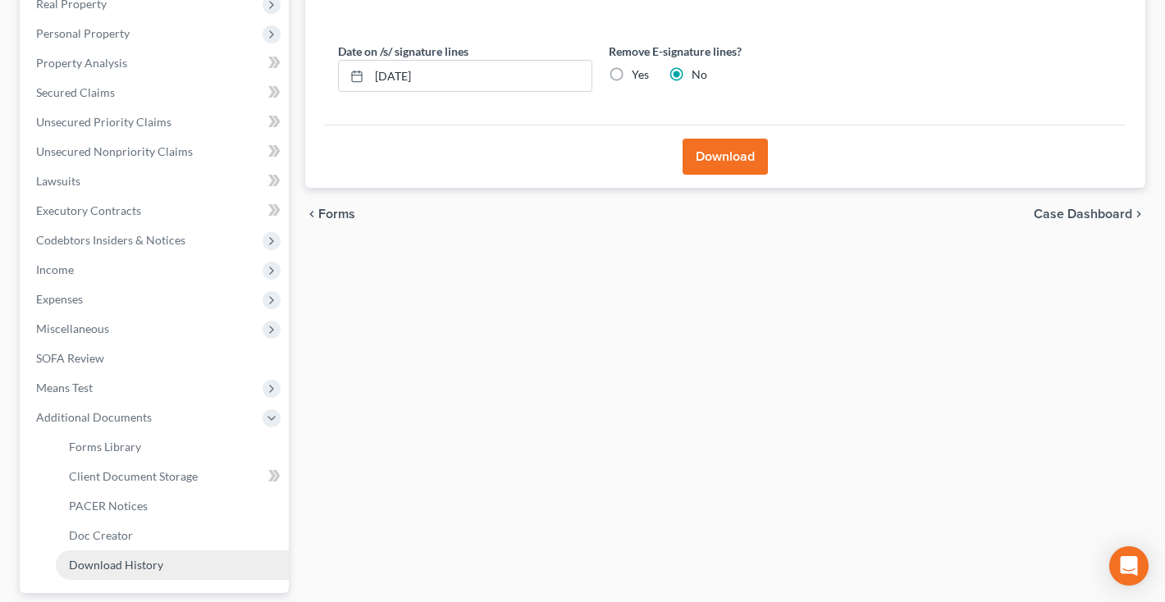
click at [119, 560] on span "Download History" at bounding box center [116, 565] width 94 height 14
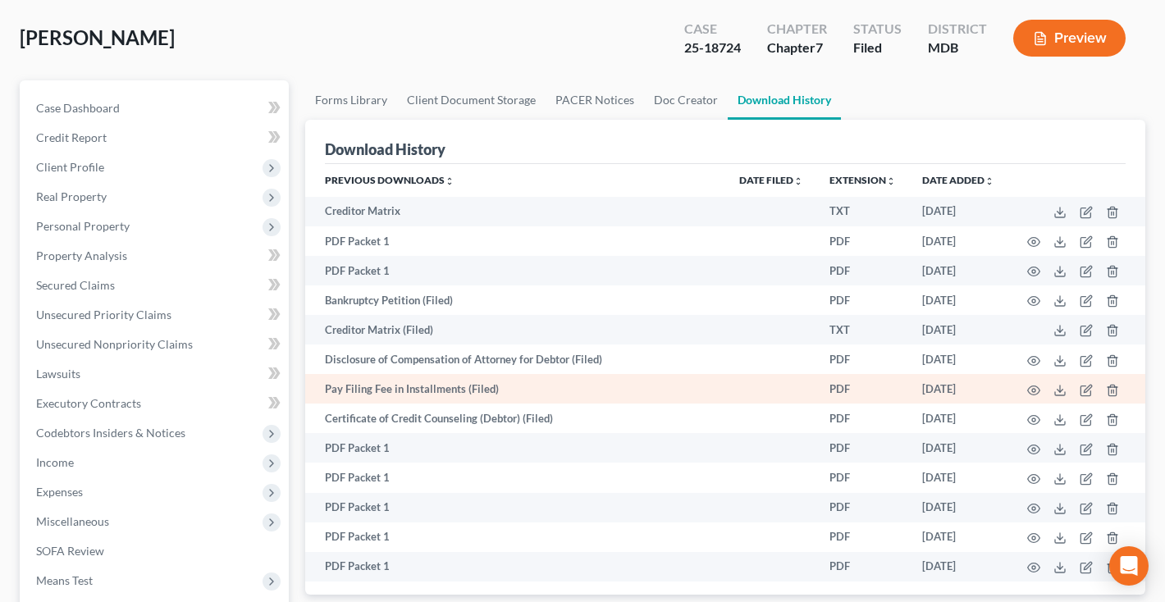
scroll to position [84, 0]
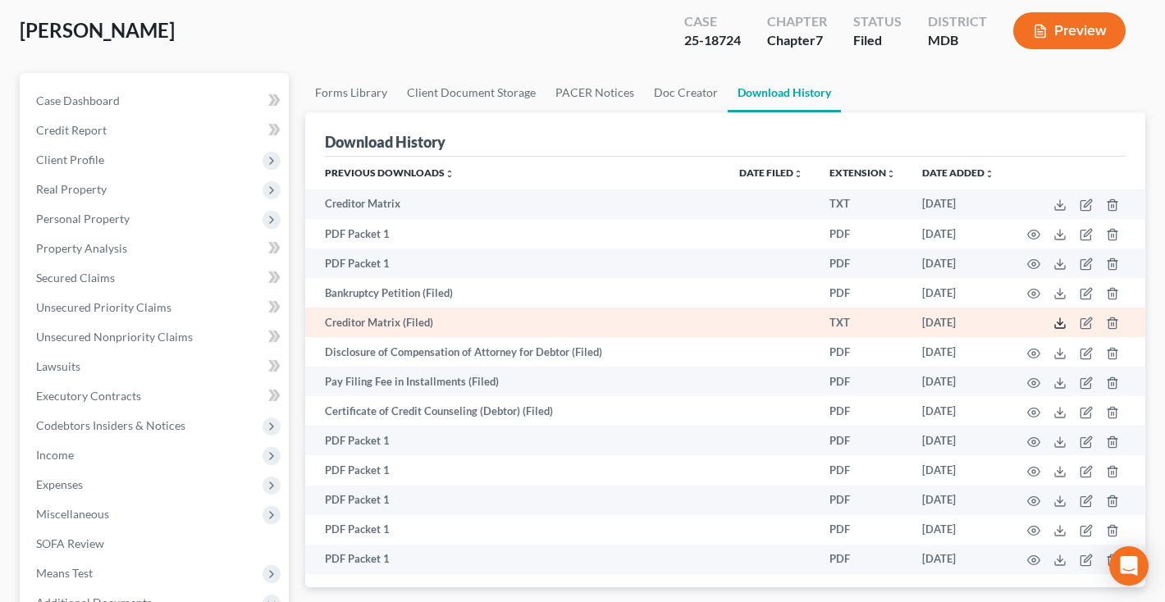
click at [1059, 324] on polyline at bounding box center [1060, 323] width 6 height 2
